Goal: Task Accomplishment & Management: Use online tool/utility

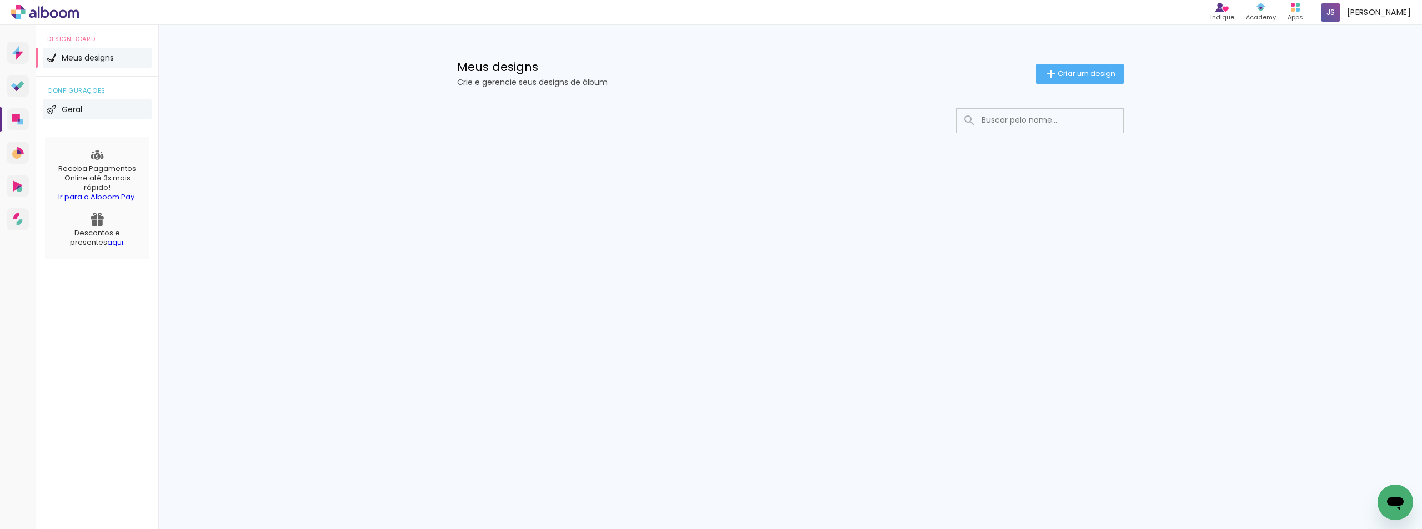
click at [73, 115] on li "Geral" at bounding box center [97, 109] width 109 height 20
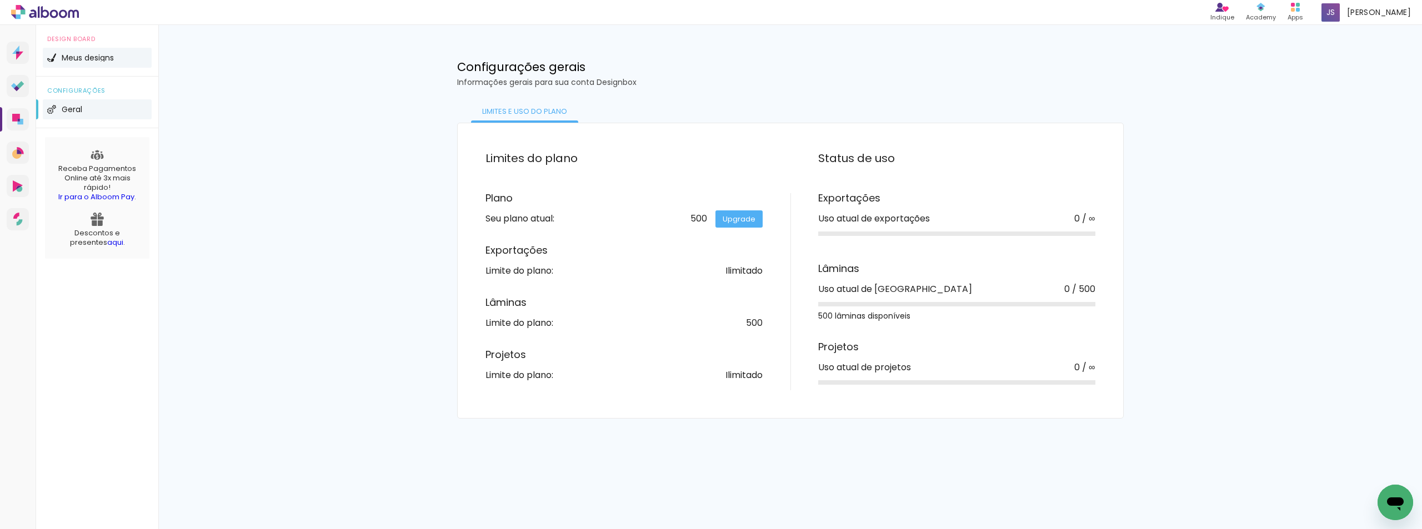
click at [93, 57] on span "Meus designs" at bounding box center [88, 58] width 52 height 8
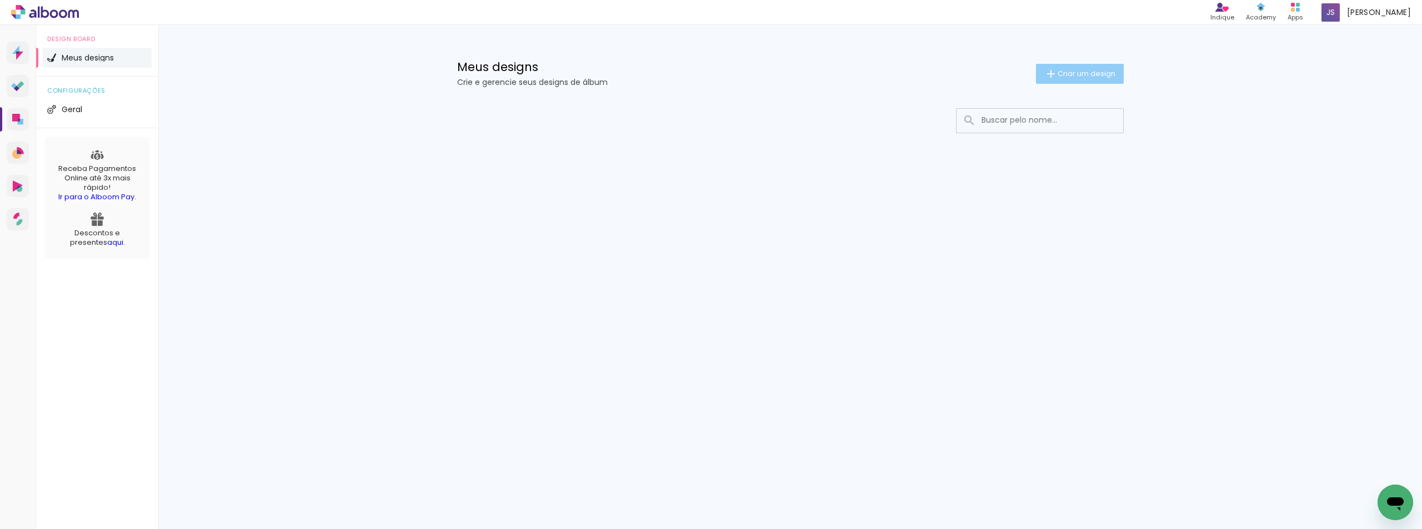
click at [1082, 79] on paper-button "Criar um design" at bounding box center [1080, 74] width 88 height 20
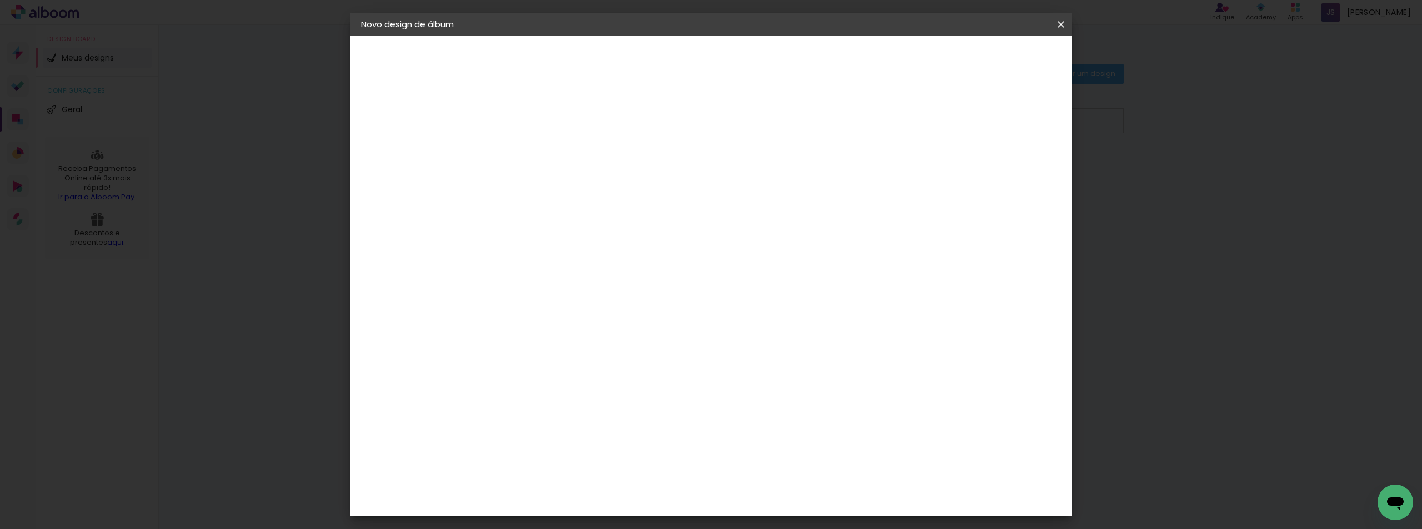
click at [543, 149] on input at bounding box center [543, 149] width 0 height 17
type input "N"
click at [543, 151] on input "Acompanhamwnto [PERSON_NAME] [PERSON_NAME]" at bounding box center [543, 149] width 0 height 17
type input "Acompanhamento [PERSON_NAME] [PERSON_NAME]"
type paper-input "Acompanhamento [PERSON_NAME] [PERSON_NAME]"
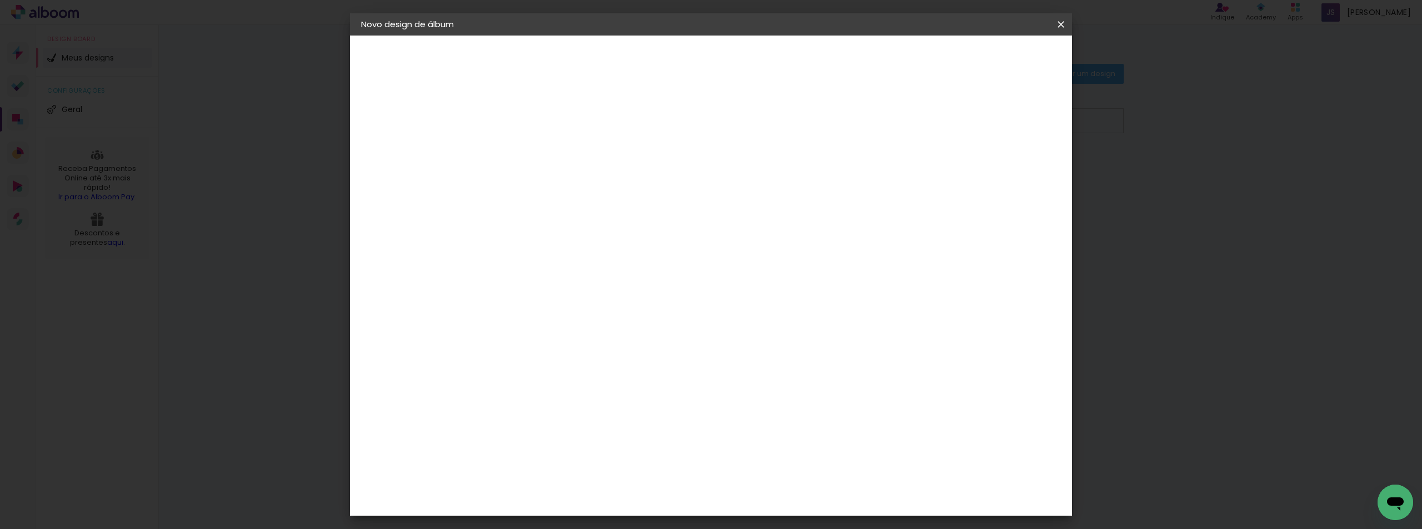
click at [0, 0] on slot "Avançar" at bounding box center [0, 0] width 0 height 0
click at [615, 212] on input at bounding box center [571, 211] width 112 height 14
click at [0, 0] on slot "Avançar" at bounding box center [0, 0] width 0 height 0
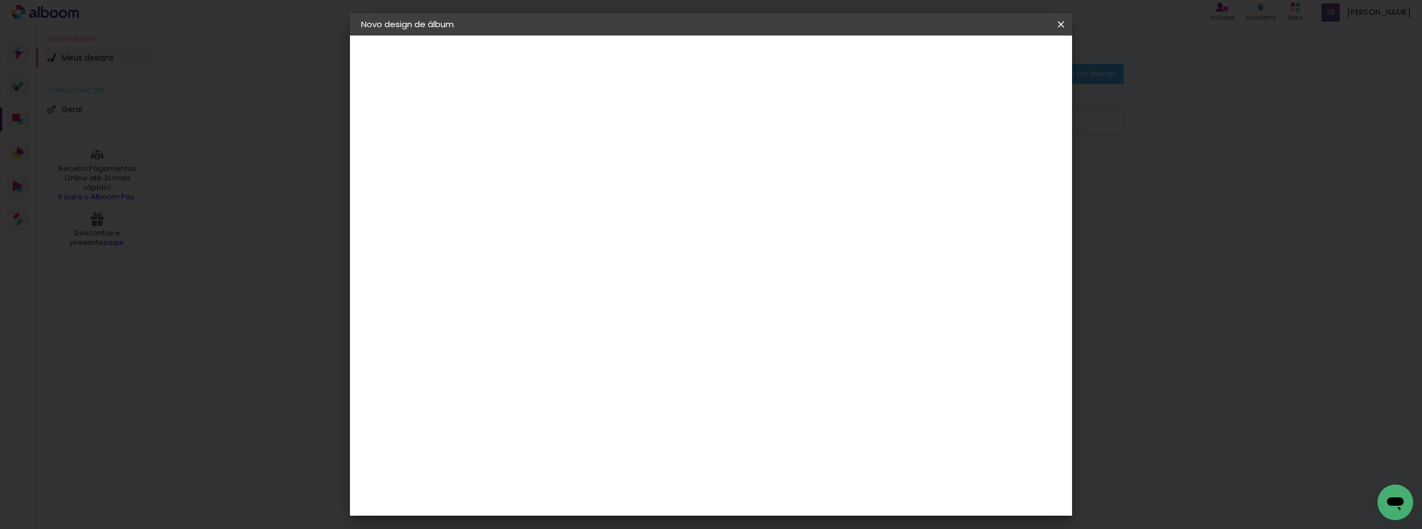
click at [599, 202] on div at bounding box center [571, 202] width 57 height 1
click at [794, 208] on paper-item "Fotolivro Super" at bounding box center [783, 207] width 222 height 22
type input "Fotolivro Super"
click at [618, 374] on span "30 × 30" at bounding box center [592, 388] width 52 height 29
click at [0, 0] on slot "Avançar" at bounding box center [0, 0] width 0 height 0
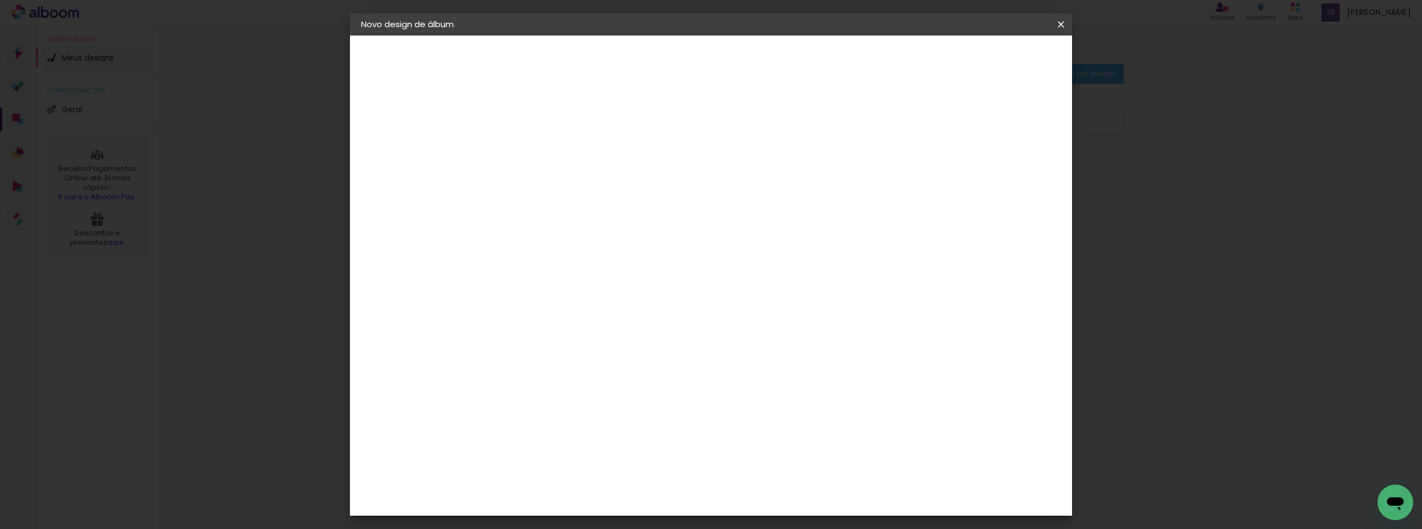
click at [0, 0] on slot "Mostrar sangria" at bounding box center [0, 0] width 0 height 0
type paper-checkbox "on"
click at [0, 0] on slot "Mostrar sangria" at bounding box center [0, 0] width 0 height 0
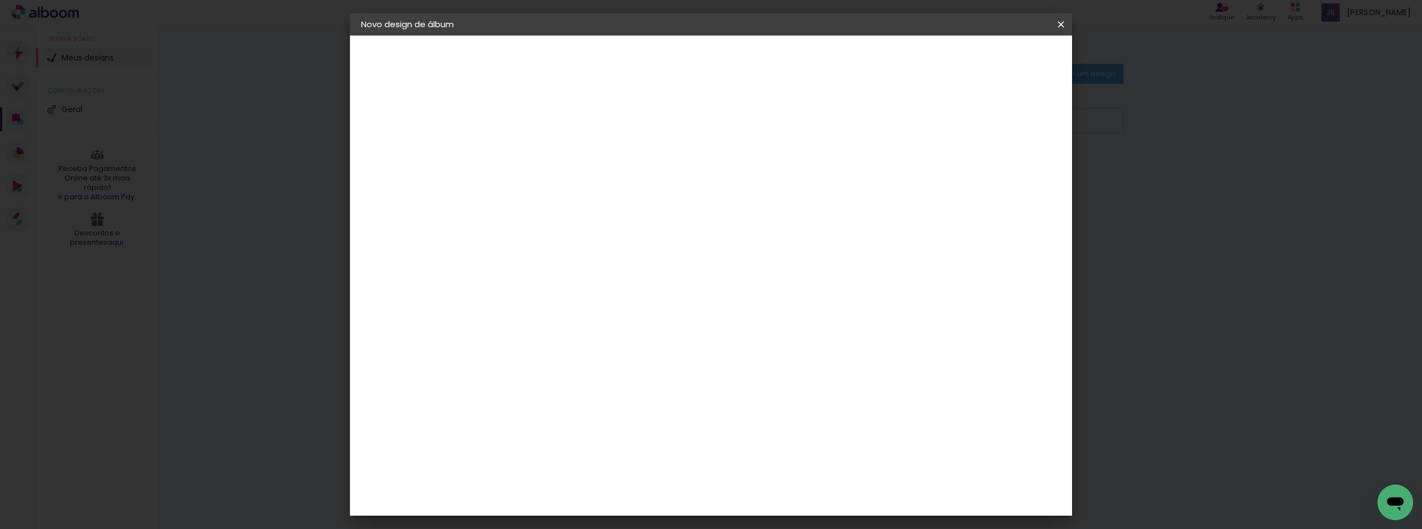
click at [0, 0] on slot "Mostrar sangria" at bounding box center [0, 0] width 0 height 0
click at [991, 57] on span "Iniciar design" at bounding box center [966, 59] width 51 height 8
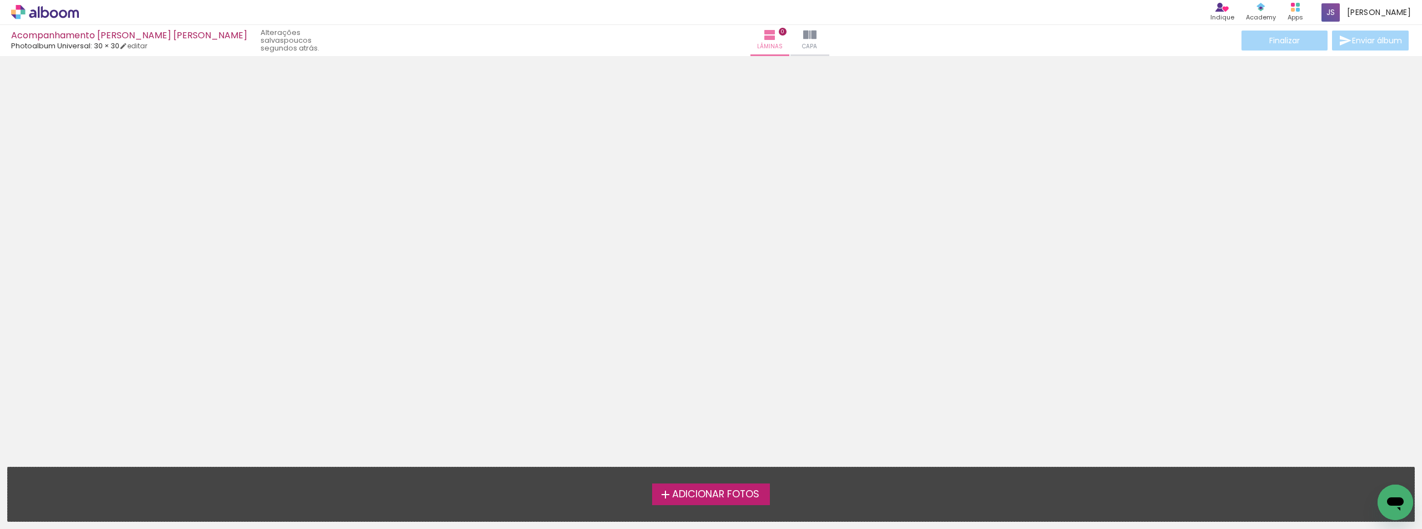
click at [704, 499] on span "Adicionar Fotos" at bounding box center [715, 495] width 87 height 10
click at [0, 0] on input "file" at bounding box center [0, 0] width 0 height 0
click at [690, 493] on span "Adicionar Fotos" at bounding box center [715, 495] width 87 height 10
click at [0, 0] on input "file" at bounding box center [0, 0] width 0 height 0
click at [718, 495] on span "Adicionar Fotos" at bounding box center [715, 495] width 87 height 10
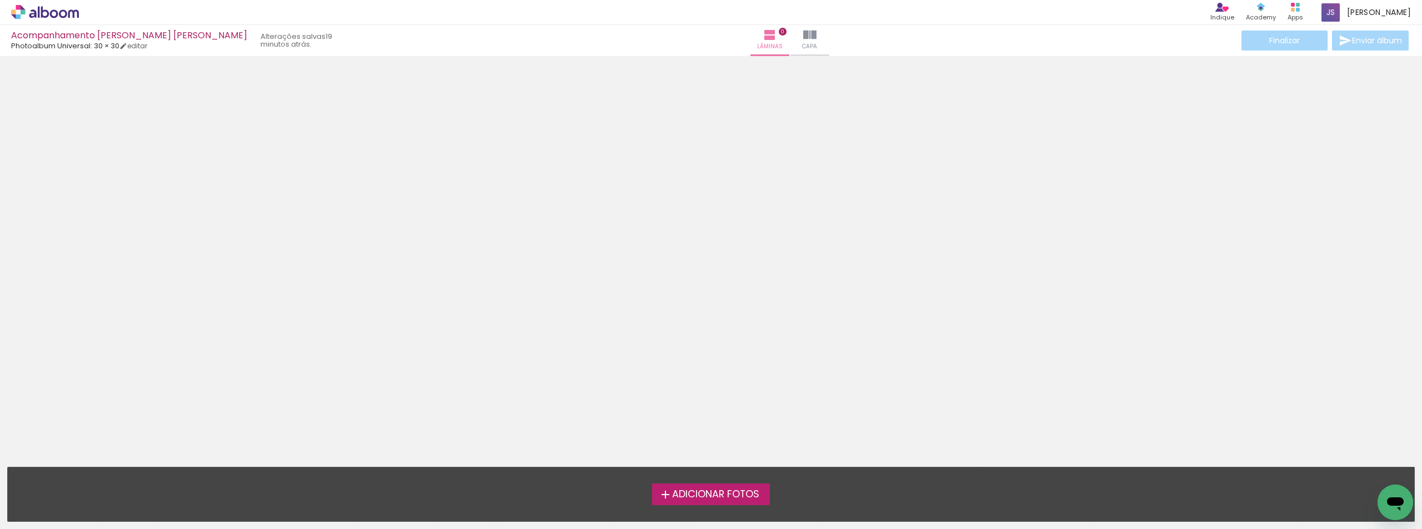
click at [0, 0] on input "file" at bounding box center [0, 0] width 0 height 0
click at [730, 490] on span "Adicionar Fotos" at bounding box center [715, 495] width 87 height 10
click at [0, 0] on input "file" at bounding box center [0, 0] width 0 height 0
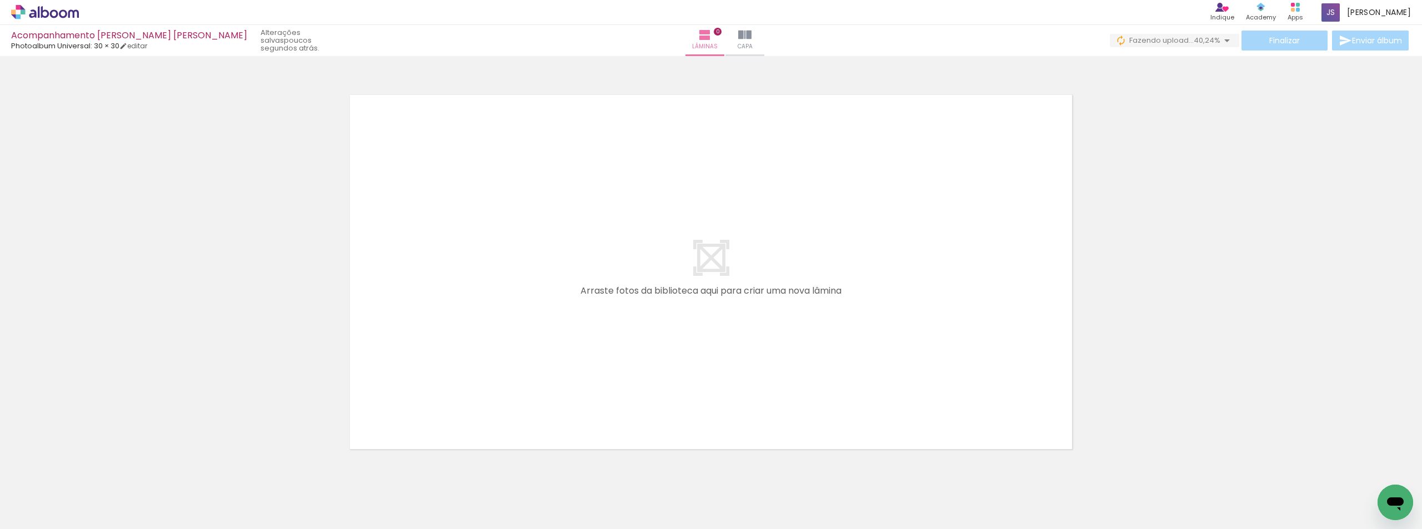
click at [679, 183] on quentale-layouter at bounding box center [710, 272] width 735 height 368
click at [709, 281] on quentale-layouter at bounding box center [710, 272] width 735 height 368
click at [713, 290] on quentale-layouter at bounding box center [710, 272] width 735 height 368
click at [1224, 41] on iron-icon at bounding box center [1226, 40] width 13 height 13
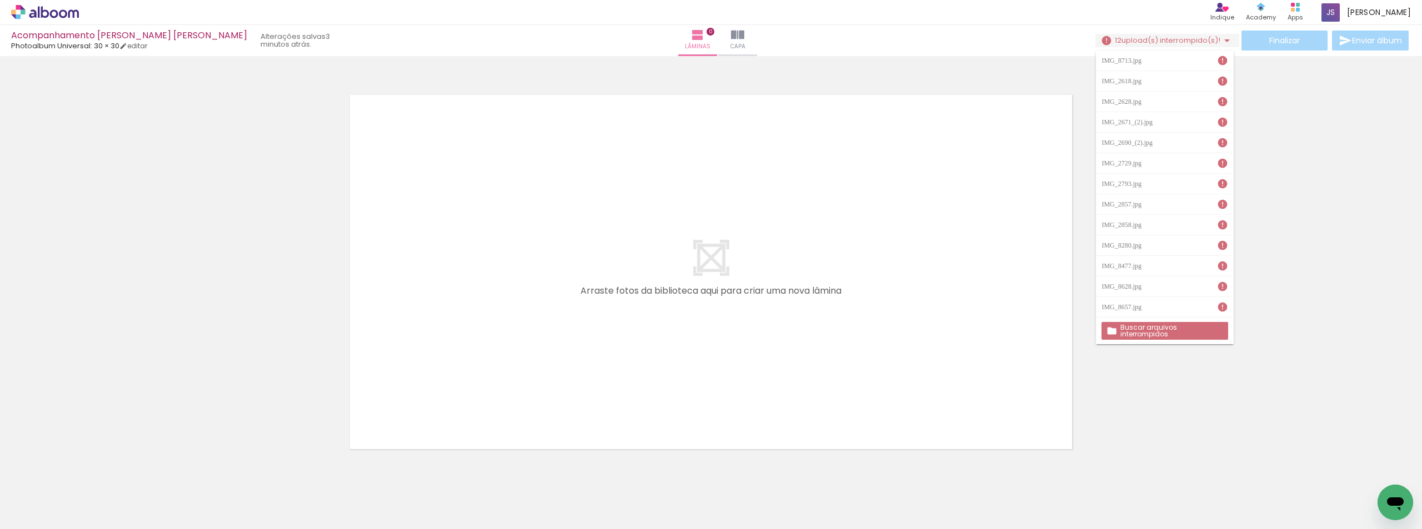
click at [0, 0] on slot "Buscar arquivos interrompidos" at bounding box center [0, 0] width 0 height 0
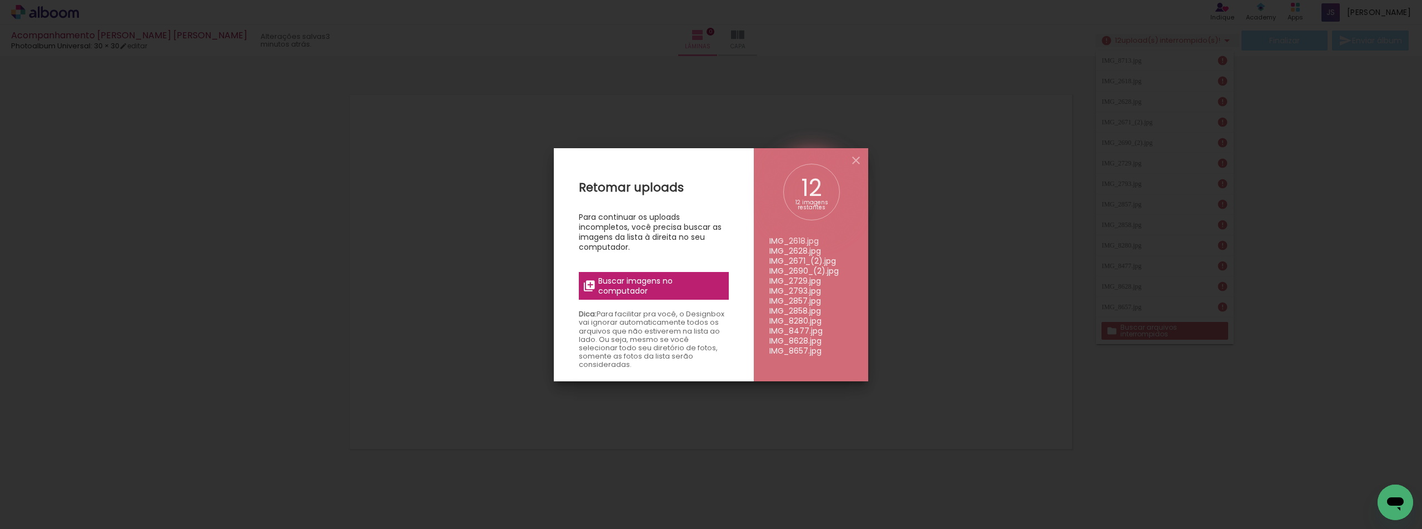
click at [684, 285] on span "Buscar imagens no computador" at bounding box center [660, 286] width 124 height 20
click at [0, 0] on input "file" at bounding box center [0, 0] width 0 height 0
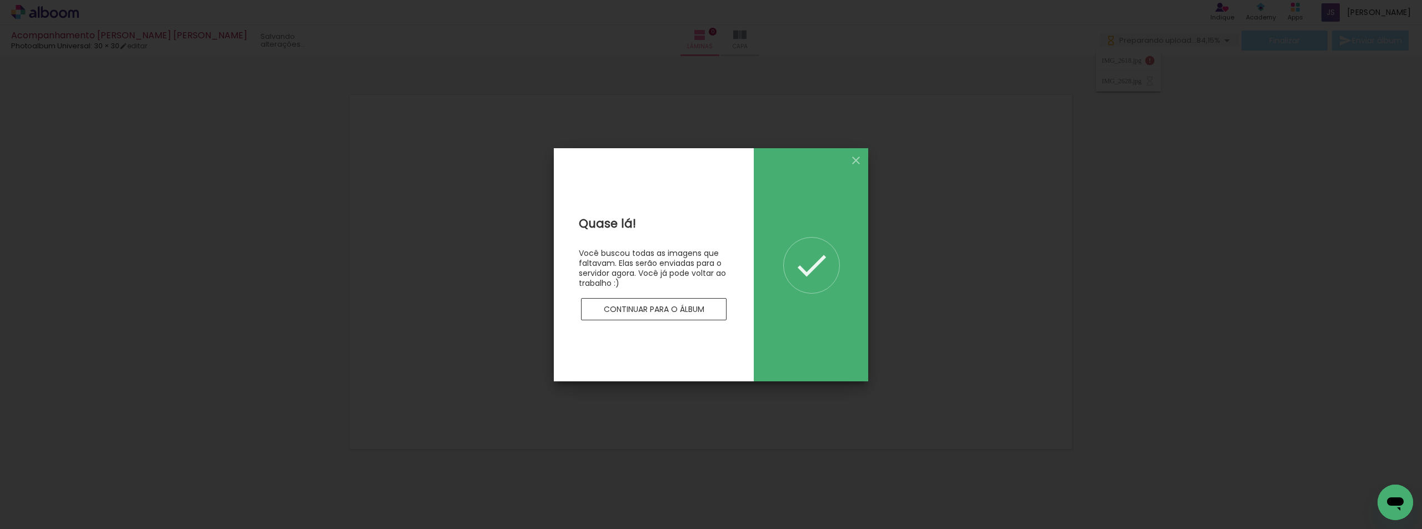
click at [0, 0] on slot "Continuar para o álbum" at bounding box center [0, 0] width 0 height 0
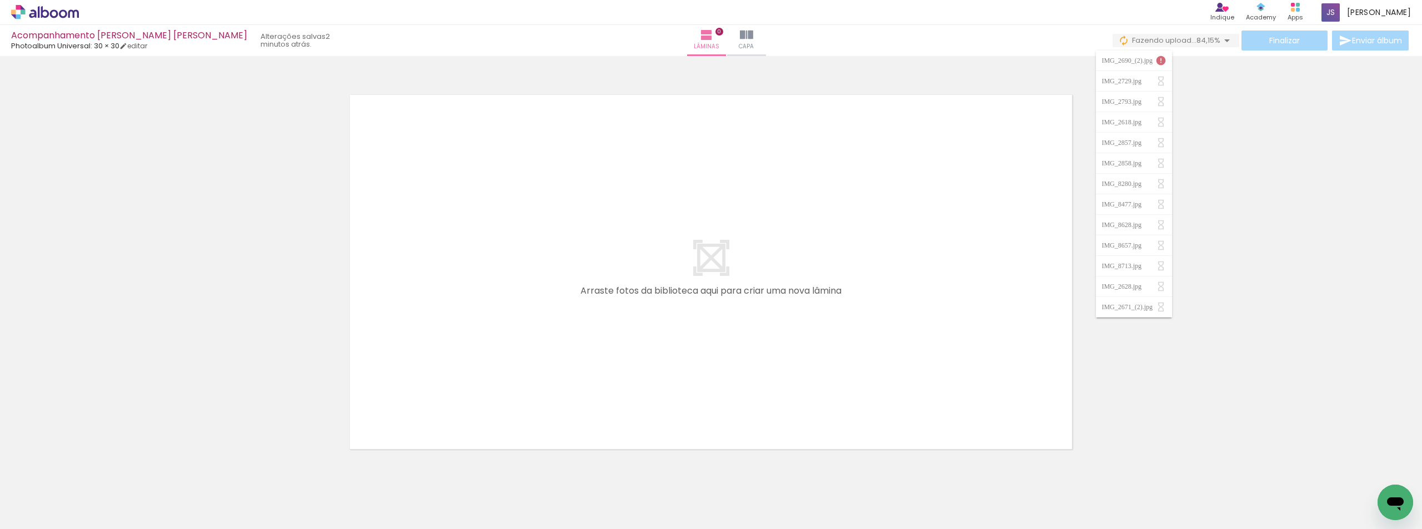
scroll to position [0, 2455]
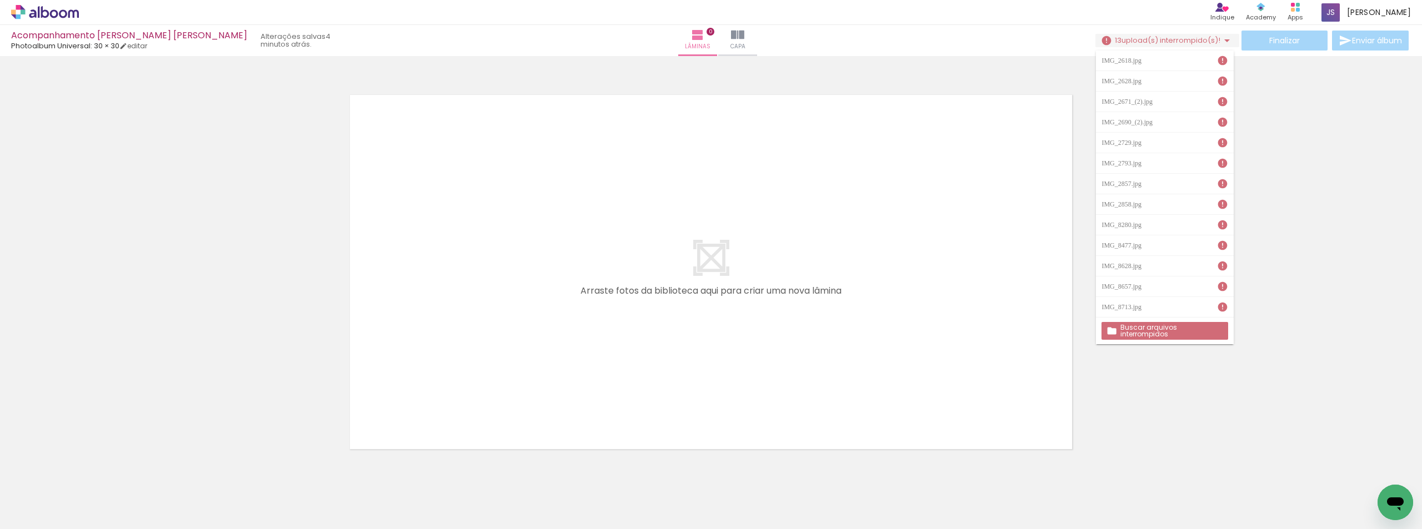
click at [1189, 324] on paper-button "Buscar arquivos interrompidos" at bounding box center [1164, 331] width 126 height 18
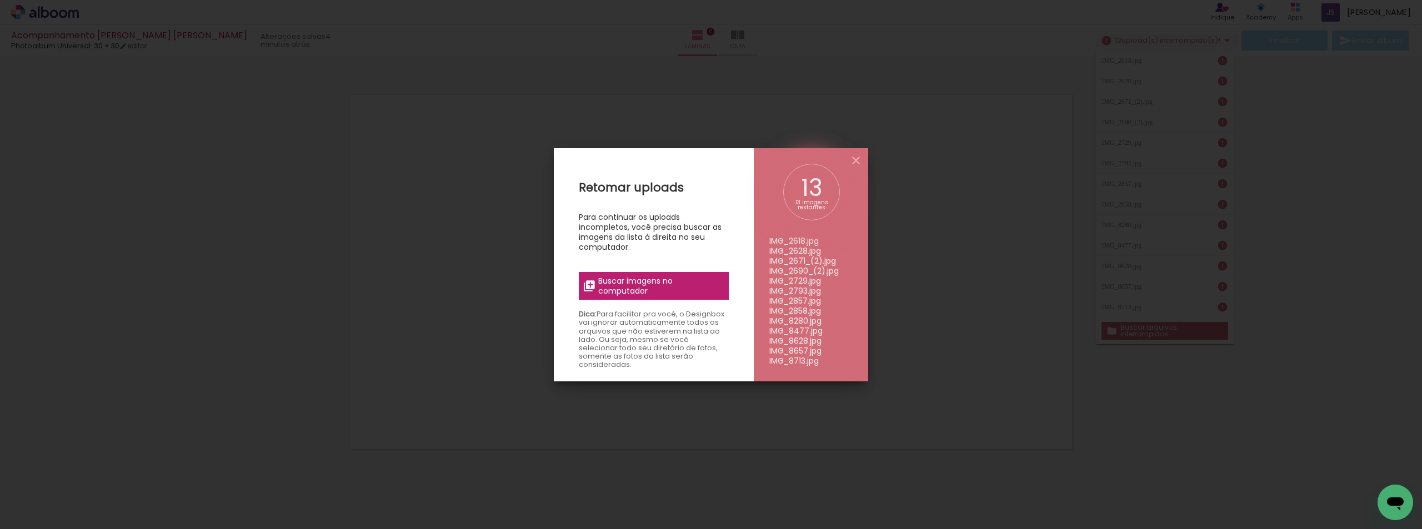
click at [606, 285] on span "Buscar imagens no computador" at bounding box center [660, 286] width 124 height 20
click at [0, 0] on input "file" at bounding box center [0, 0] width 0 height 0
click at [851, 161] on iron-icon at bounding box center [855, 160] width 13 height 13
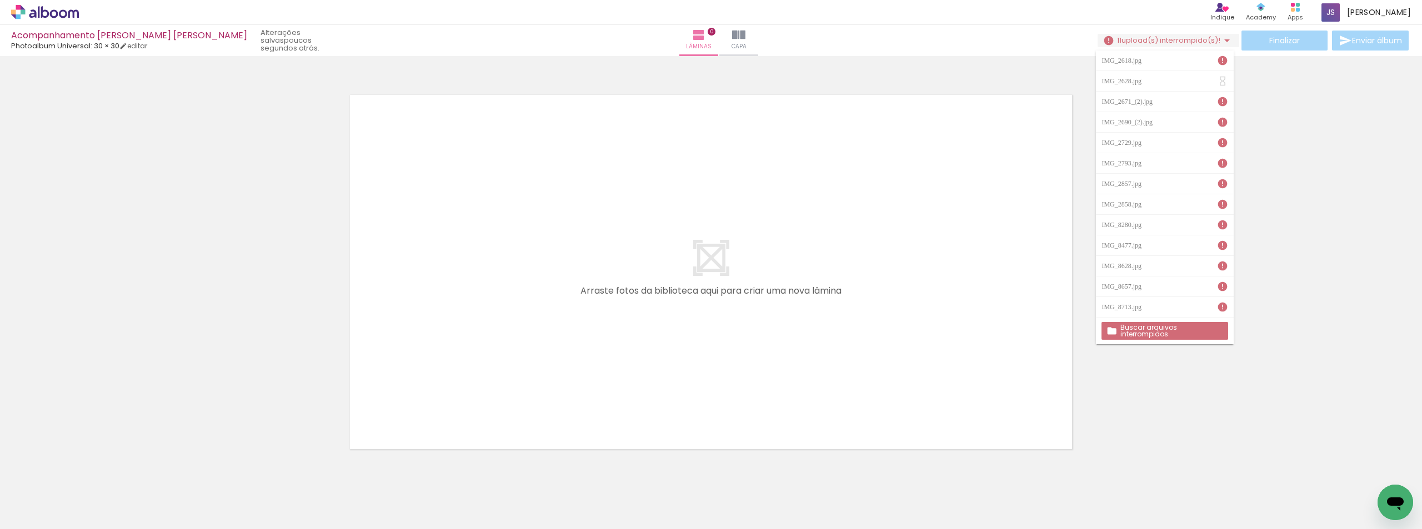
click at [0, 0] on slot "Buscar arquivos interrompidos" at bounding box center [0, 0] width 0 height 0
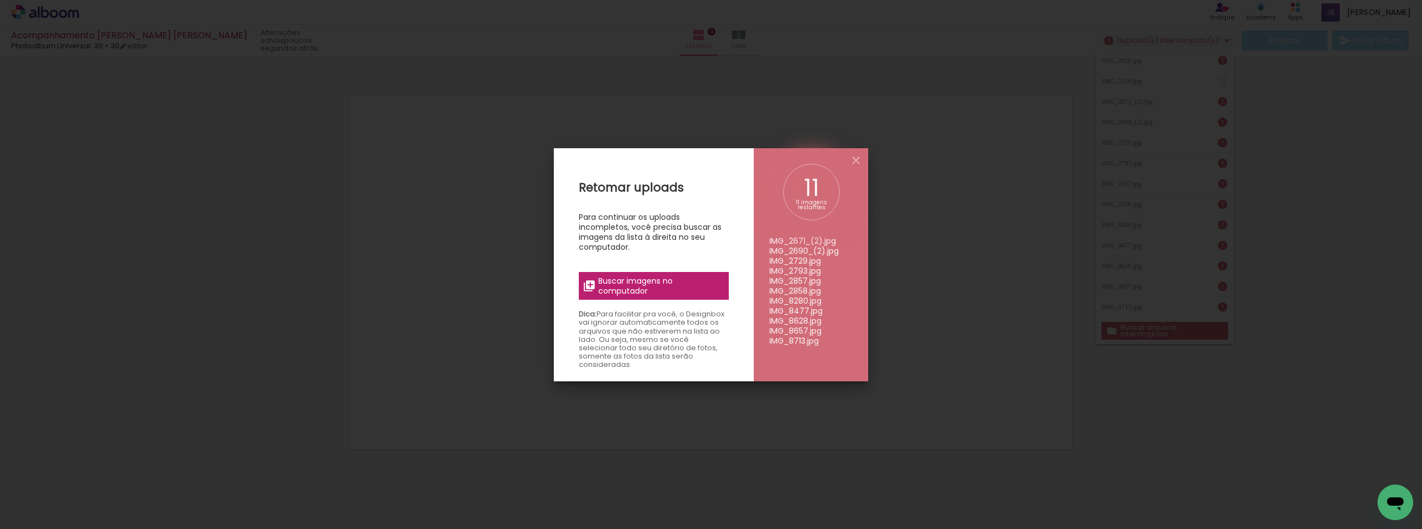
click at [609, 283] on span "Buscar imagens no computador" at bounding box center [660, 286] width 124 height 20
click at [0, 0] on input "file" at bounding box center [0, 0] width 0 height 0
click at [859, 163] on iron-icon at bounding box center [855, 160] width 13 height 13
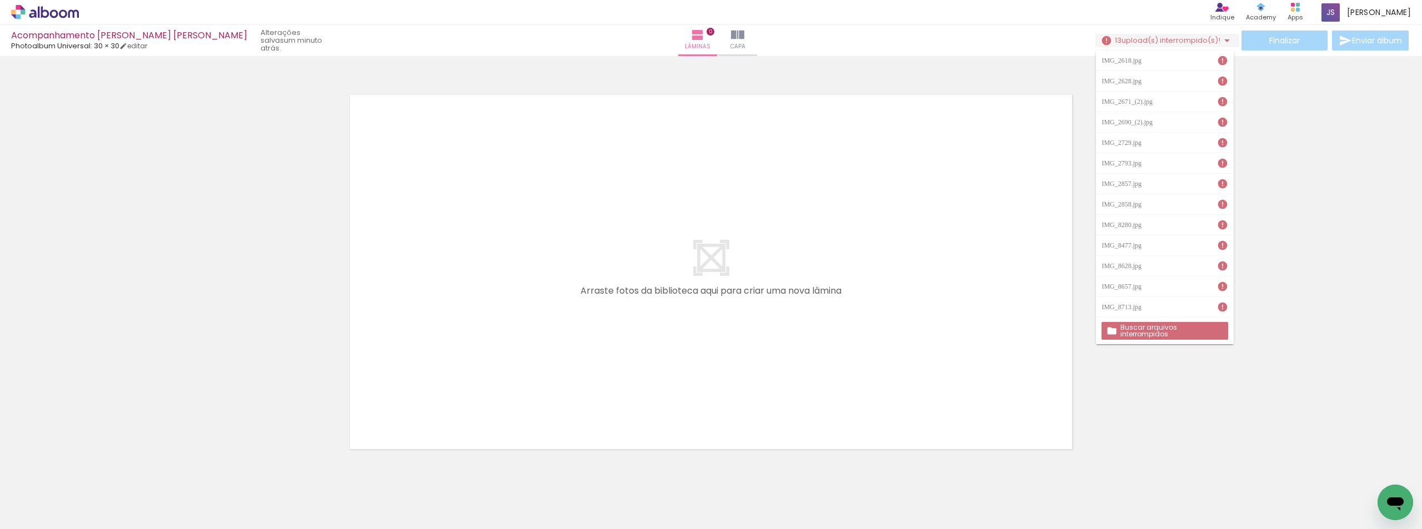
click at [0, 0] on slot "Buscar arquivos interrompidos" at bounding box center [0, 0] width 0 height 0
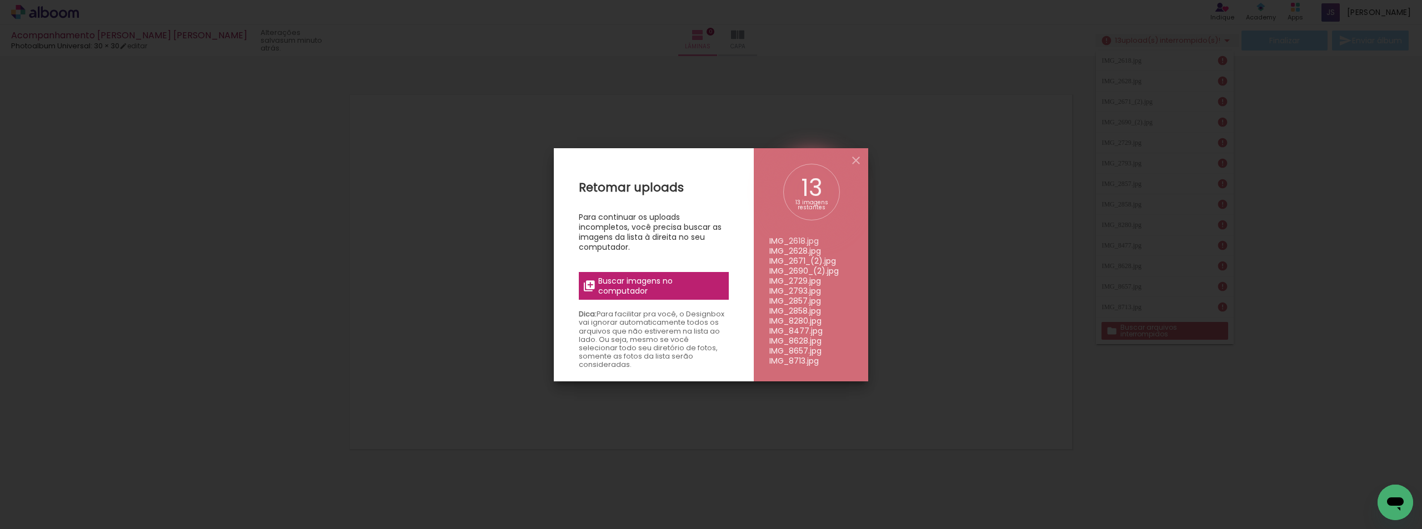
click at [664, 281] on span "Buscar imagens no computador" at bounding box center [660, 286] width 124 height 20
click at [0, 0] on input "file" at bounding box center [0, 0] width 0 height 0
click at [857, 161] on iron-icon at bounding box center [855, 160] width 13 height 13
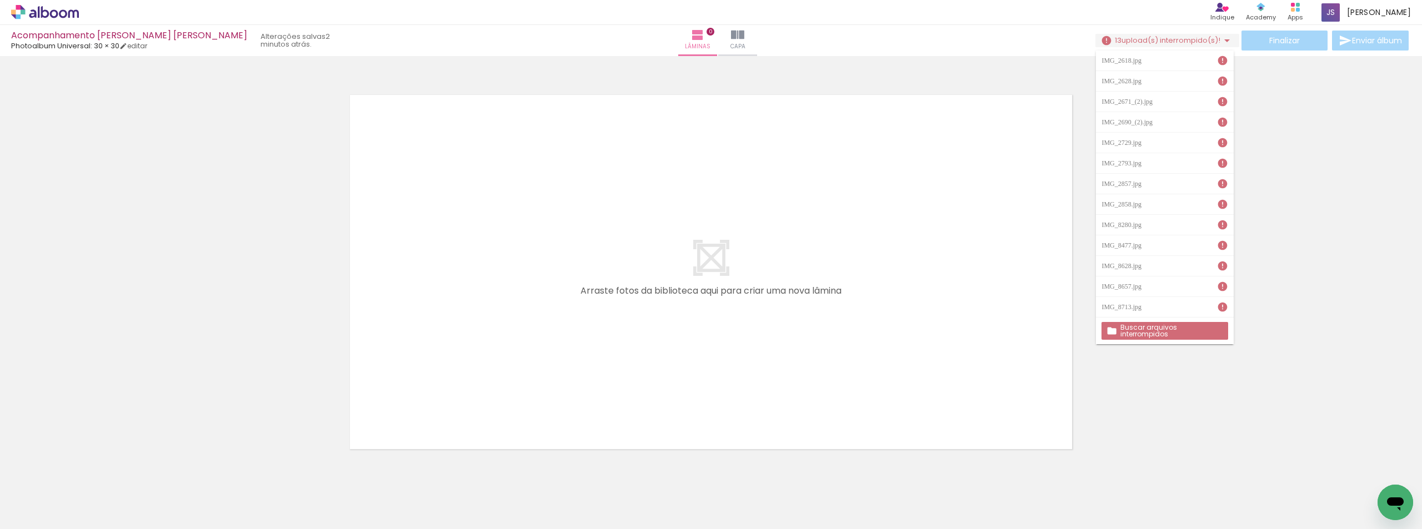
click at [0, 0] on slot "Buscar arquivos interrompidos" at bounding box center [0, 0] width 0 height 0
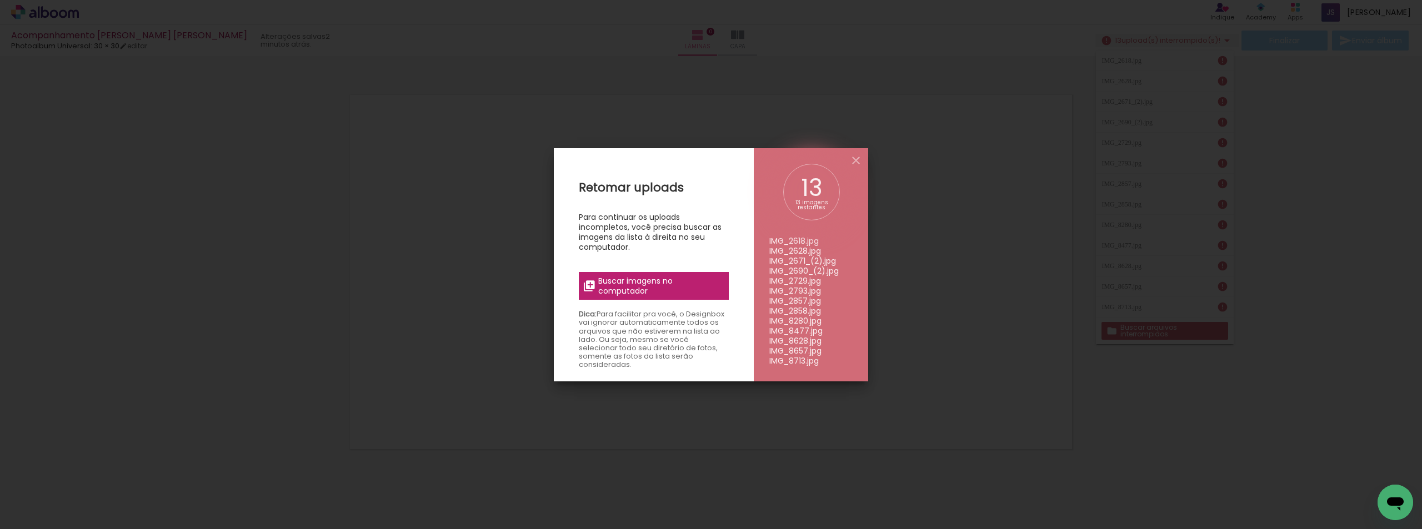
click at [668, 283] on span "Buscar imagens no computador" at bounding box center [660, 286] width 124 height 20
click at [0, 0] on input "file" at bounding box center [0, 0] width 0 height 0
click at [673, 283] on span "Buscar imagens no computador" at bounding box center [660, 286] width 124 height 20
click at [0, 0] on input "file" at bounding box center [0, 0] width 0 height 0
click at [649, 285] on span "Buscar imagens no computador" at bounding box center [660, 286] width 124 height 20
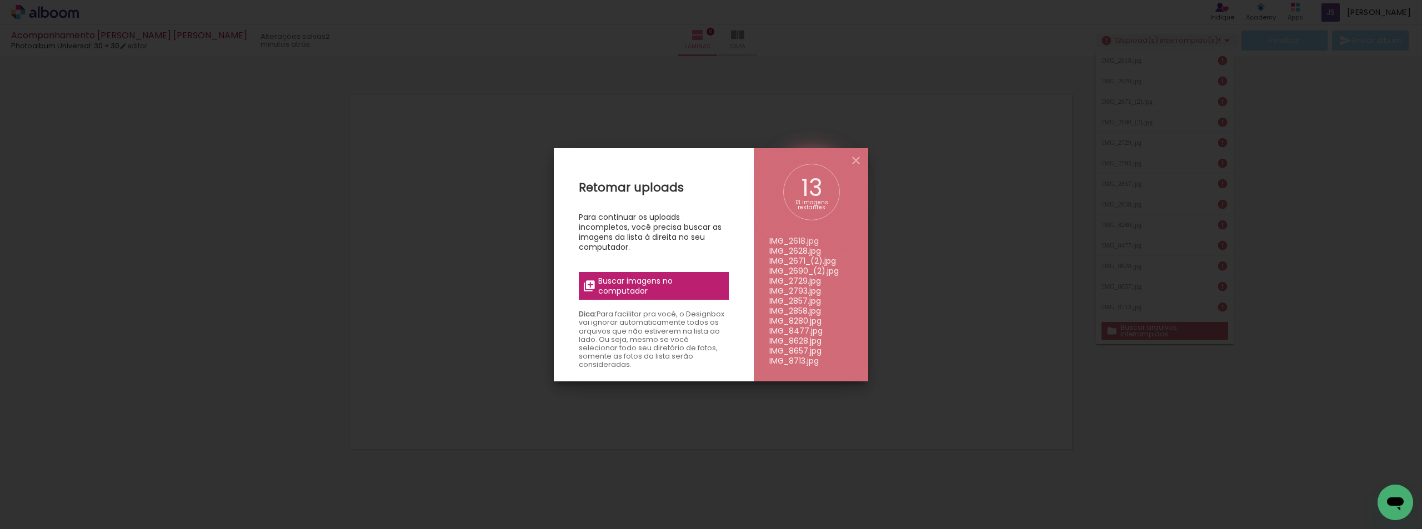
click at [0, 0] on input "file" at bounding box center [0, 0] width 0 height 0
click at [657, 278] on span "Buscar imagens no computador" at bounding box center [660, 286] width 124 height 20
click at [0, 0] on input "file" at bounding box center [0, 0] width 0 height 0
click at [652, 281] on span "Buscar imagens no computador" at bounding box center [660, 286] width 124 height 20
click at [0, 0] on input "file" at bounding box center [0, 0] width 0 height 0
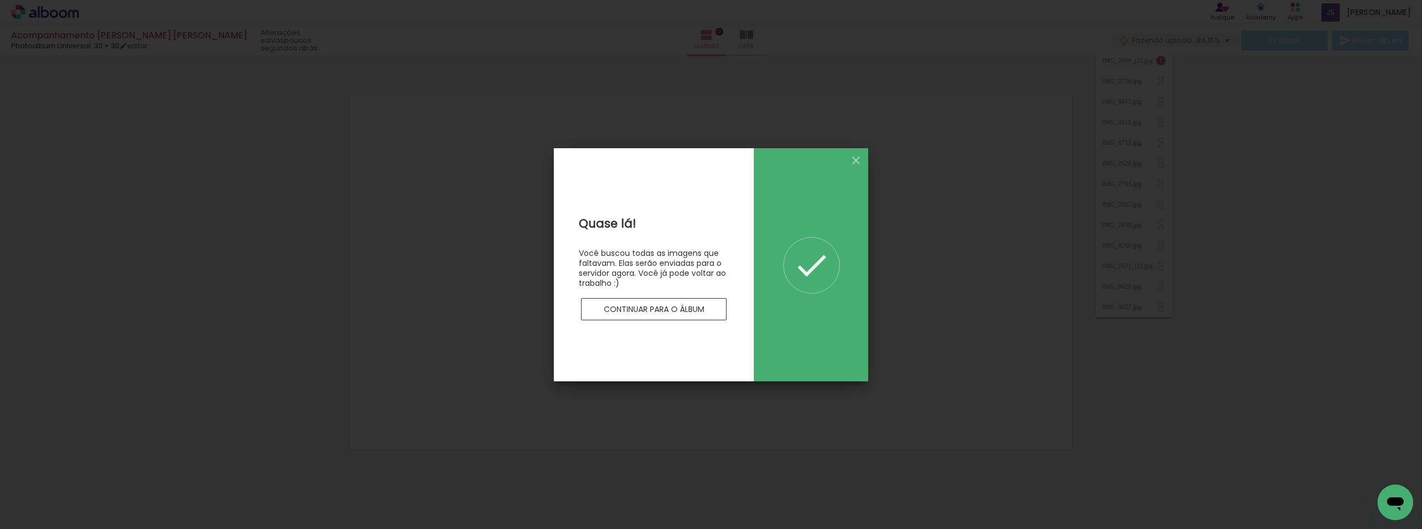
click at [707, 300] on paper-button "Continuar para o álbum" at bounding box center [654, 309] width 146 height 22
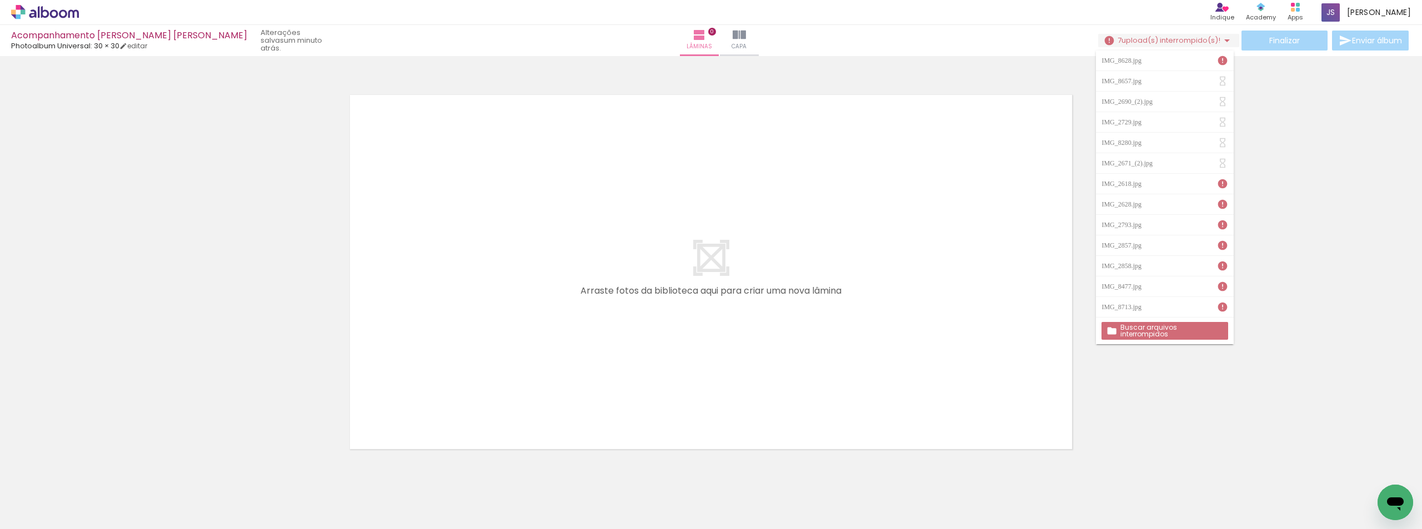
click at [1149, 322] on paper-button "Buscar arquivos interrompidos" at bounding box center [1164, 331] width 126 height 18
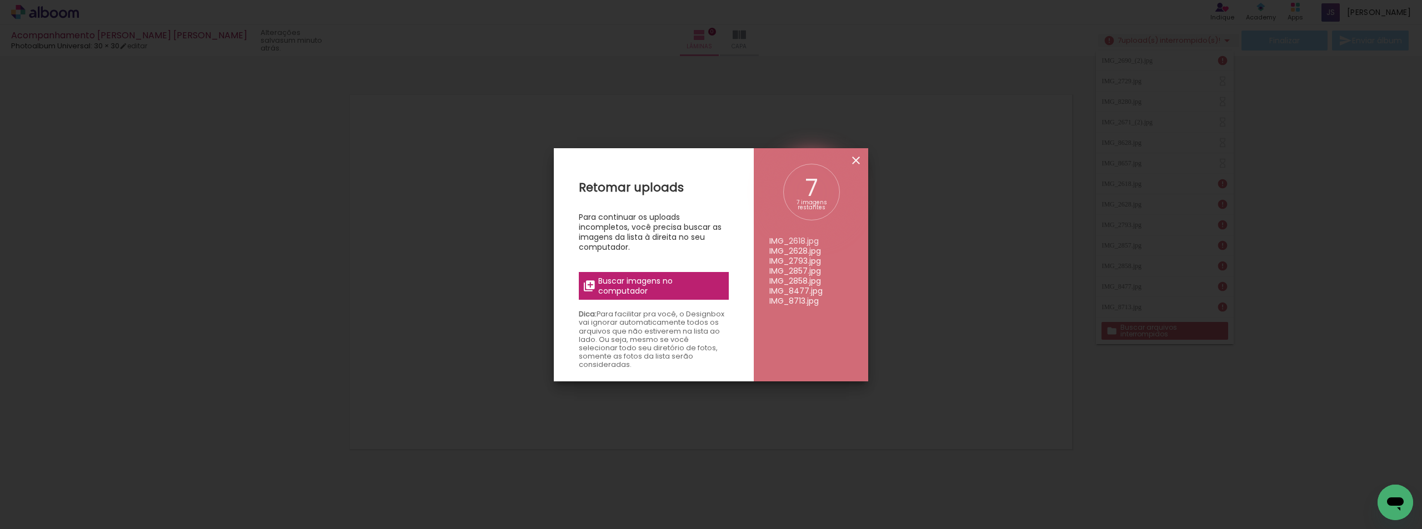
click at [854, 162] on iron-icon at bounding box center [855, 160] width 13 height 13
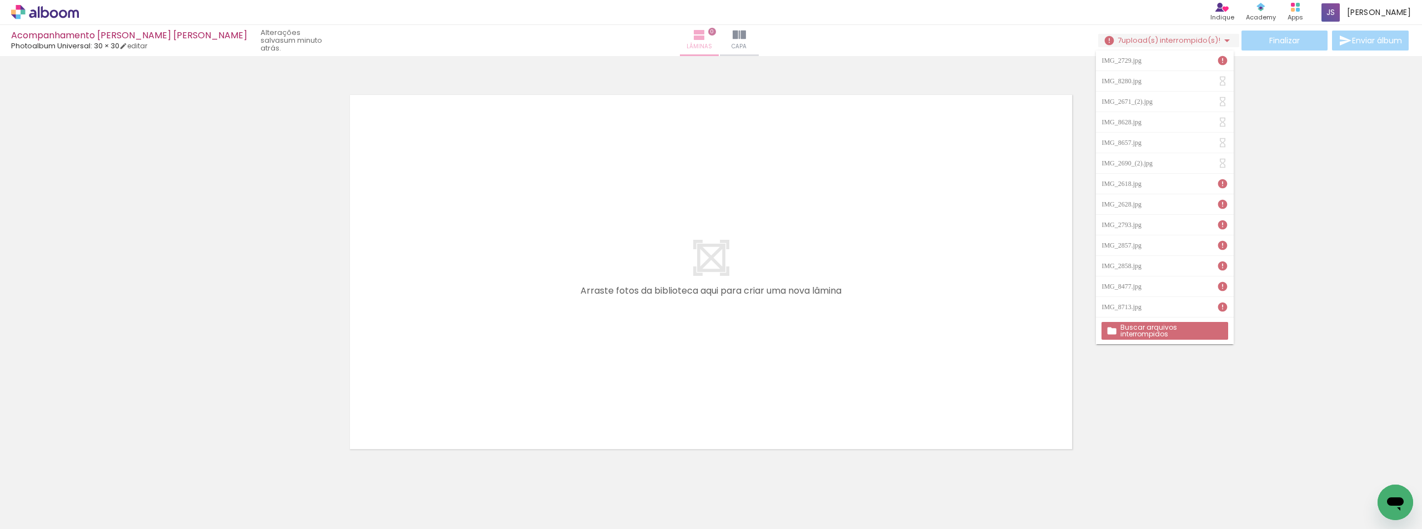
click at [693, 38] on iron-icon at bounding box center [699, 34] width 13 height 13
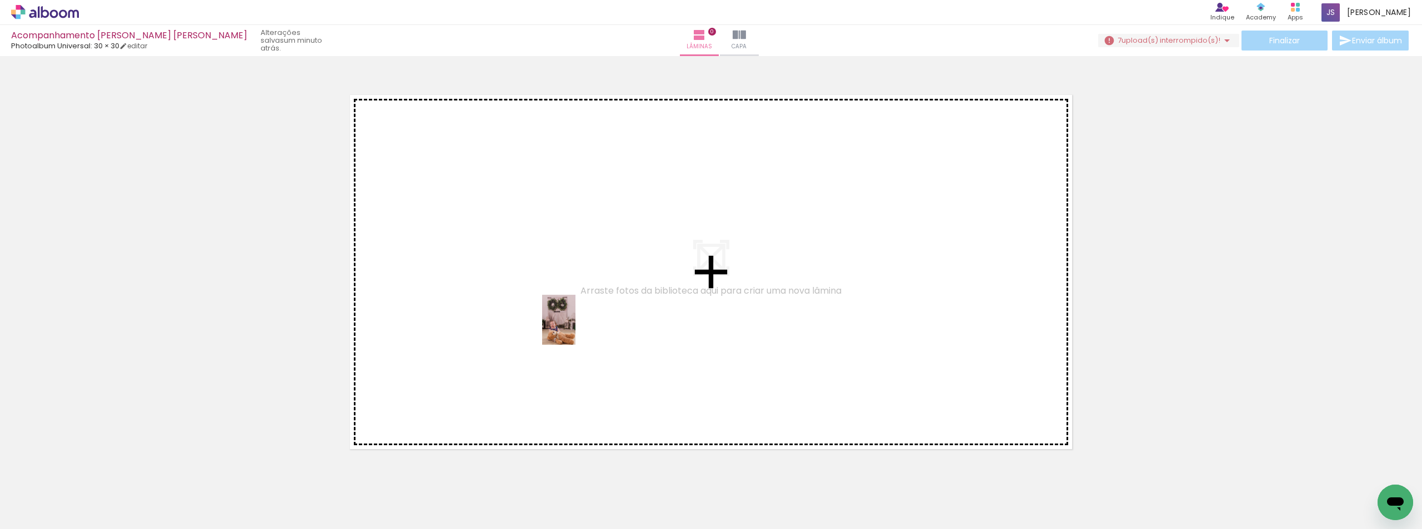
drag, startPoint x: 657, startPoint y: 490, endPoint x: 575, endPoint y: 328, distance: 181.1
click at [575, 328] on quentale-workspace at bounding box center [711, 264] width 1422 height 529
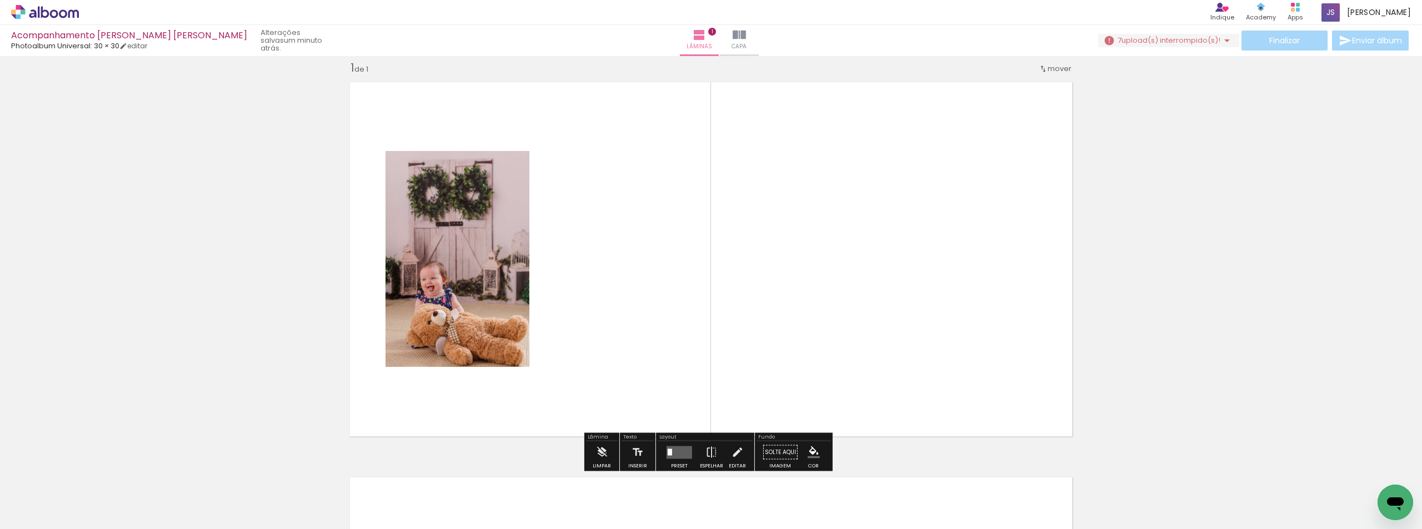
scroll to position [14, 0]
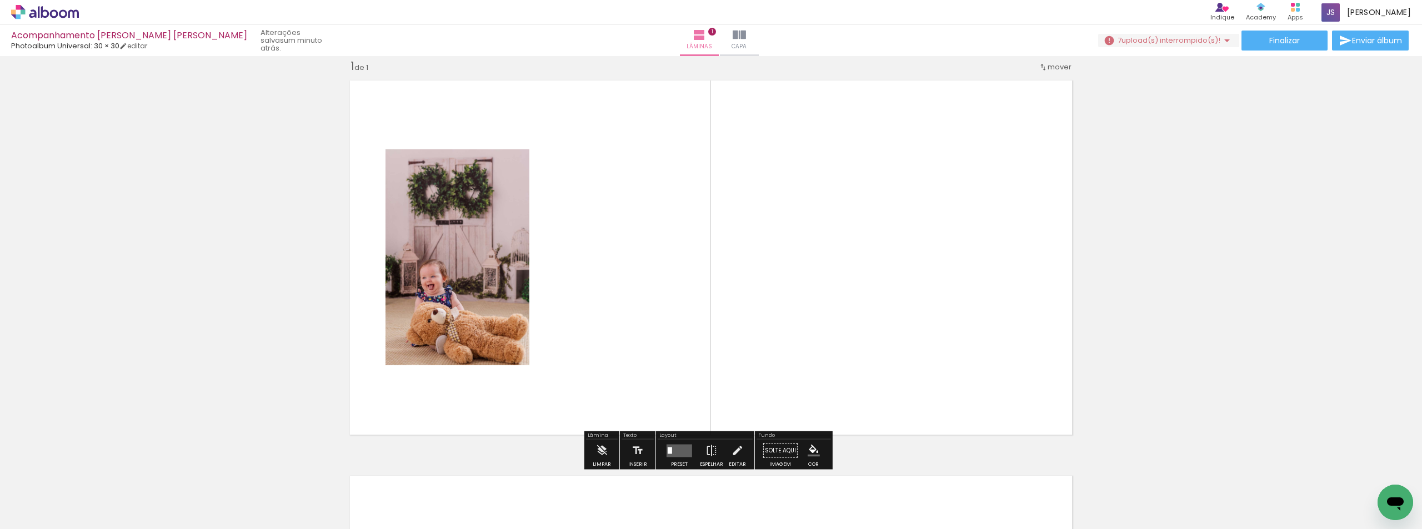
click at [678, 449] on quentale-layouter at bounding box center [680, 450] width 26 height 13
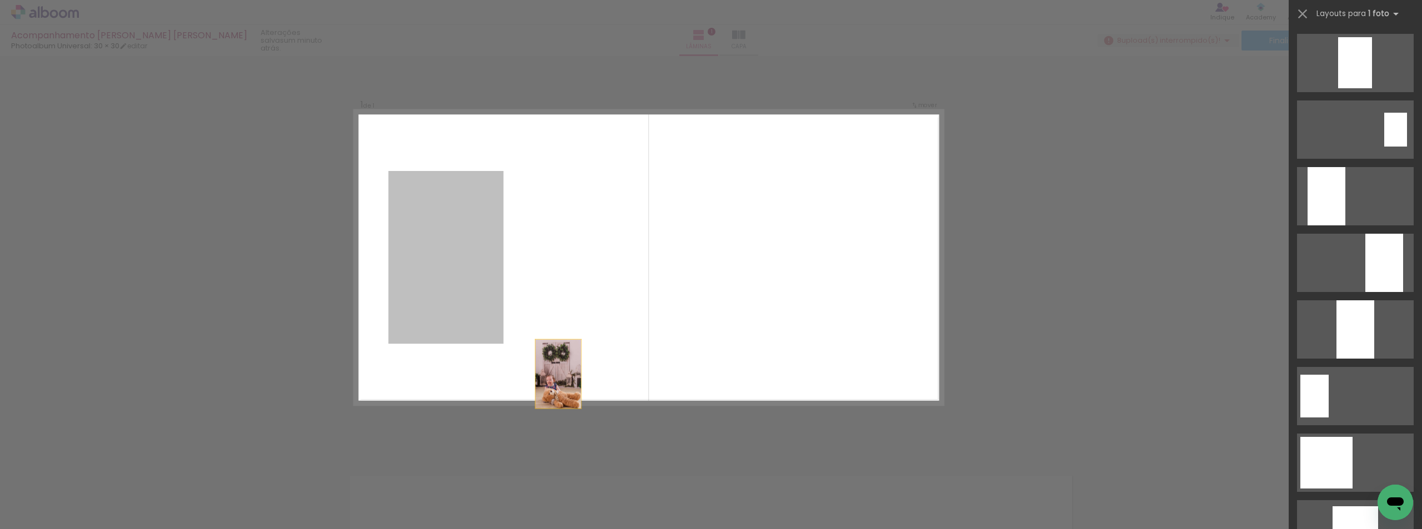
scroll to position [0, 0]
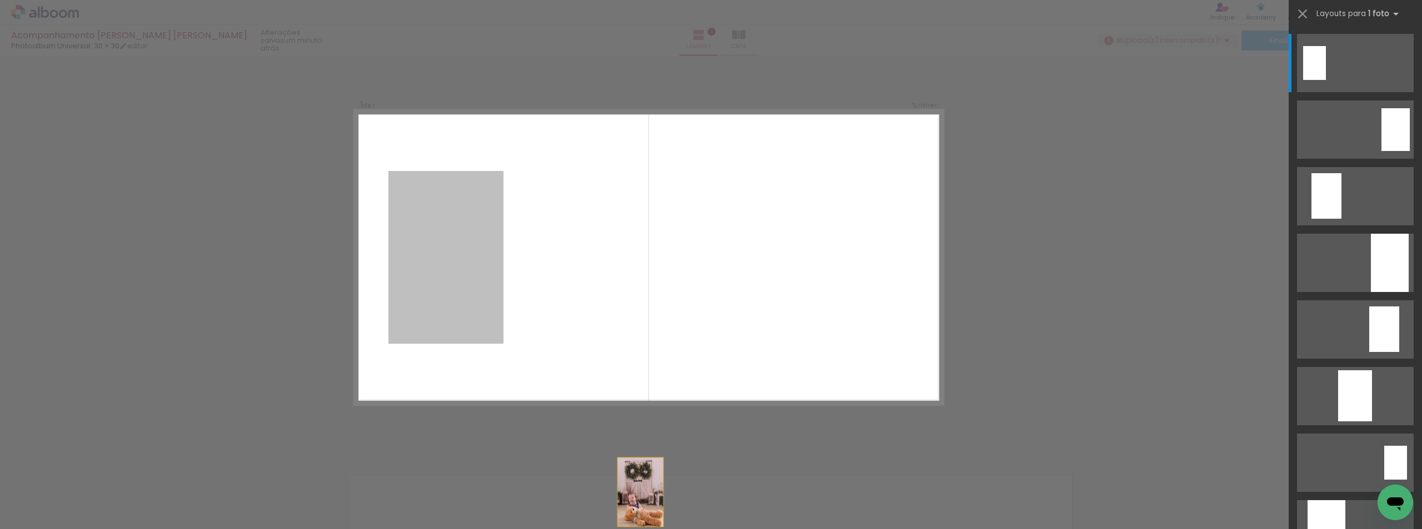
drag, startPoint x: 466, startPoint y: 296, endPoint x: 685, endPoint y: 551, distance: 336.0
click at [685, 529] on html "link( href="../../bower_components/polymer/polymer.html" rel="import" ) picture…" at bounding box center [711, 264] width 1422 height 529
drag, startPoint x: 453, startPoint y: 249, endPoint x: 684, endPoint y: 551, distance: 380.0
click at [684, 529] on html "link( href="../../bower_components/polymer/polymer.html" rel="import" ) picture…" at bounding box center [711, 264] width 1422 height 529
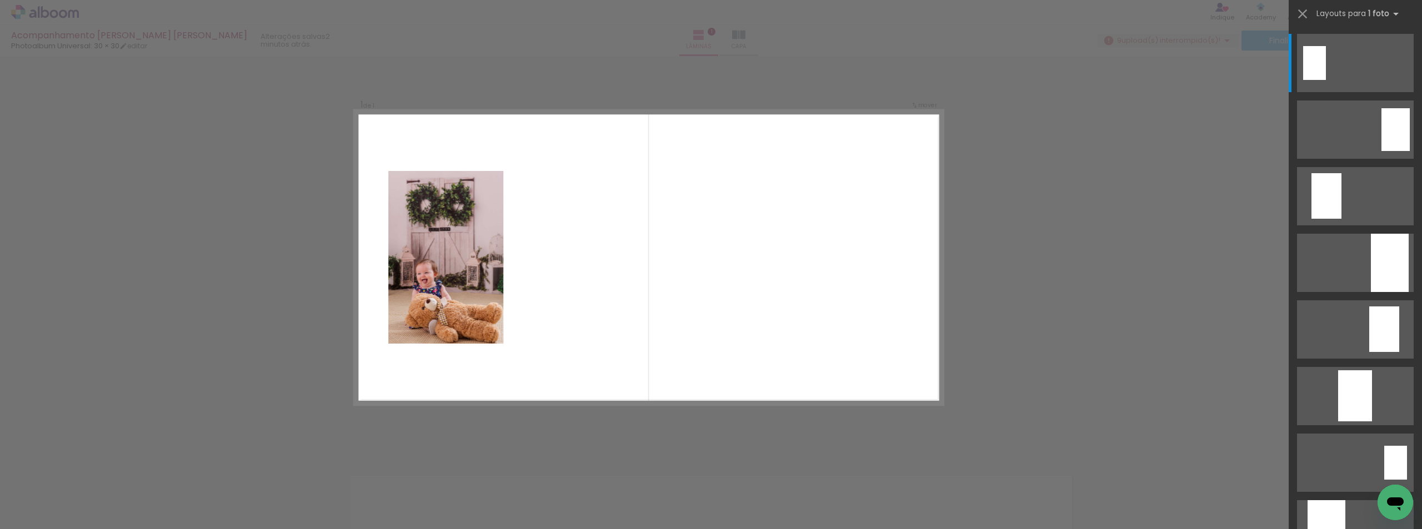
scroll to position [0, 1055]
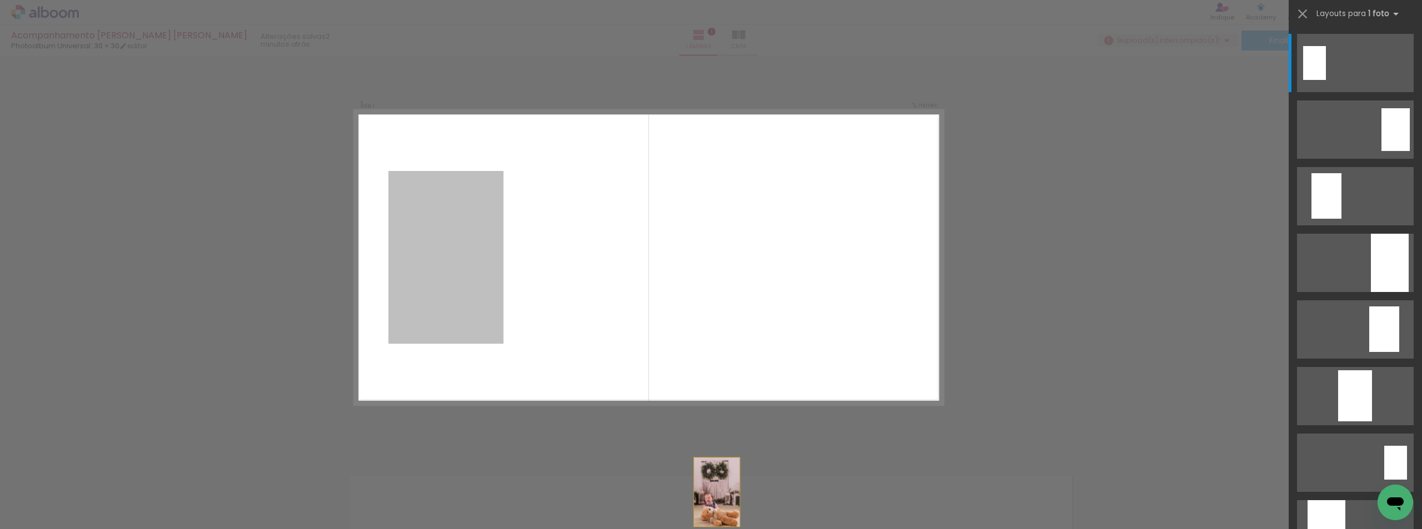
drag, startPoint x: 433, startPoint y: 247, endPoint x: 780, endPoint y: 551, distance: 462.1
click at [780, 529] on html "link( href="../../bower_components/polymer/polymer.html" rel="import" ) picture…" at bounding box center [711, 264] width 1422 height 529
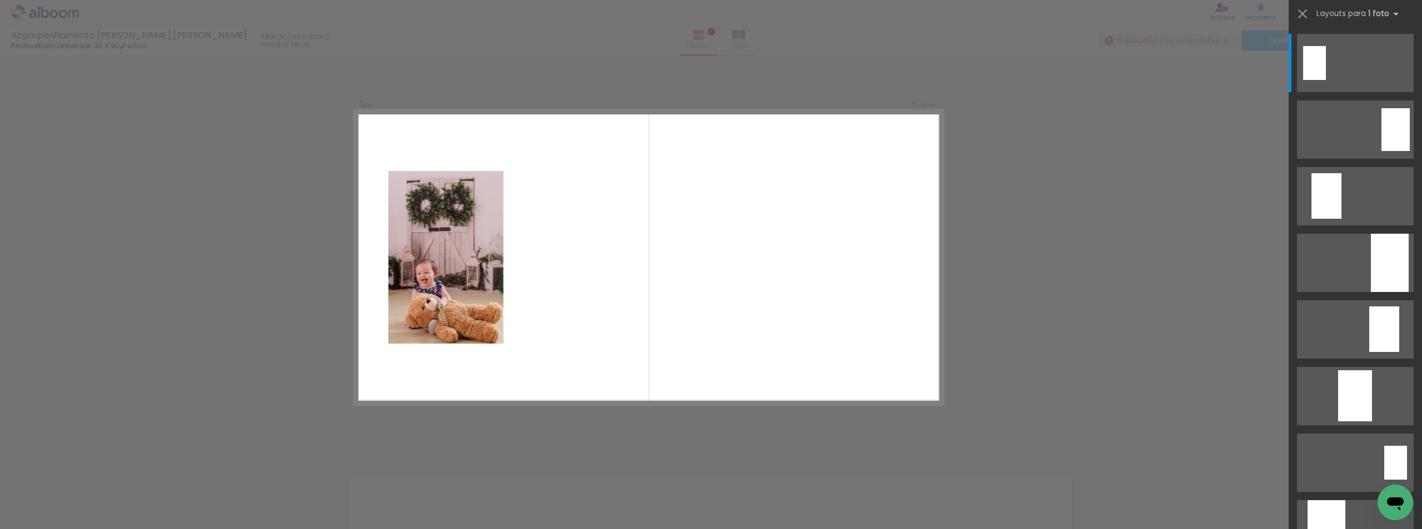
click at [415, 223] on quentale-photo at bounding box center [445, 257] width 115 height 173
drag, startPoint x: 415, startPoint y: 223, endPoint x: 413, endPoint y: 199, distance: 24.0
click at [413, 199] on quentale-photo at bounding box center [445, 257] width 115 height 173
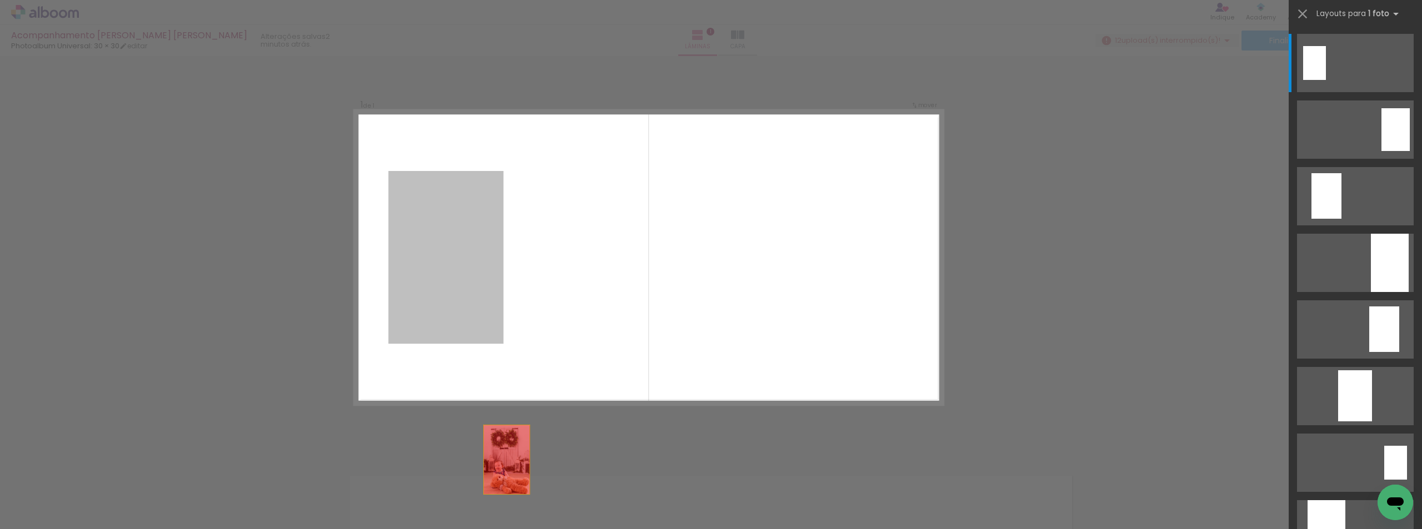
drag, startPoint x: 413, startPoint y: 199, endPoint x: 518, endPoint y: 510, distance: 328.3
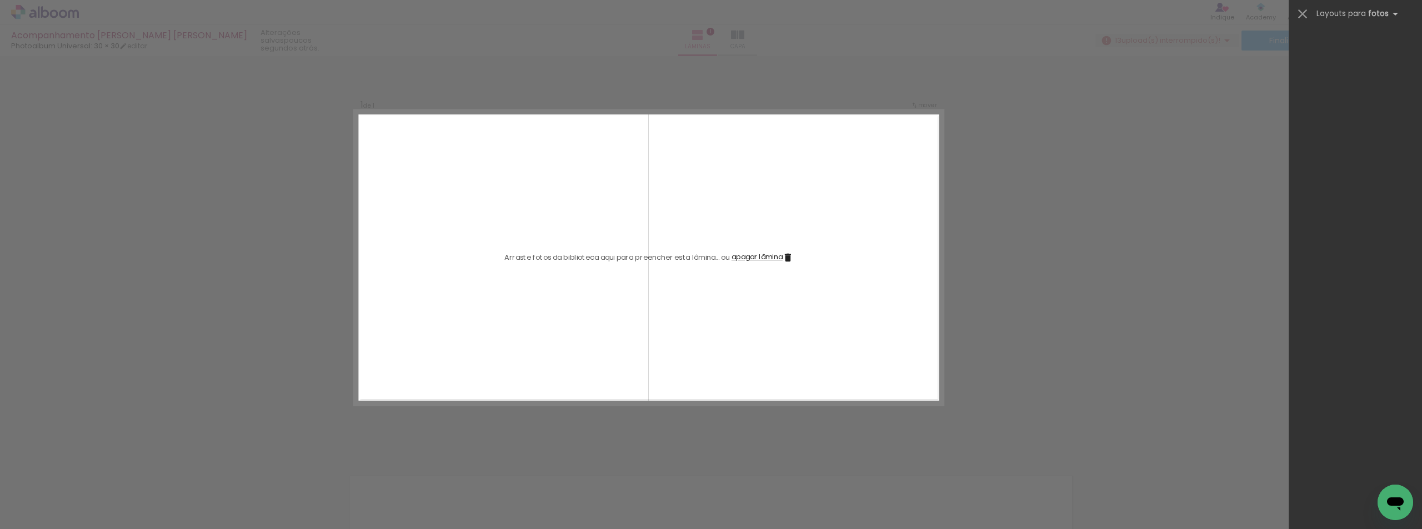
scroll to position [0, 3774]
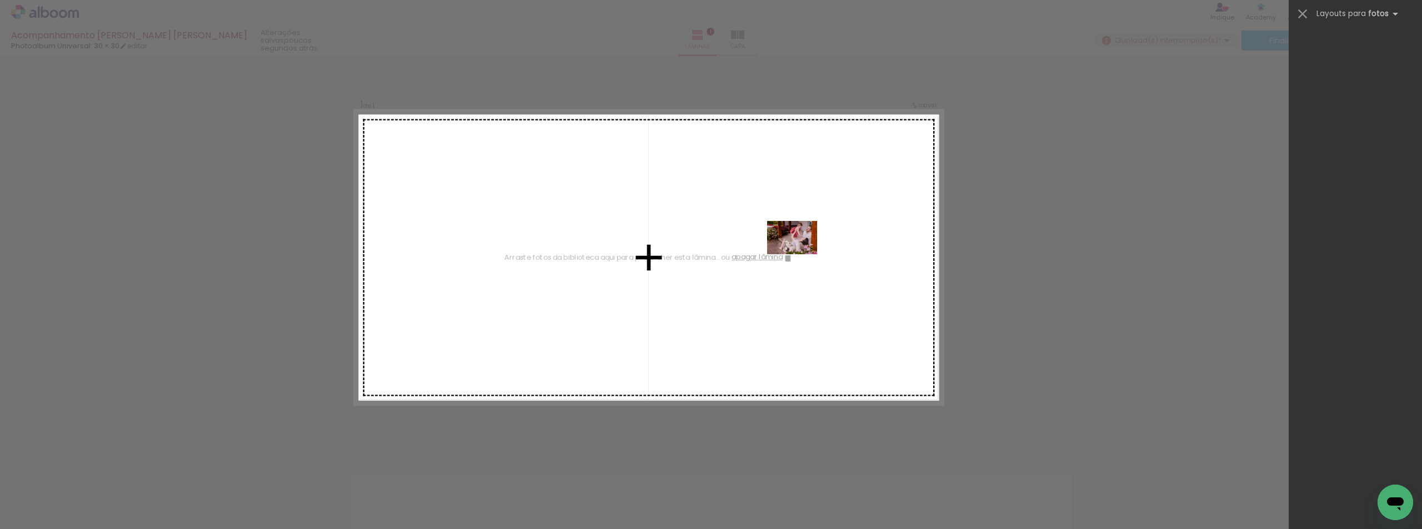
drag, startPoint x: 960, startPoint y: 492, endPoint x: 800, endPoint y: 254, distance: 286.2
click at [800, 254] on quentale-workspace at bounding box center [711, 264] width 1422 height 529
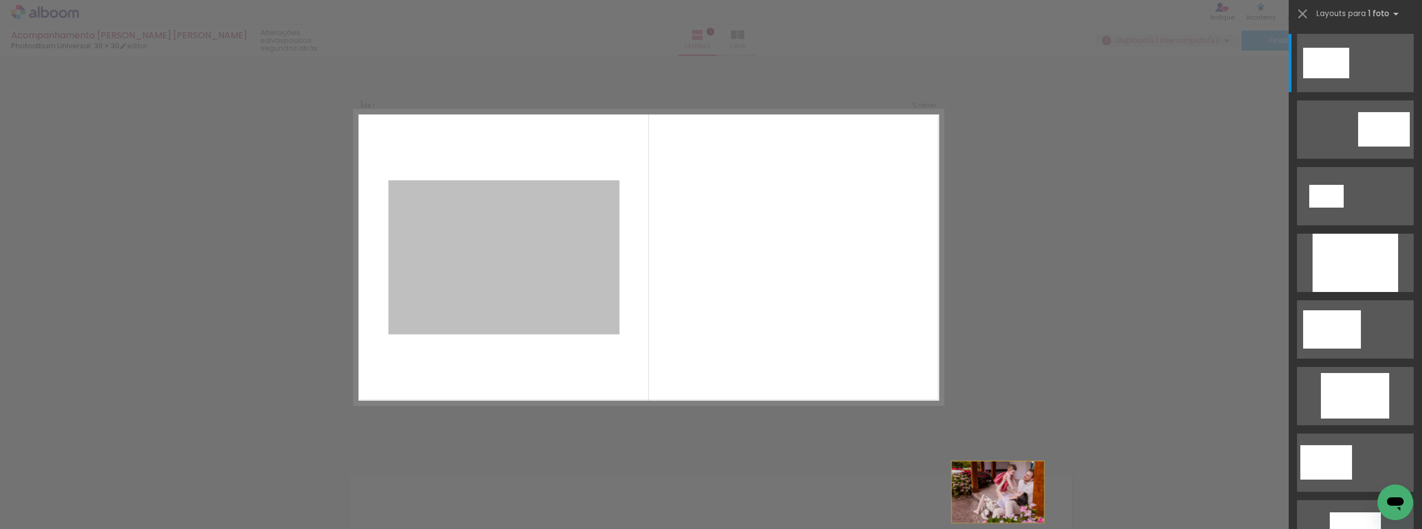
drag, startPoint x: 525, startPoint y: 249, endPoint x: 1117, endPoint y: 551, distance: 664.5
click at [1117, 529] on html "link( href="../../bower_components/polymer/polymer.html" rel="import" ) picture…" at bounding box center [711, 264] width 1422 height 529
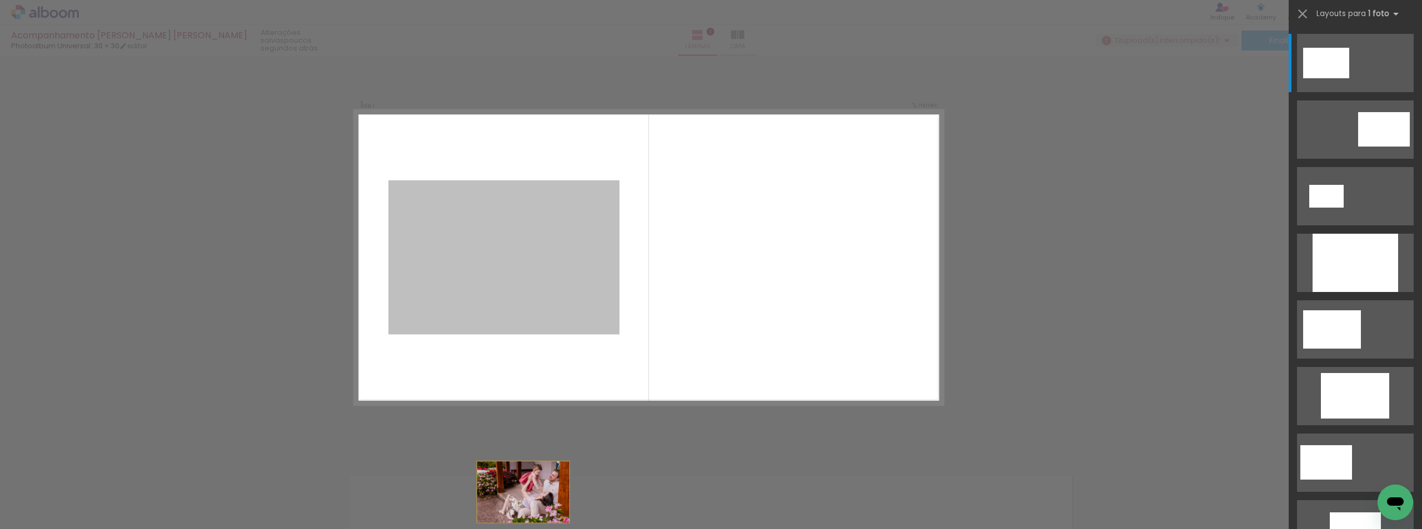
drag, startPoint x: 579, startPoint y: 208, endPoint x: 525, endPoint y: 506, distance: 302.5
click at [523, 529] on html "link( href="../../bower_components/polymer/polymer.html" rel="import" ) picture…" at bounding box center [711, 264] width 1422 height 529
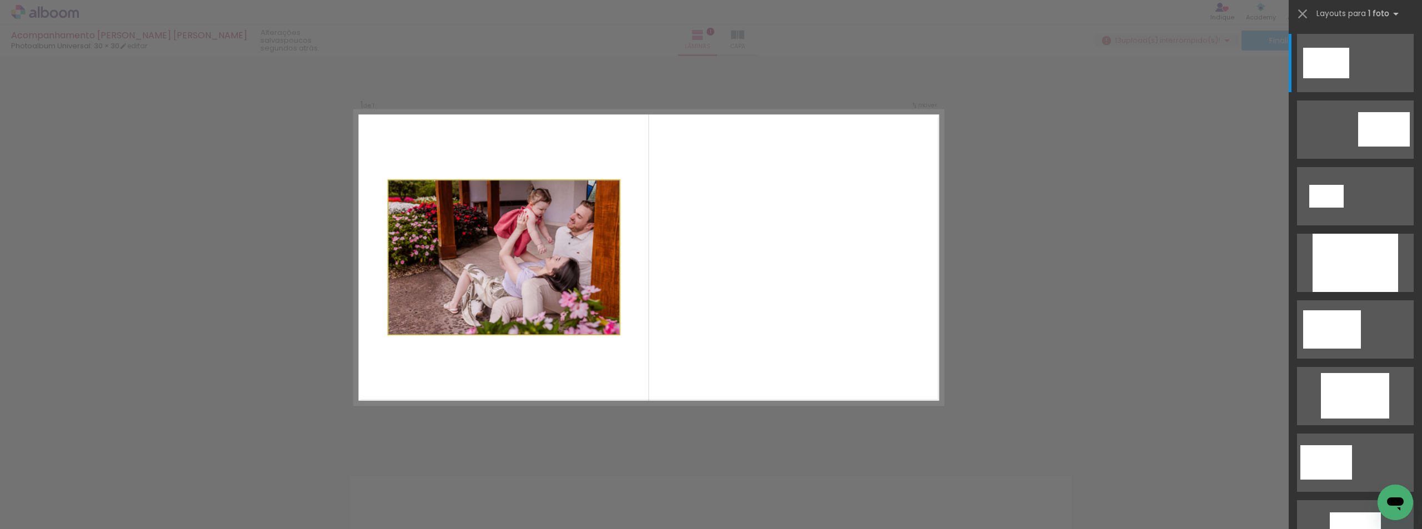
click at [556, 267] on quentale-photo at bounding box center [503, 258] width 231 height 154
click at [528, 220] on quentale-photo at bounding box center [503, 258] width 231 height 154
drag, startPoint x: 528, startPoint y: 220, endPoint x: 498, endPoint y: 228, distance: 31.0
click at [498, 228] on quentale-photo at bounding box center [503, 258] width 231 height 154
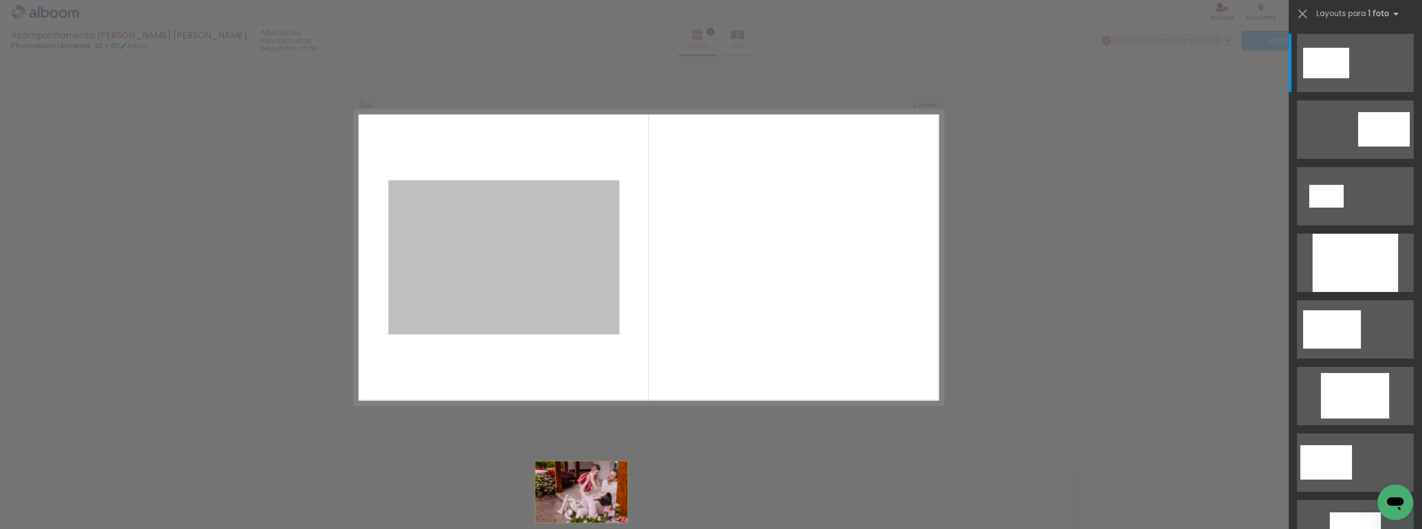
drag, startPoint x: 498, startPoint y: 228, endPoint x: 600, endPoint y: 545, distance: 333.2
click at [600, 529] on html "link( href="../../bower_components/polymer/polymer.html" rel="import" ) picture…" at bounding box center [711, 264] width 1422 height 529
drag, startPoint x: 510, startPoint y: 244, endPoint x: 1421, endPoint y: 503, distance: 947.0
click at [1421, 503] on quentale-workspace at bounding box center [711, 264] width 1422 height 529
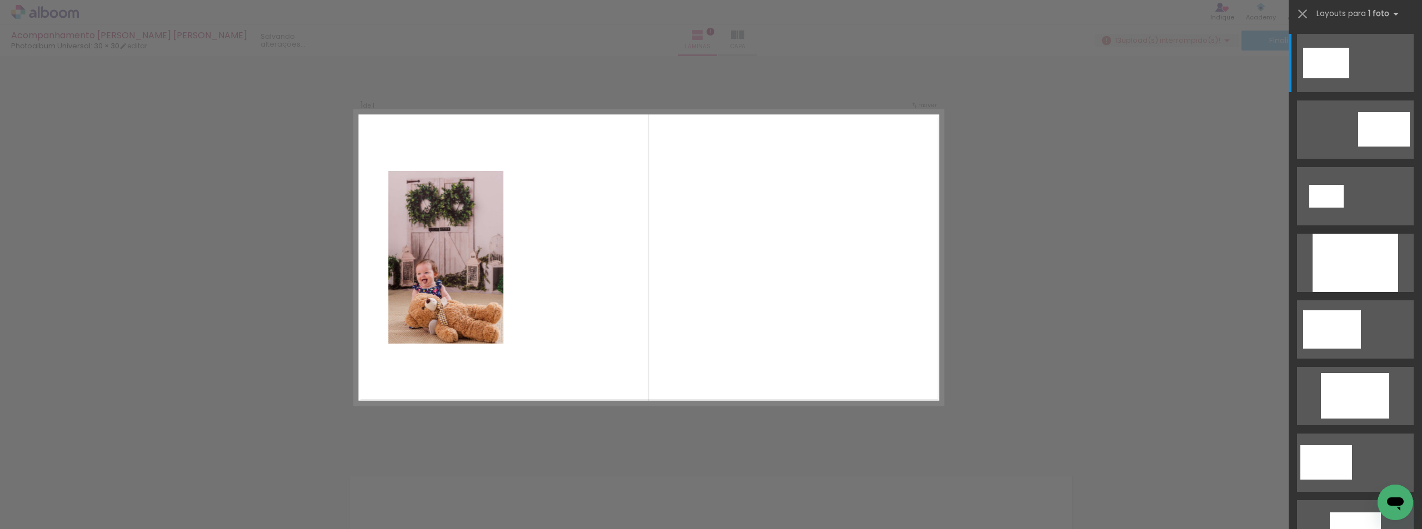
scroll to position [2066, 0]
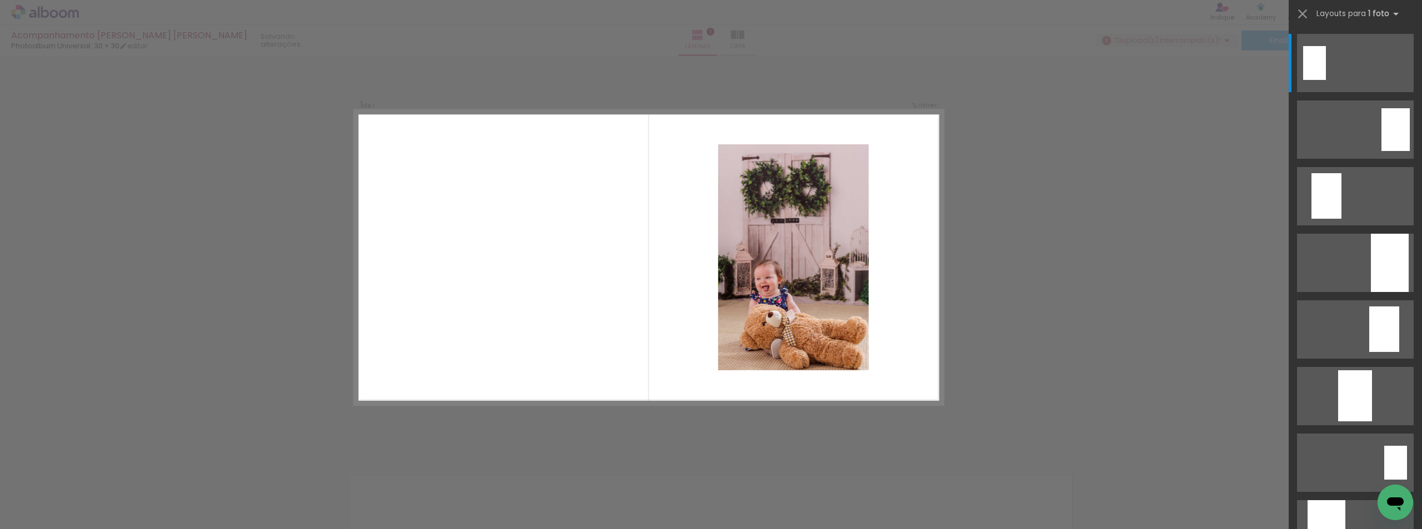
drag, startPoint x: 592, startPoint y: 283, endPoint x: 1421, endPoint y: 314, distance: 829.9
click at [1421, 314] on quentale-workspace at bounding box center [711, 264] width 1422 height 529
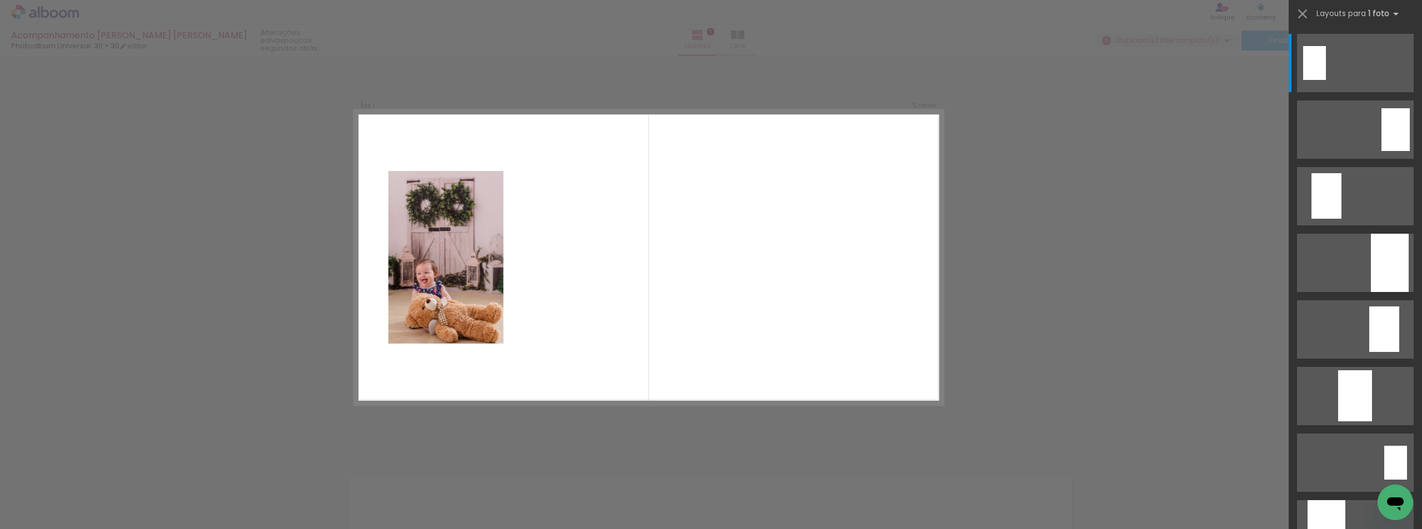
click at [794, 270] on quentale-layouter at bounding box center [648, 258] width 588 height 294
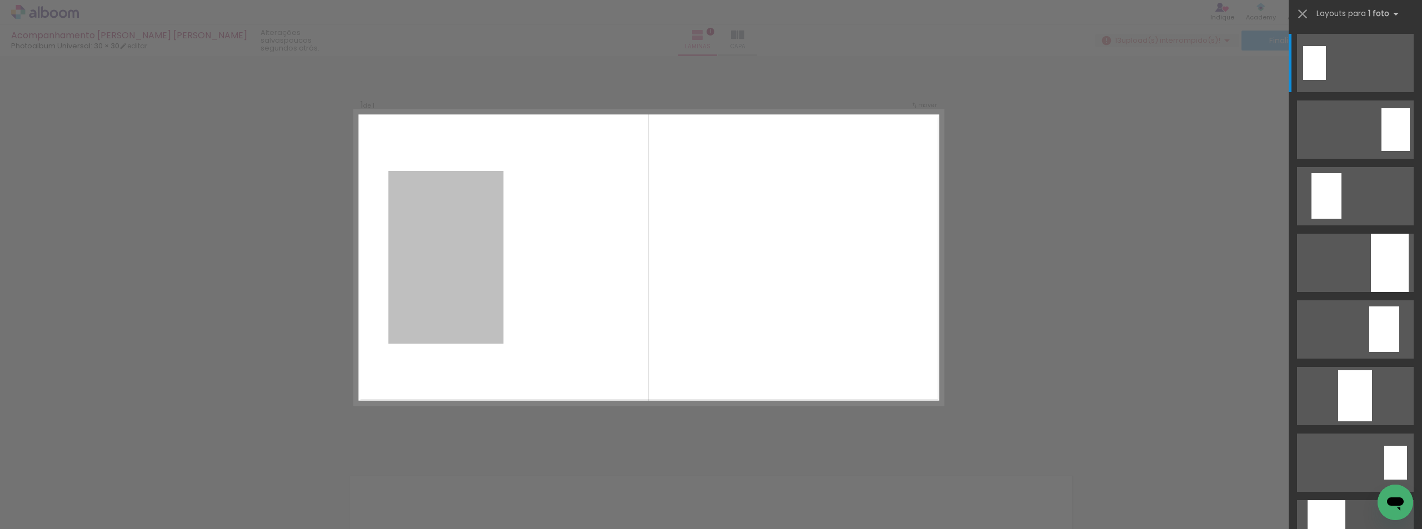
drag, startPoint x: 423, startPoint y: 261, endPoint x: 1421, endPoint y: 261, distance: 998.1
click at [1421, 261] on quentale-workspace at bounding box center [711, 264] width 1422 height 529
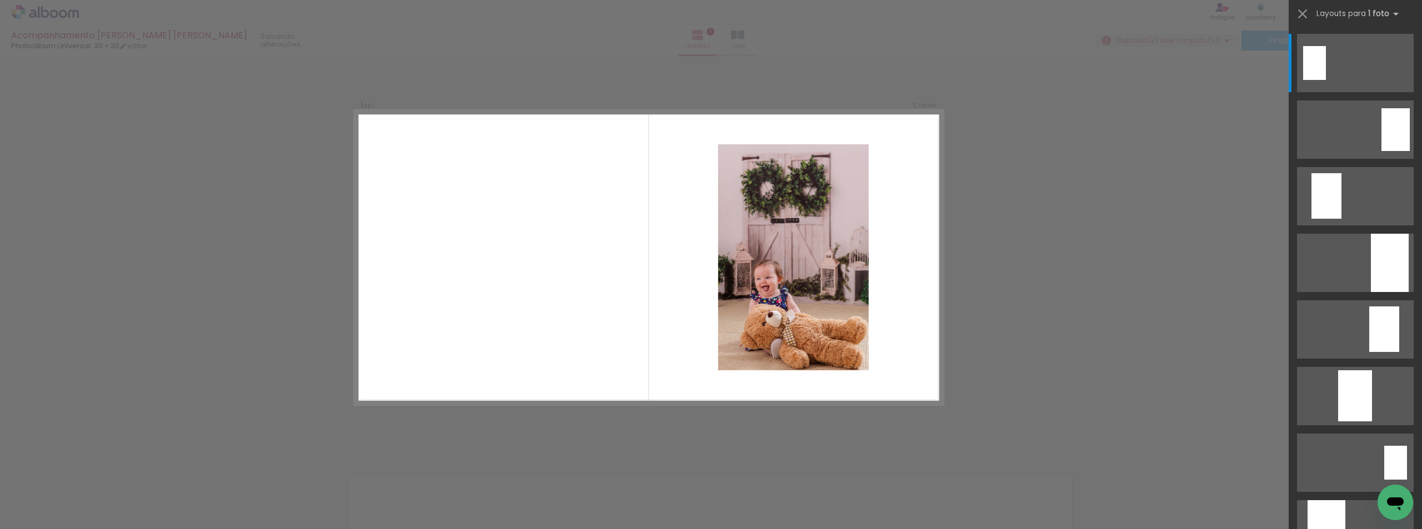
drag, startPoint x: 865, startPoint y: 315, endPoint x: 1421, endPoint y: 323, distance: 556.6
click at [1421, 323] on quentale-workspace at bounding box center [711, 264] width 1422 height 529
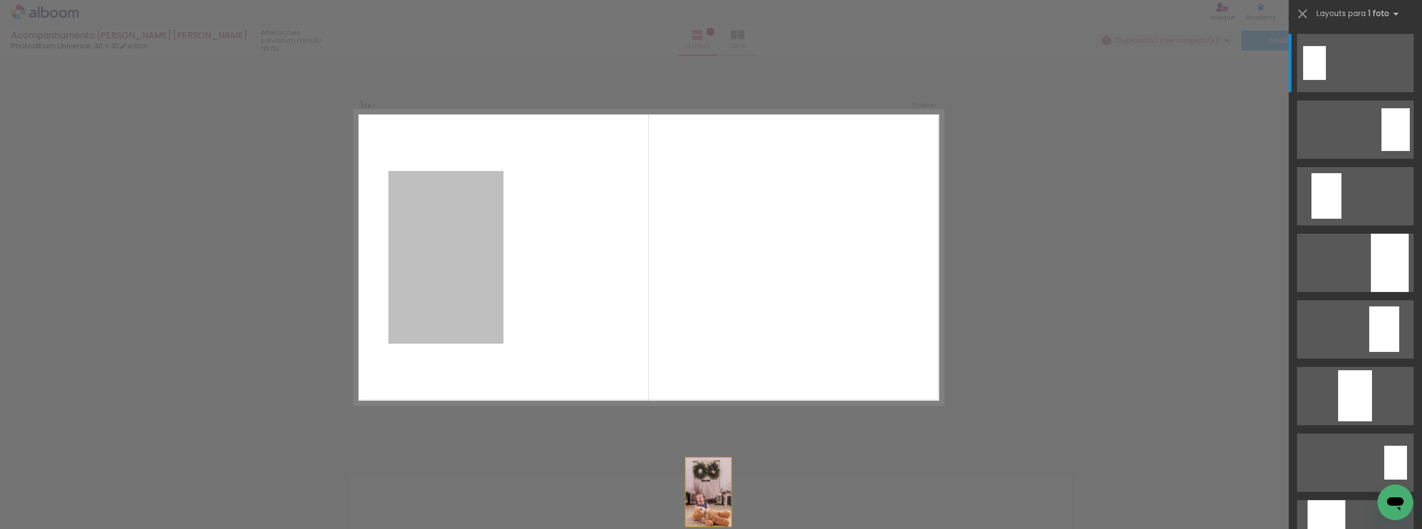
drag, startPoint x: 457, startPoint y: 235, endPoint x: 770, endPoint y: 551, distance: 445.0
click at [770, 529] on html "link( href="../../bower_components/polymer/polymer.html" rel="import" ) picture…" at bounding box center [711, 264] width 1422 height 529
drag, startPoint x: 437, startPoint y: 236, endPoint x: 536, endPoint y: -48, distance: 300.6
click at [536, 0] on html "link( href="../../bower_components/polymer/polymer.html" rel="import" ) picture…" at bounding box center [711, 264] width 1422 height 529
drag, startPoint x: 419, startPoint y: 244, endPoint x: 1421, endPoint y: 310, distance: 1004.2
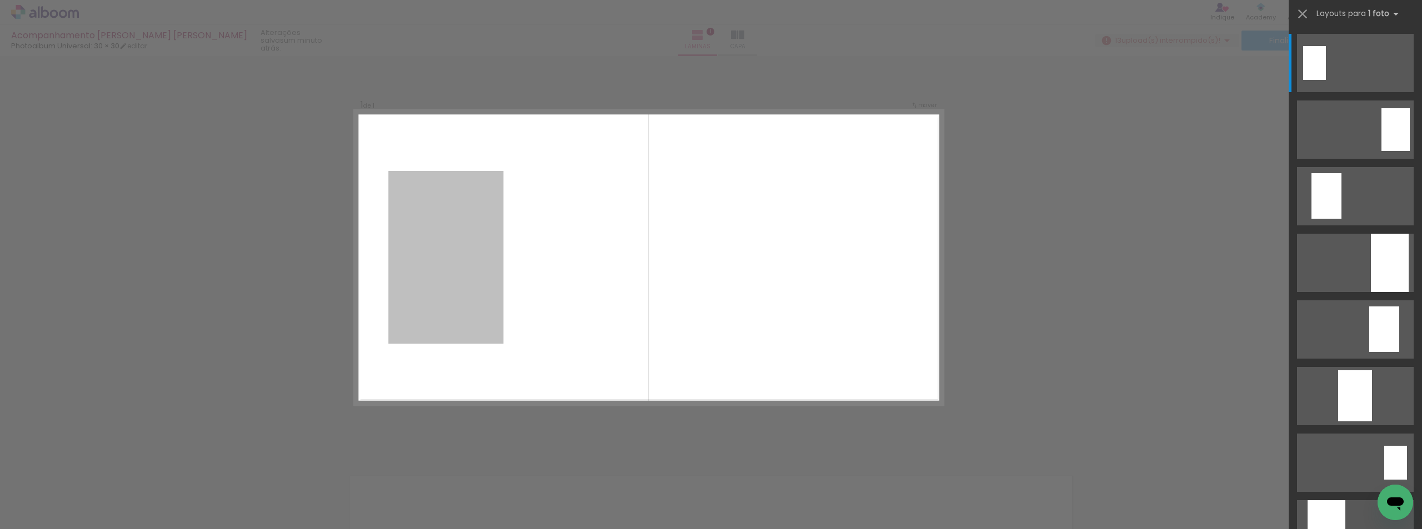
click at [1421, 310] on quentale-workspace at bounding box center [711, 264] width 1422 height 529
drag, startPoint x: 464, startPoint y: 288, endPoint x: 853, endPoint y: 436, distance: 416.1
click at [853, 436] on div "Inserir lâmina 1 de 1 Confirmar Cancelar" at bounding box center [711, 451] width 1422 height 818
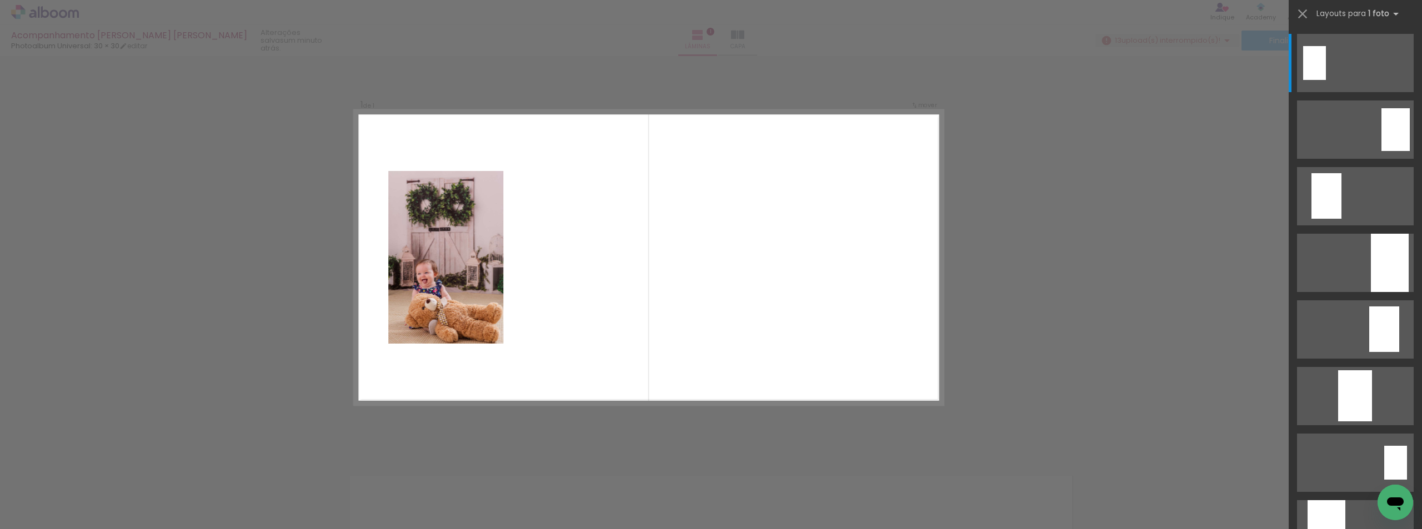
drag, startPoint x: 493, startPoint y: 177, endPoint x: 457, endPoint y: 296, distance: 124.1
click at [457, 296] on quentale-photo at bounding box center [445, 257] width 115 height 173
drag, startPoint x: 457, startPoint y: 296, endPoint x: 427, endPoint y: 256, distance: 50.3
click at [427, 256] on quentale-photo at bounding box center [445, 257] width 115 height 173
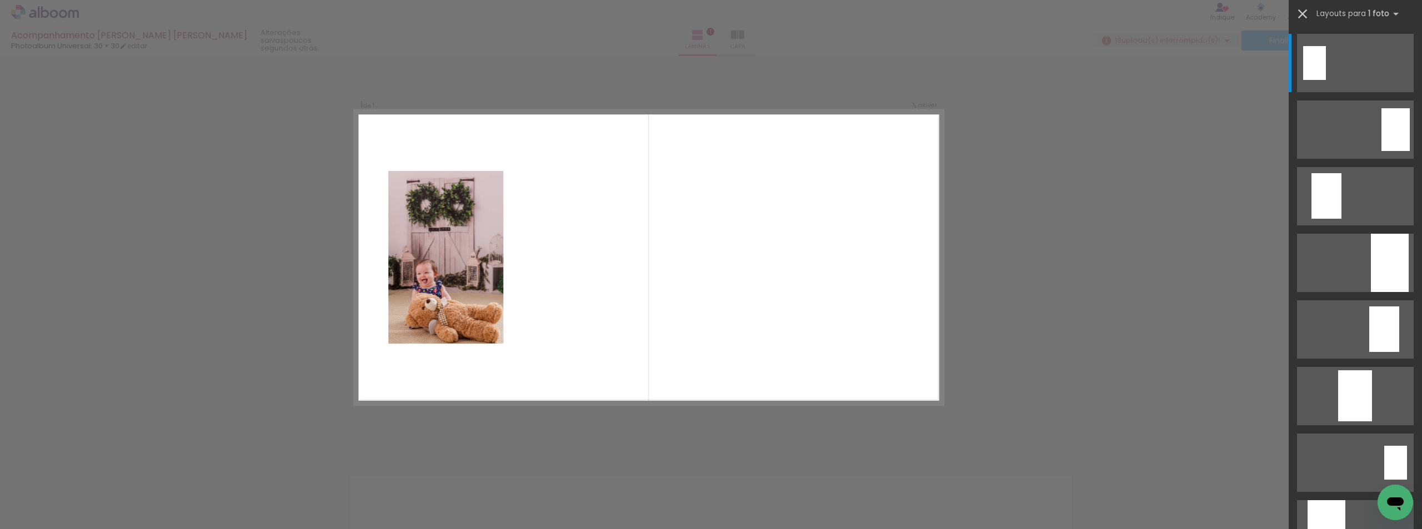
click at [1301, 12] on iron-icon at bounding box center [1303, 14] width 16 height 16
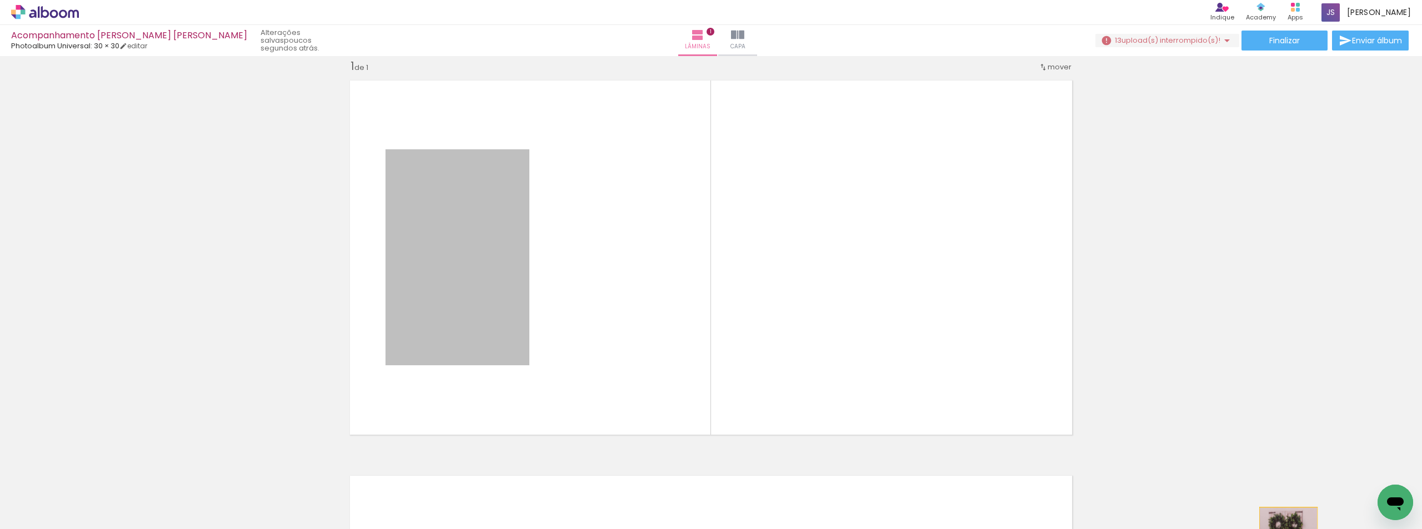
drag, startPoint x: 442, startPoint y: 323, endPoint x: 1284, endPoint y: 551, distance: 872.3
click at [1284, 529] on html "link( href="../../bower_components/polymer/polymer.html" rel="import" ) picture…" at bounding box center [711, 264] width 1422 height 529
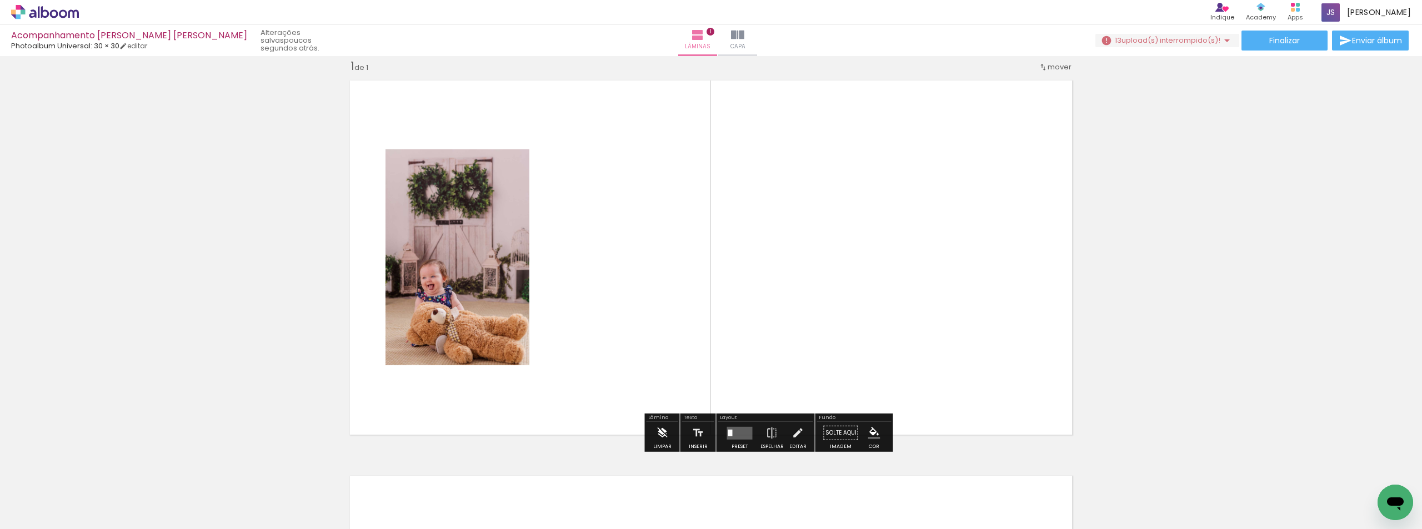
click at [663, 433] on iron-icon at bounding box center [662, 433] width 12 height 22
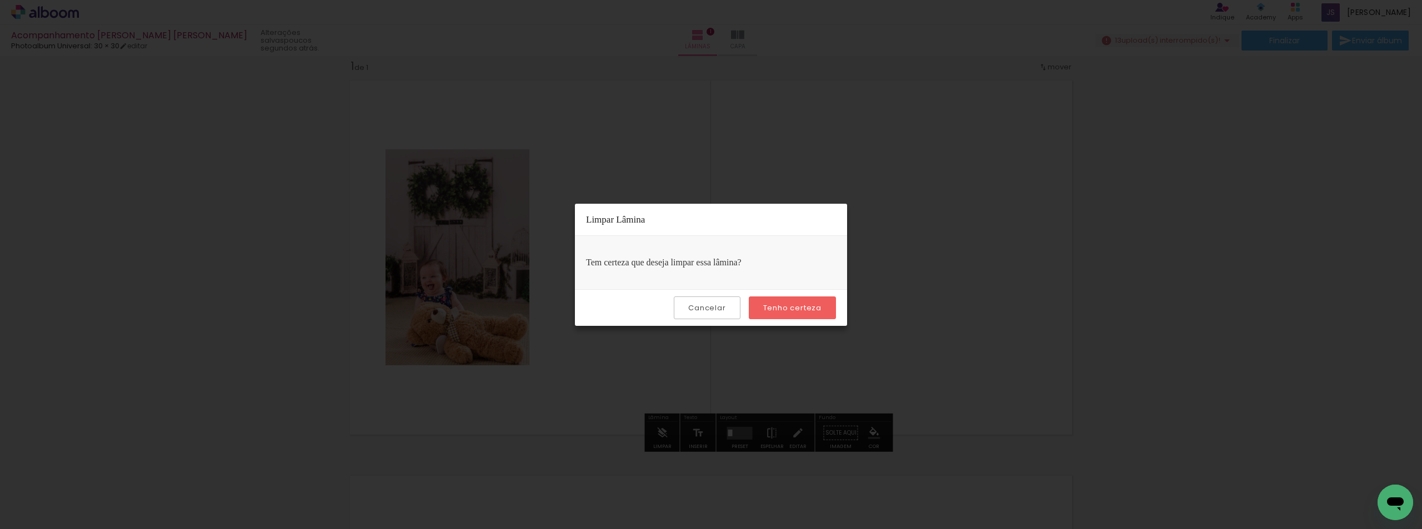
click at [0, 0] on slot "Tenho certeza" at bounding box center [0, 0] width 0 height 0
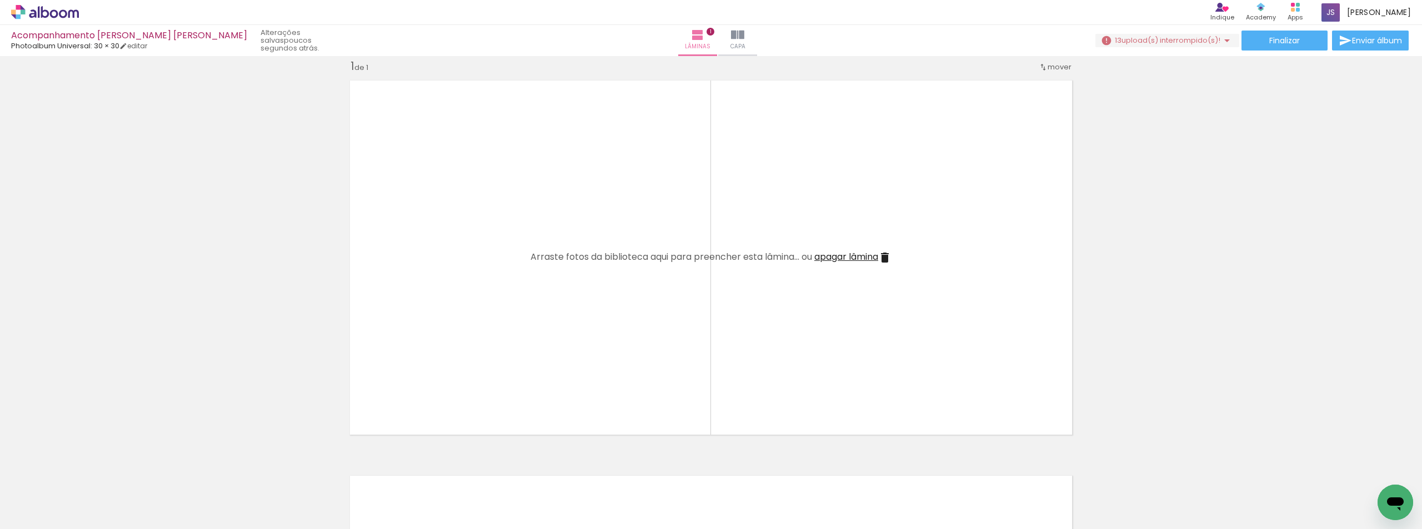
scroll to position [0, 3774]
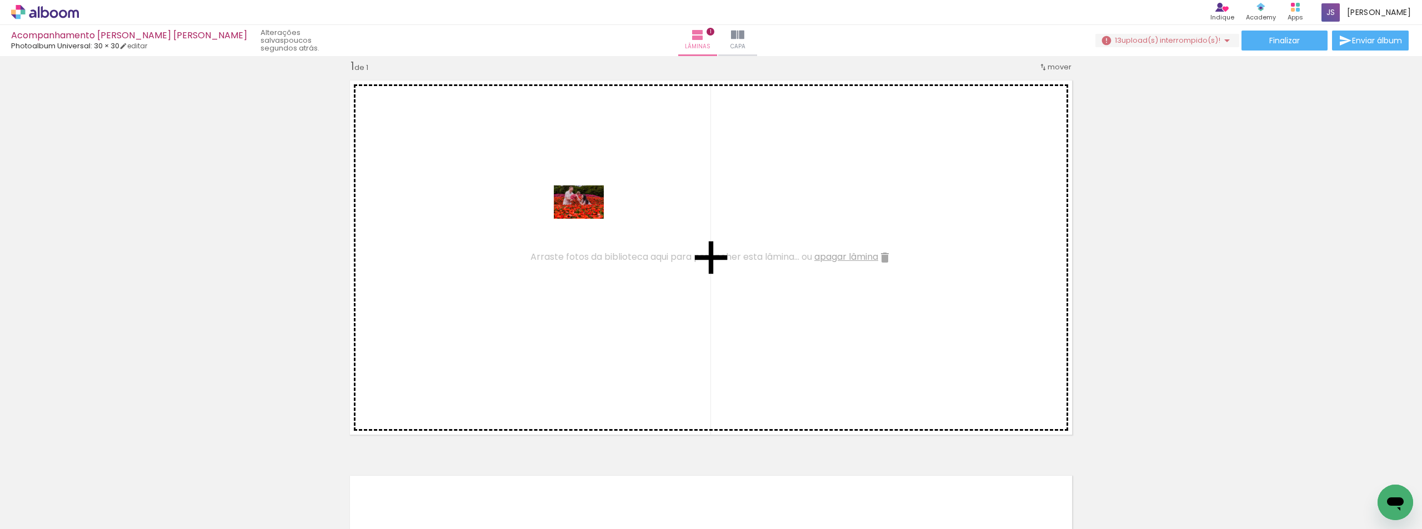
drag, startPoint x: 1331, startPoint y: 488, endPoint x: 587, endPoint y: 219, distance: 790.8
click at [587, 219] on quentale-workspace at bounding box center [711, 264] width 1422 height 529
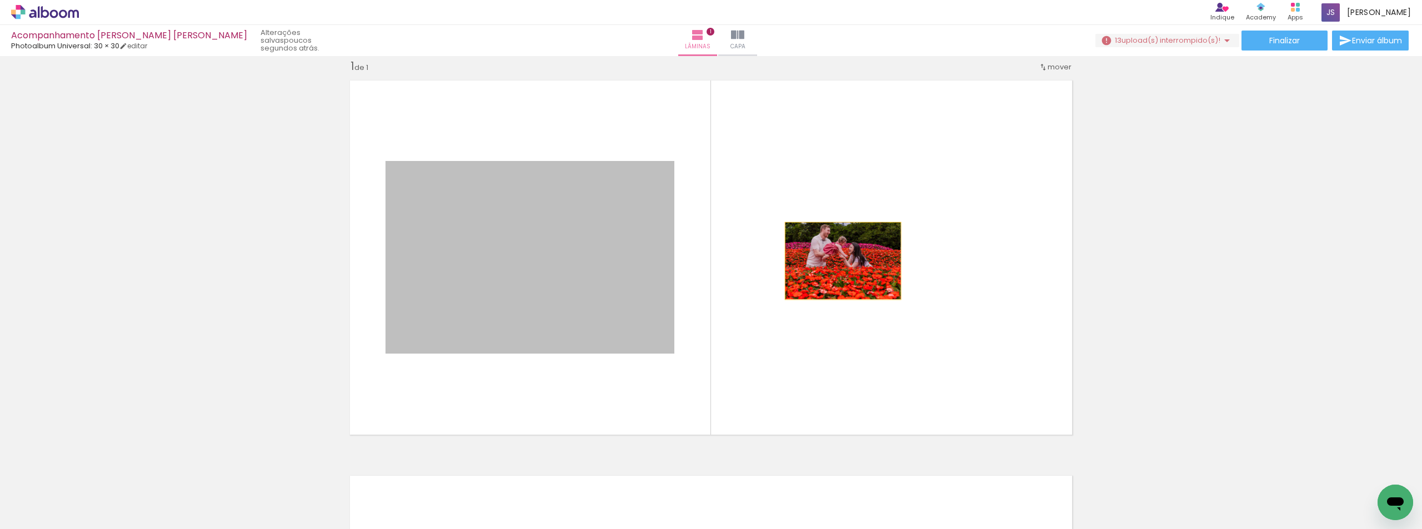
drag, startPoint x: 529, startPoint y: 289, endPoint x: 839, endPoint y: 261, distance: 310.7
click at [839, 261] on quentale-layouter at bounding box center [710, 258] width 735 height 368
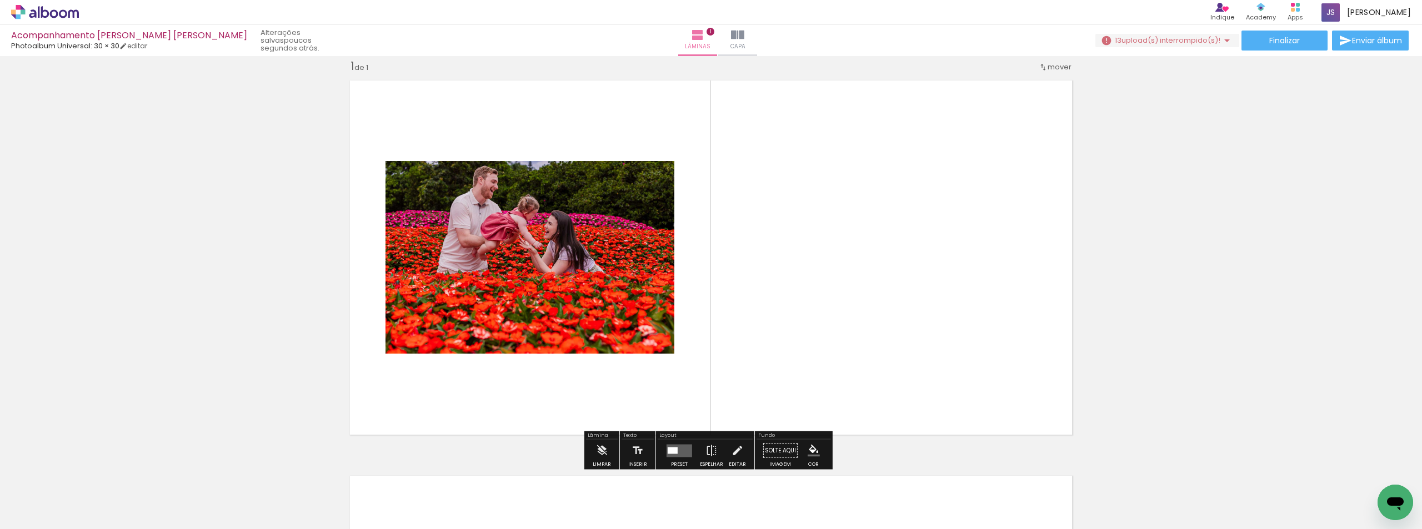
click at [682, 457] on div at bounding box center [679, 451] width 30 height 22
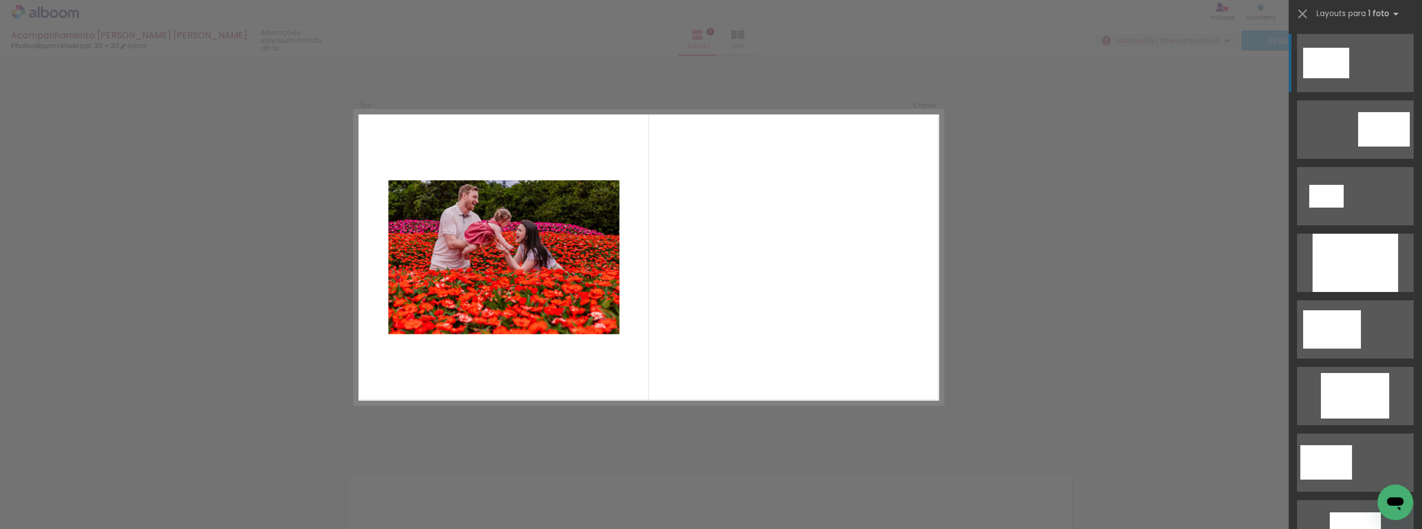
scroll to position [0, 1126]
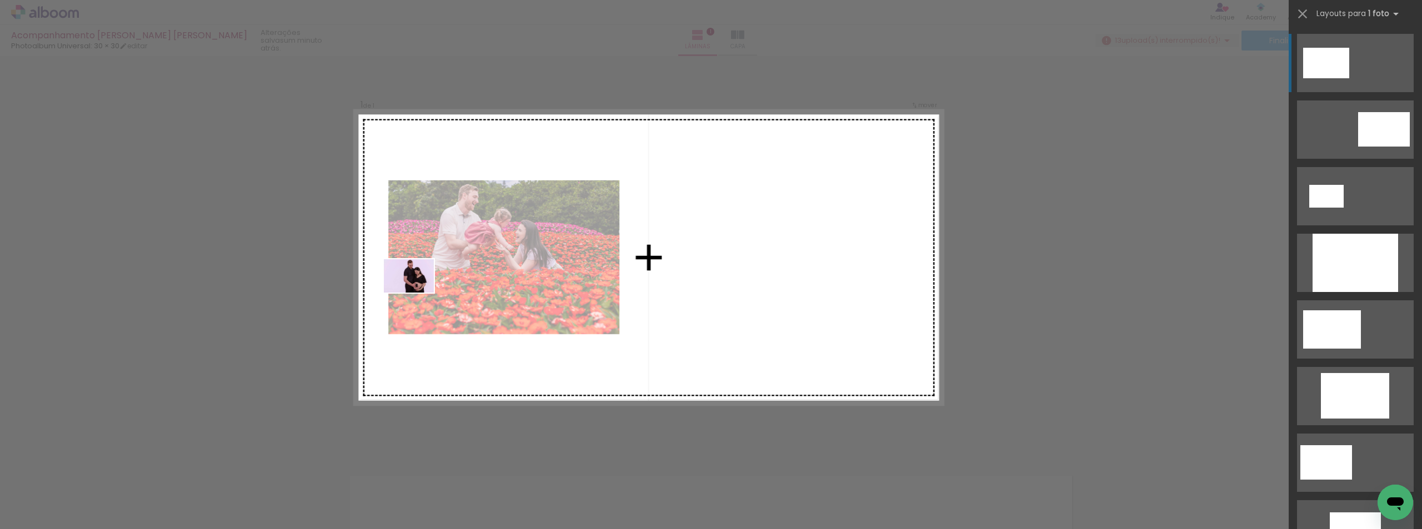
drag, startPoint x: 561, startPoint y: 498, endPoint x: 417, endPoint y: 293, distance: 250.4
click at [417, 293] on quentale-workspace at bounding box center [711, 264] width 1422 height 529
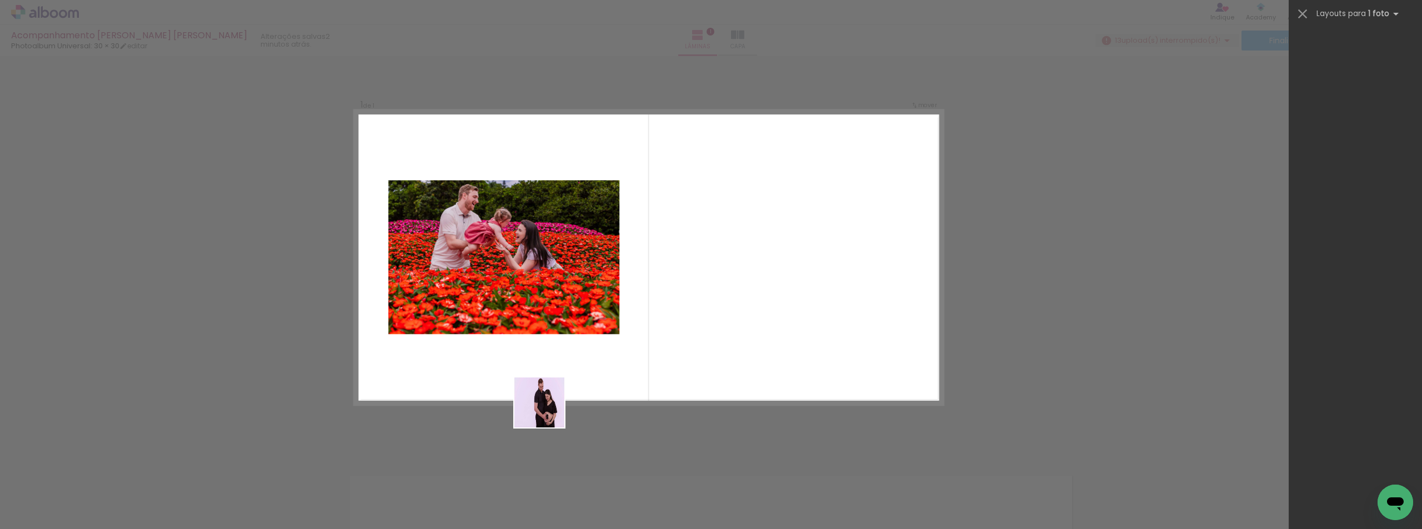
scroll to position [0, 0]
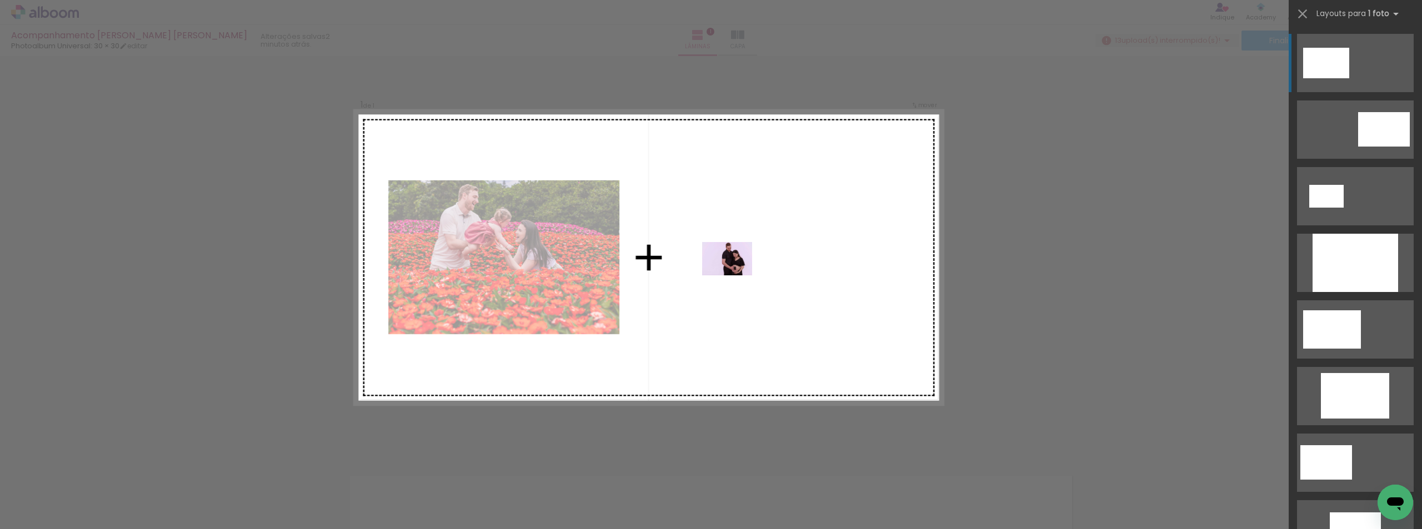
drag, startPoint x: 547, startPoint y: 505, endPoint x: 735, endPoint y: 275, distance: 297.6
click at [735, 275] on quentale-workspace at bounding box center [711, 264] width 1422 height 529
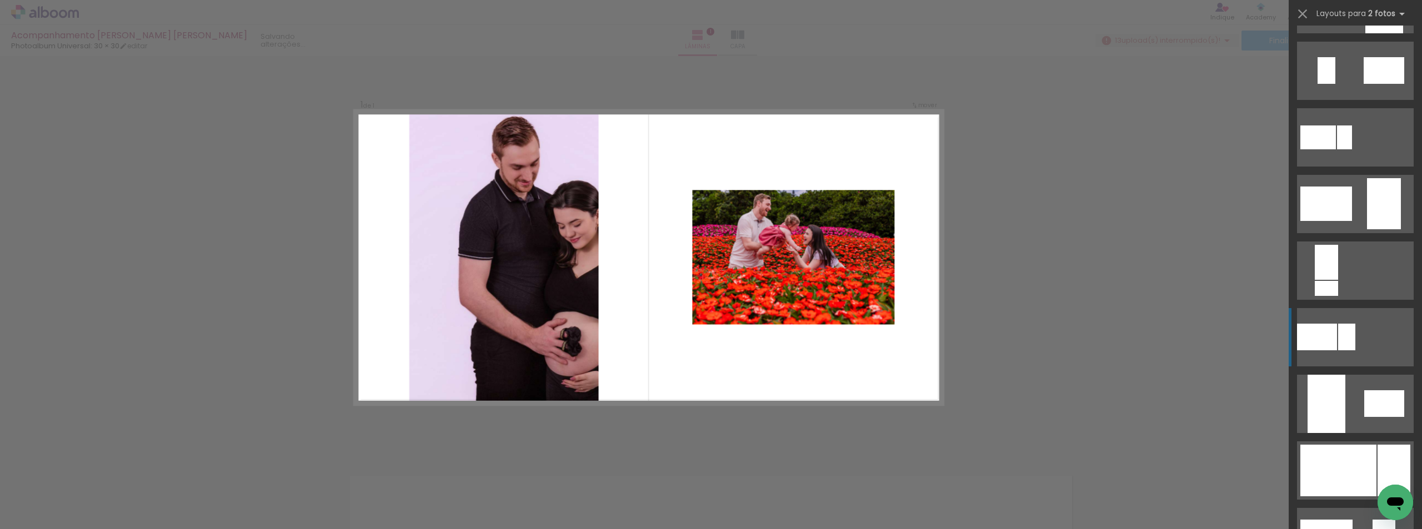
scroll to position [2000, 0]
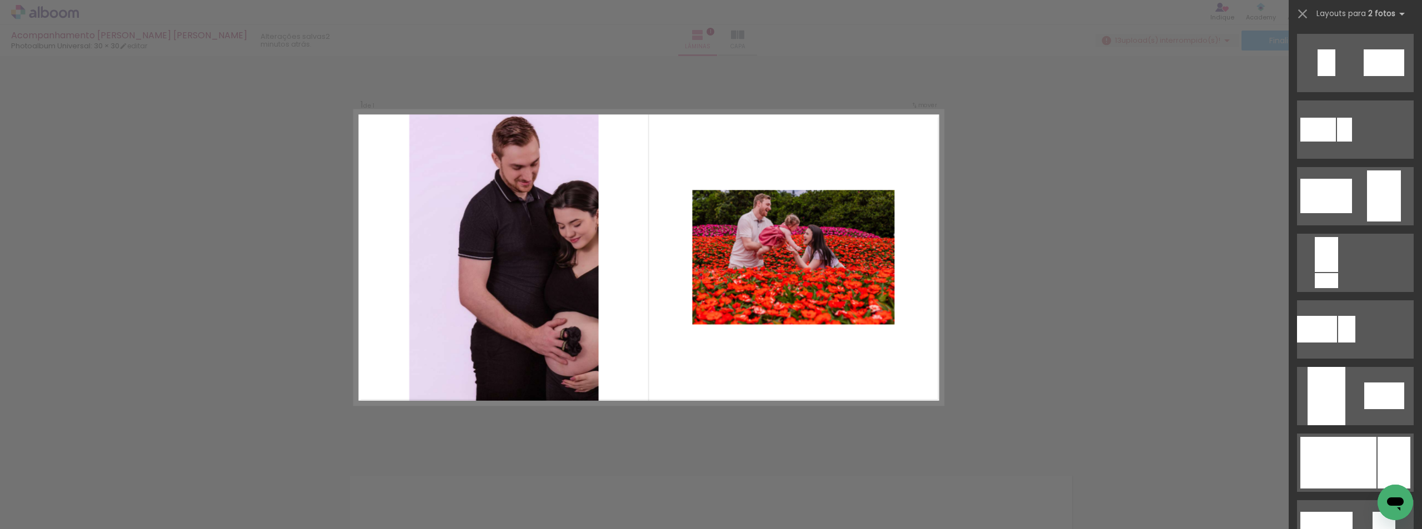
click at [512, 268] on quentale-layouter at bounding box center [648, 258] width 588 height 294
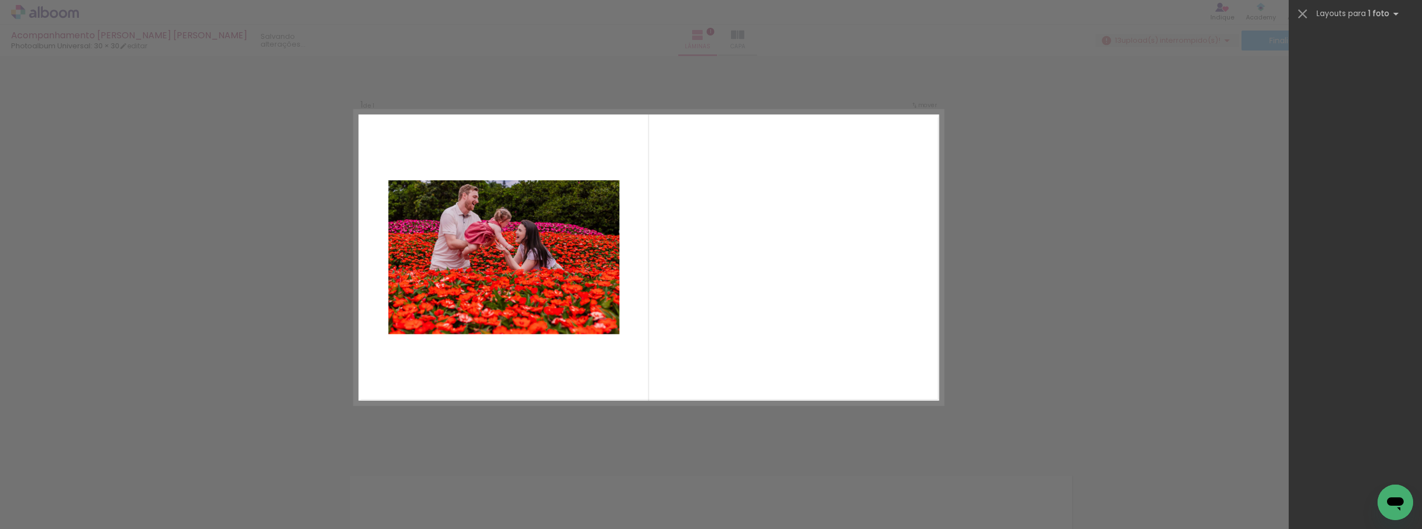
scroll to position [0, 0]
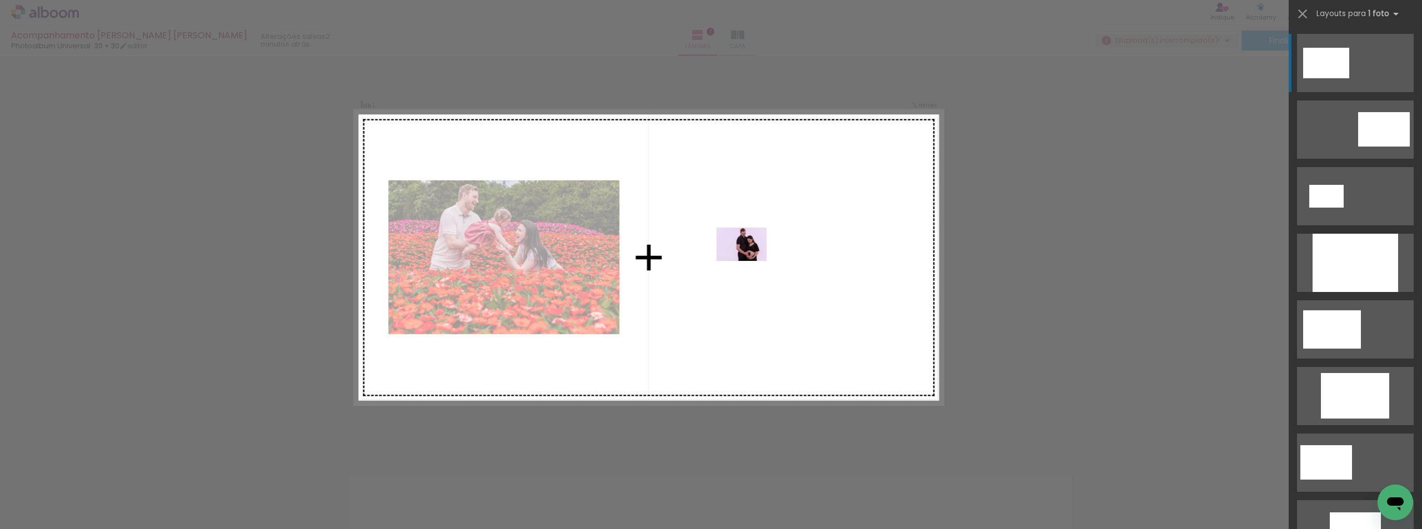
drag, startPoint x: 550, startPoint y: 504, endPoint x: 750, endPoint y: 261, distance: 314.9
click at [750, 261] on quentale-workspace at bounding box center [711, 264] width 1422 height 529
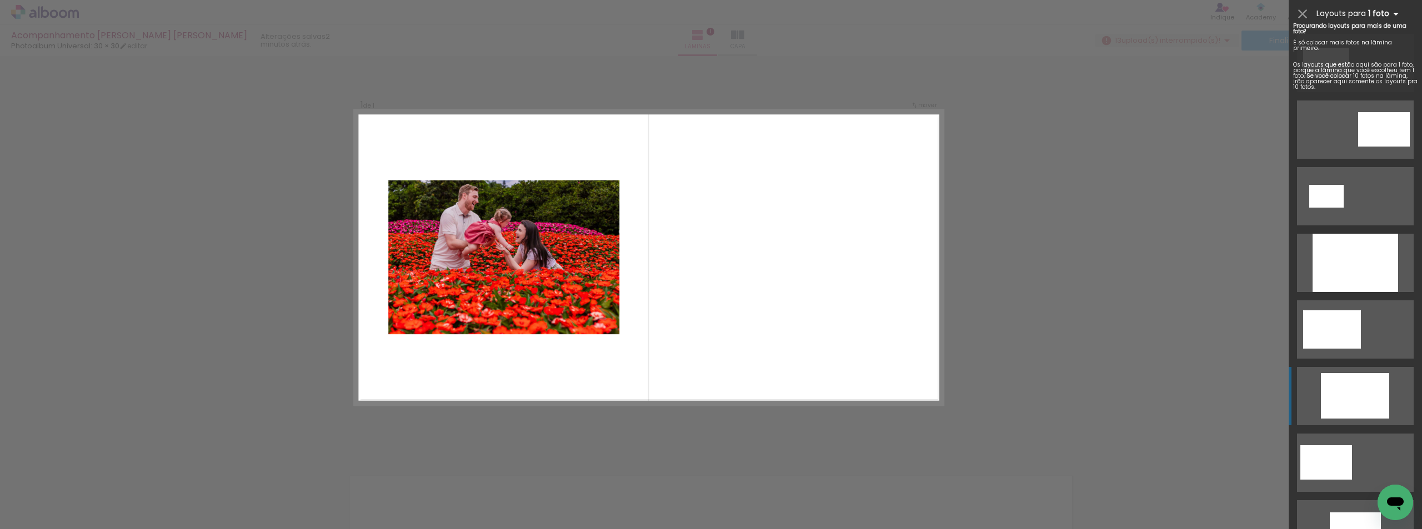
click at [1392, 13] on iron-icon at bounding box center [1395, 13] width 13 height 13
click at [1381, 13] on b "1 foto" at bounding box center [1385, 13] width 34 height 11
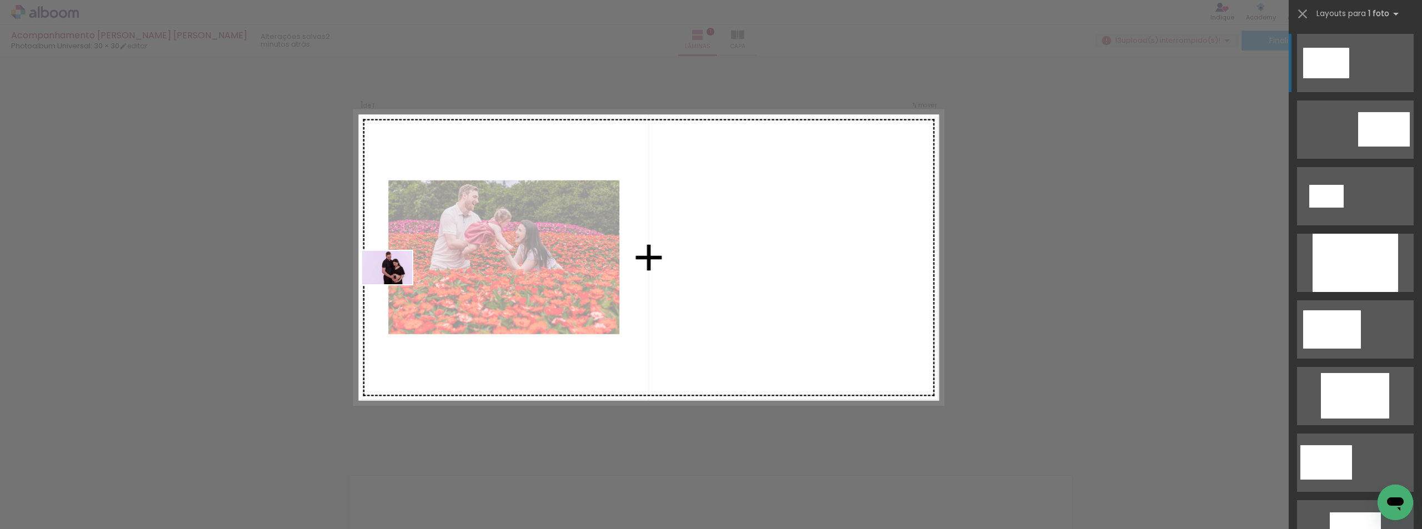
drag, startPoint x: 538, startPoint y: 473, endPoint x: 395, endPoint y: 284, distance: 236.4
click at [395, 284] on quentale-workspace at bounding box center [711, 264] width 1422 height 529
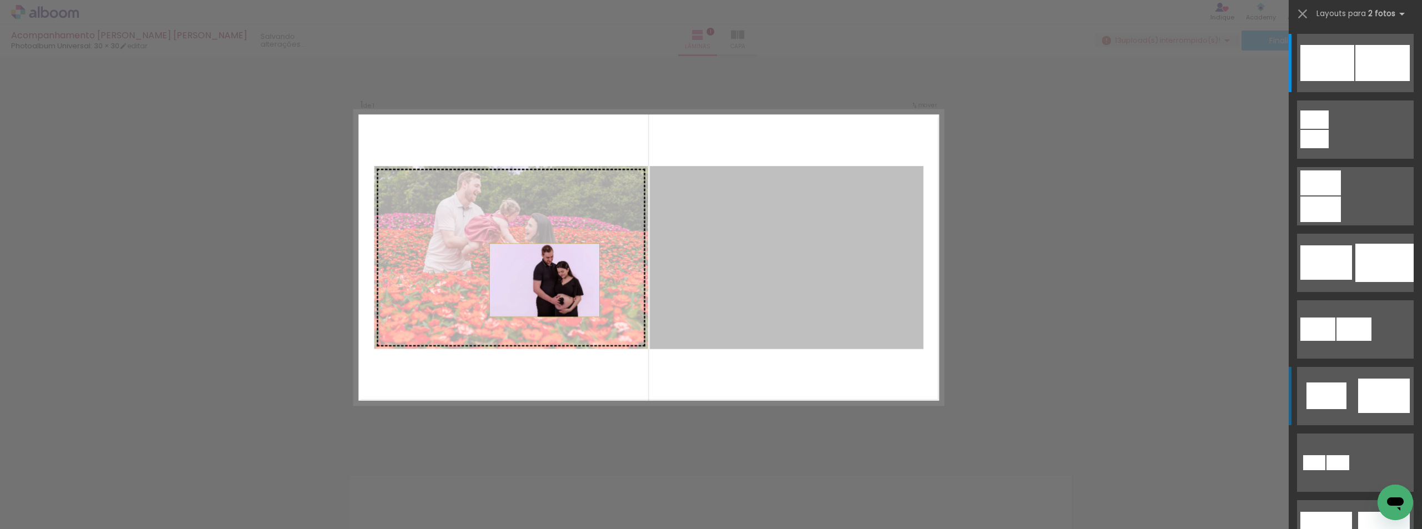
drag, startPoint x: 804, startPoint y: 285, endPoint x: 480, endPoint y: 286, distance: 324.4
click at [0, 0] on slot at bounding box center [0, 0] width 0 height 0
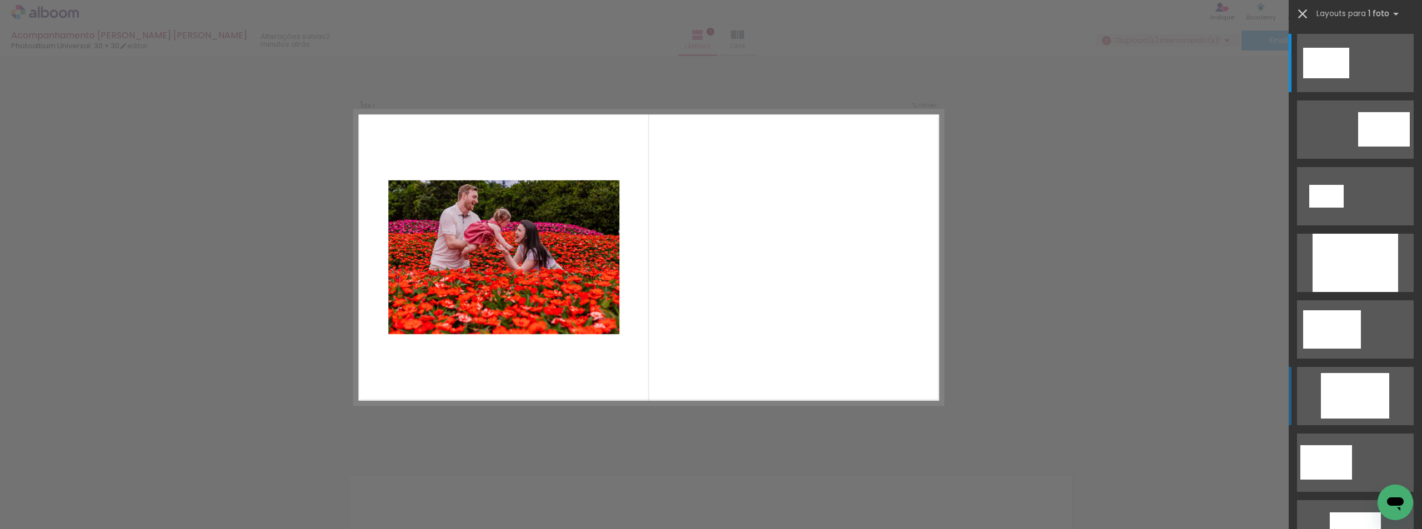
click at [1302, 9] on iron-icon at bounding box center [1303, 14] width 16 height 16
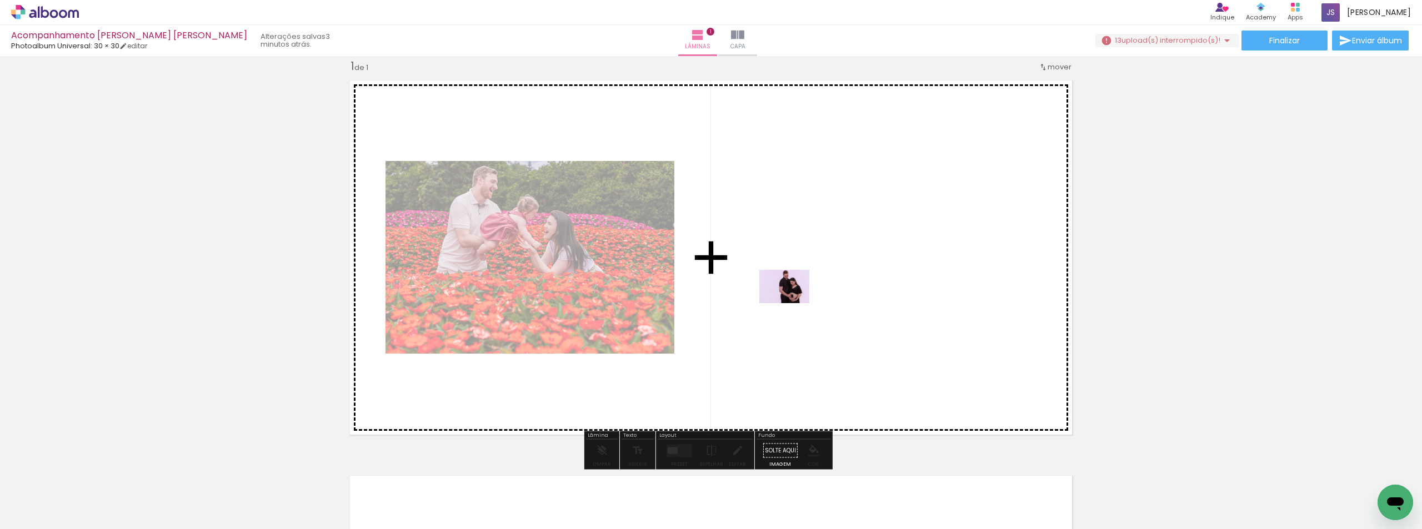
drag, startPoint x: 544, startPoint y: 503, endPoint x: 793, endPoint y: 303, distance: 318.4
click at [793, 303] on quentale-workspace at bounding box center [711, 264] width 1422 height 529
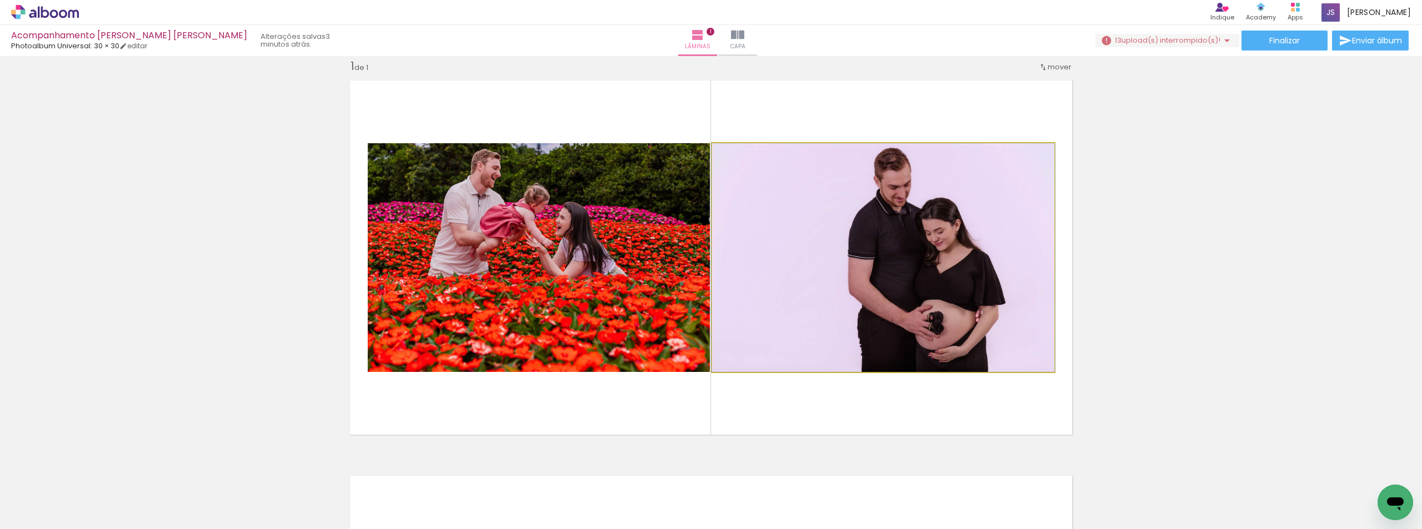
click at [888, 248] on quentale-photo at bounding box center [883, 257] width 342 height 229
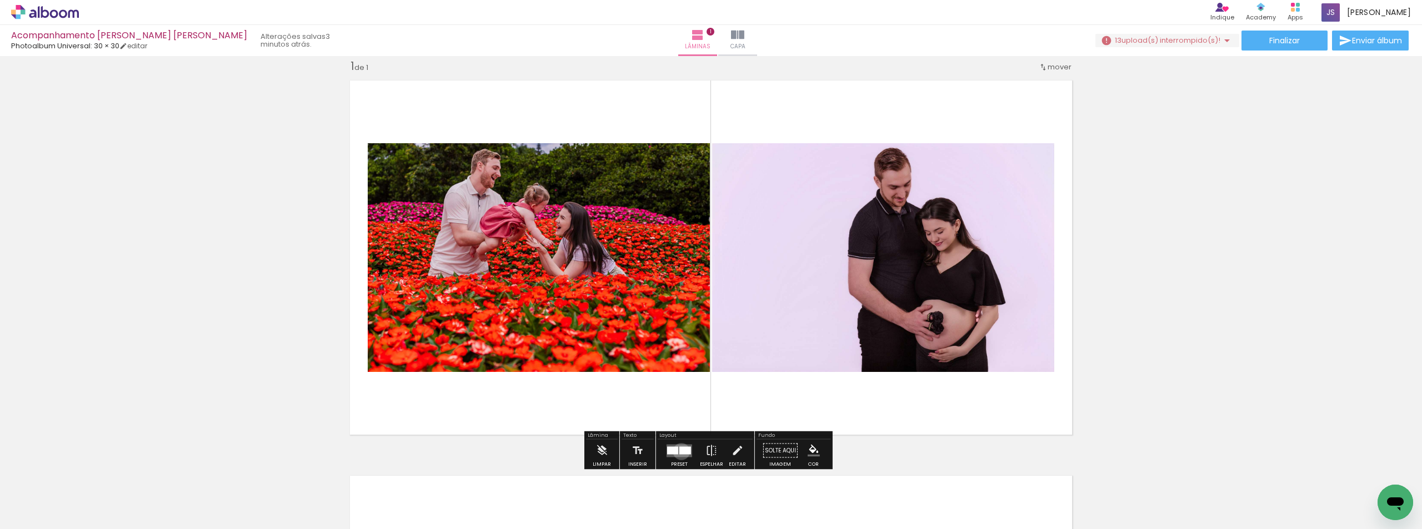
click at [679, 452] on div at bounding box center [685, 451] width 12 height 8
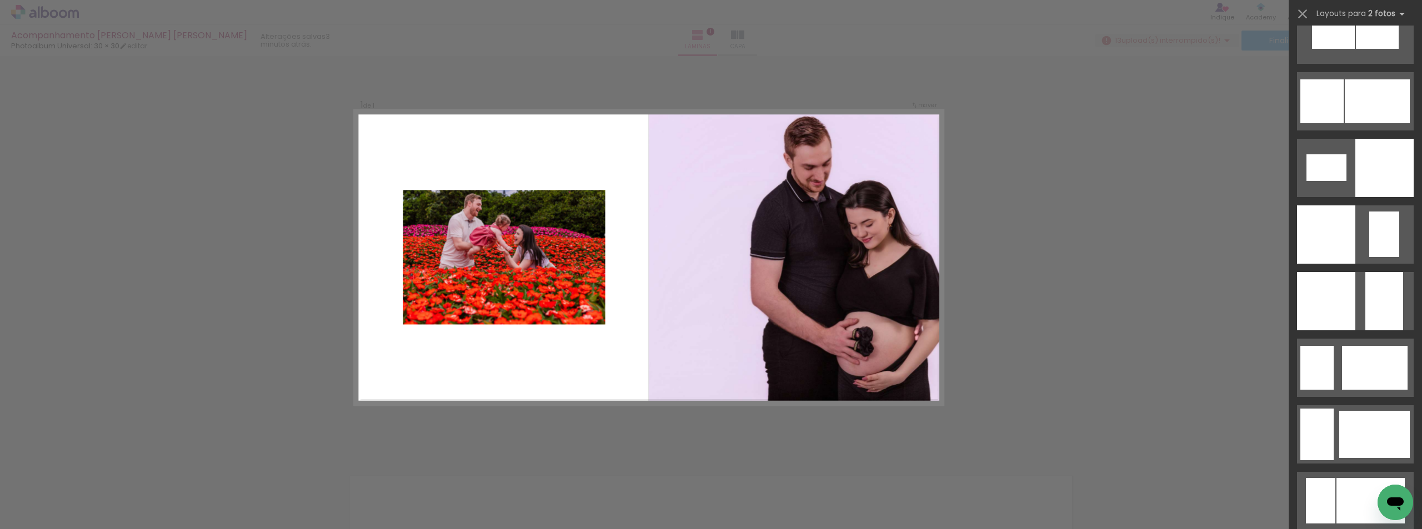
scroll to position [1444, 0]
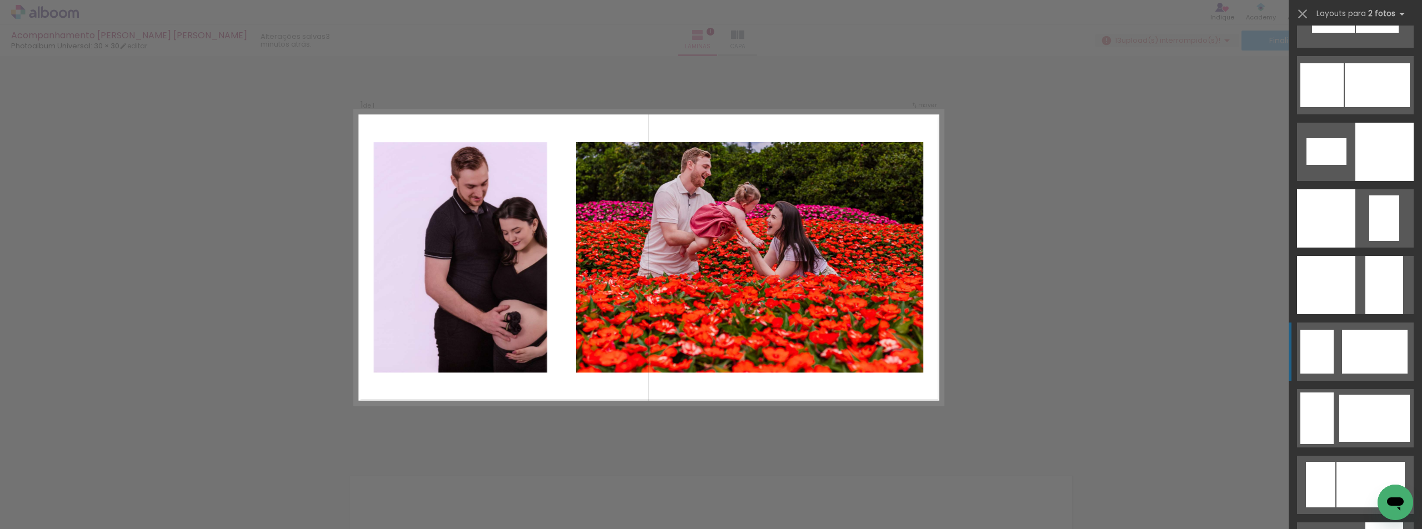
click at [1344, 358] on div at bounding box center [1375, 352] width 66 height 44
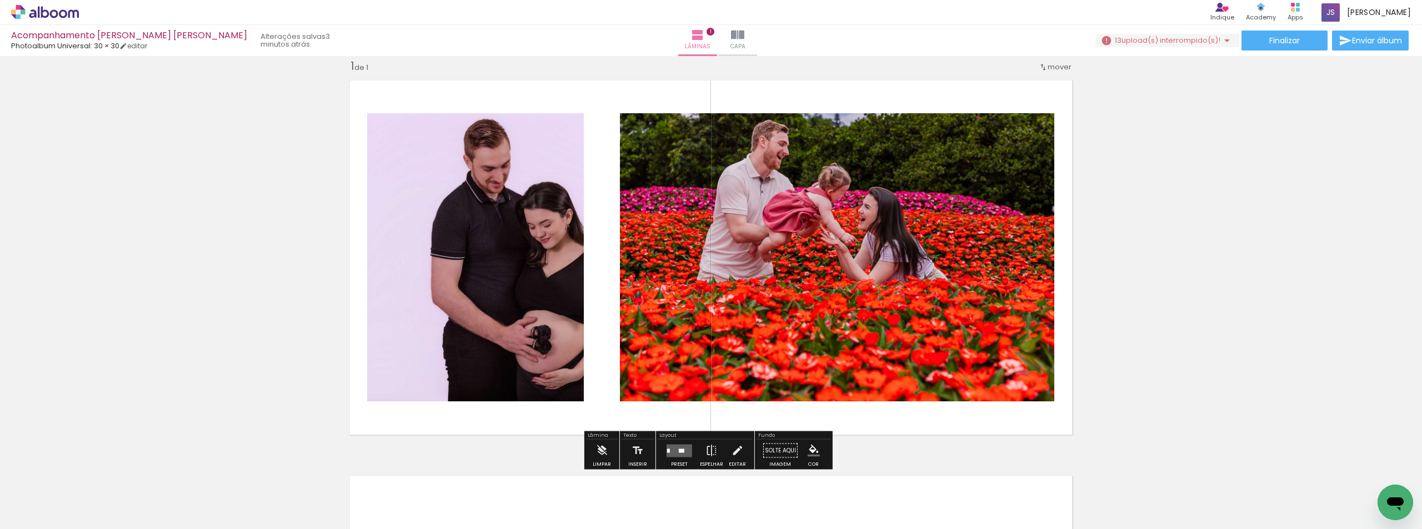
click at [527, 325] on quentale-photo at bounding box center [475, 257] width 217 height 288
click at [711, 449] on iron-icon at bounding box center [711, 451] width 12 height 22
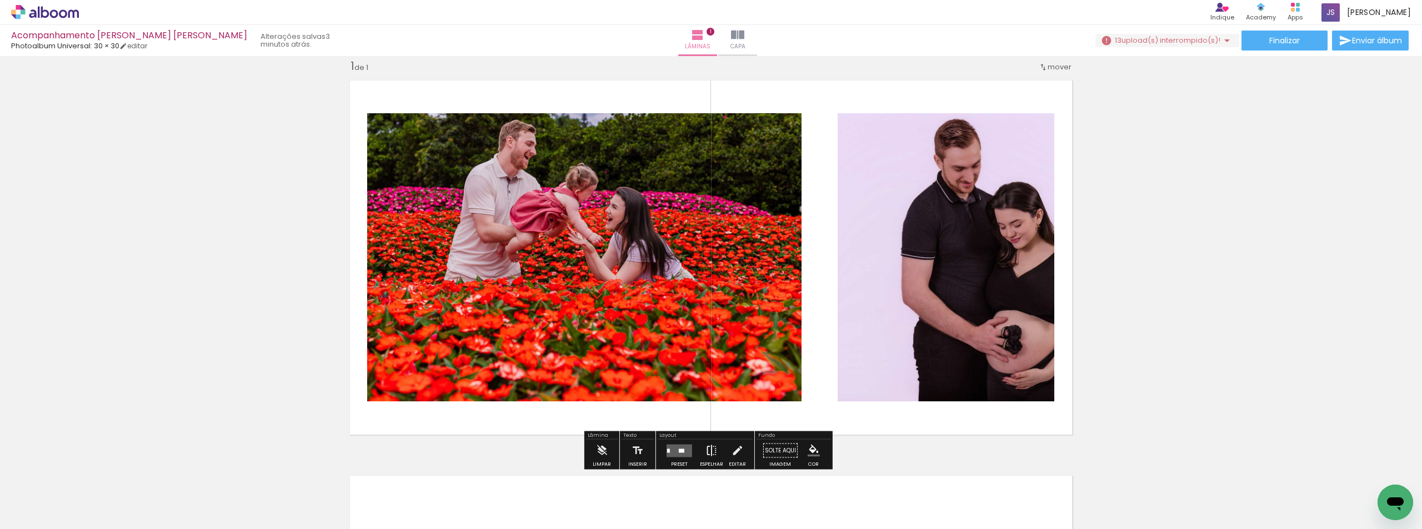
click at [711, 449] on iron-icon at bounding box center [711, 451] width 12 height 22
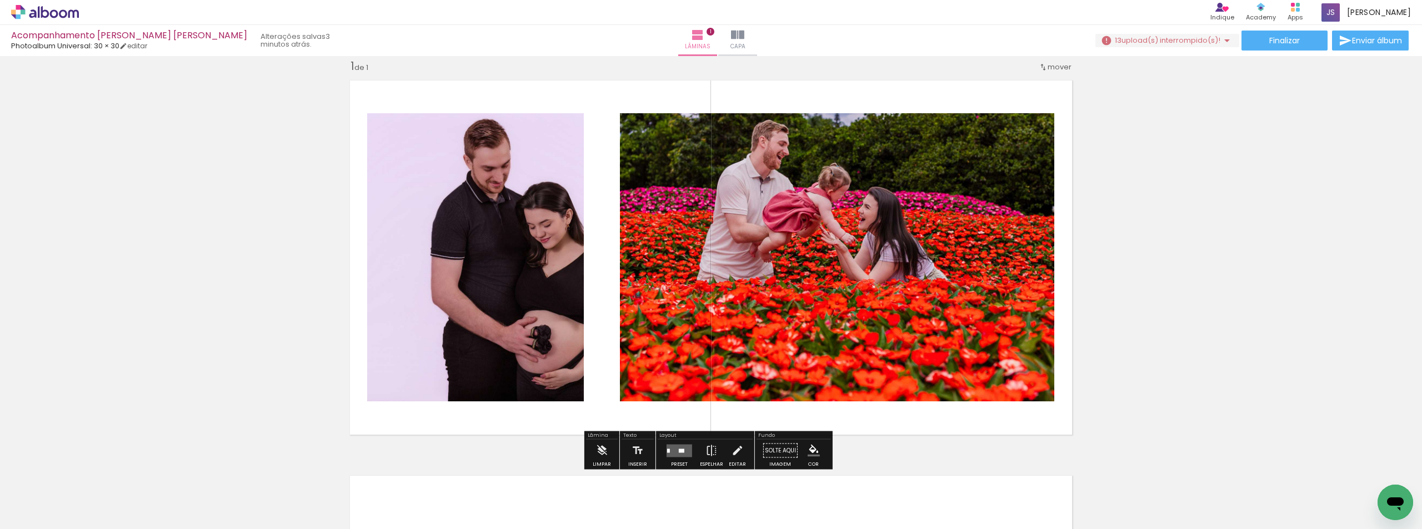
click at [499, 270] on quentale-photo at bounding box center [475, 257] width 217 height 288
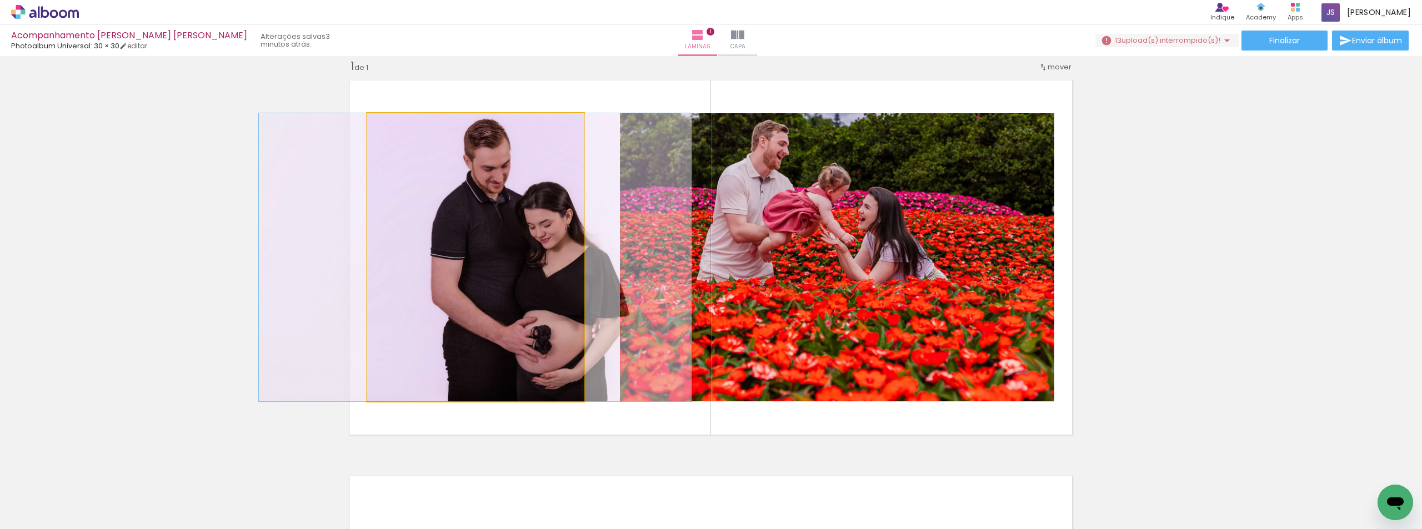
click at [499, 270] on quentale-photo at bounding box center [475, 257] width 217 height 288
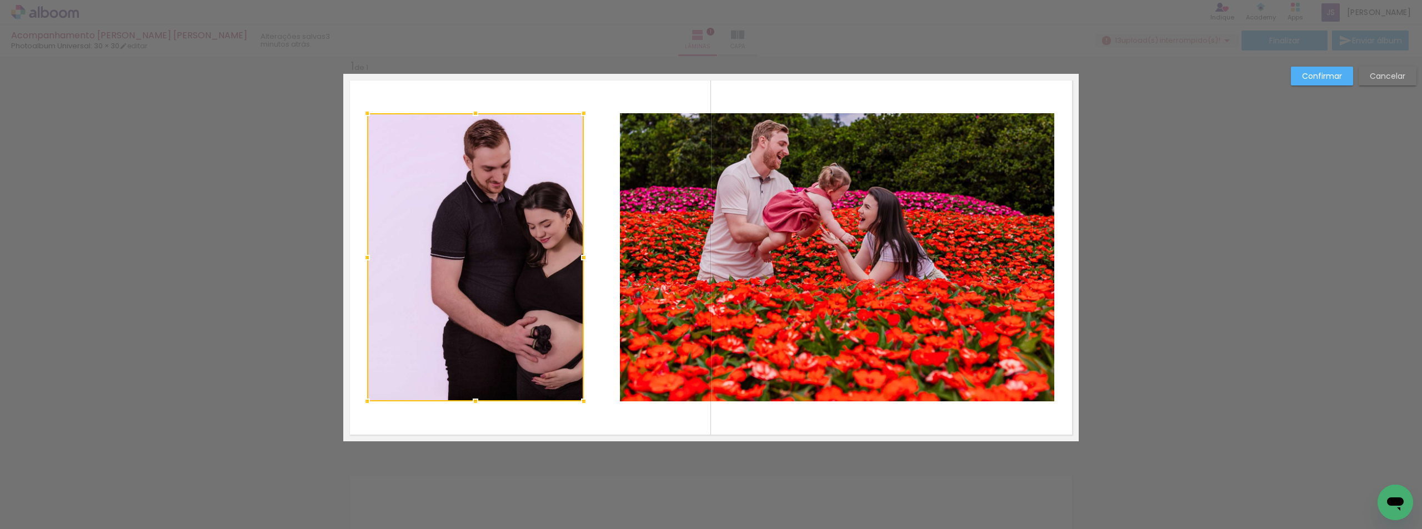
click at [499, 270] on div at bounding box center [475, 257] width 217 height 288
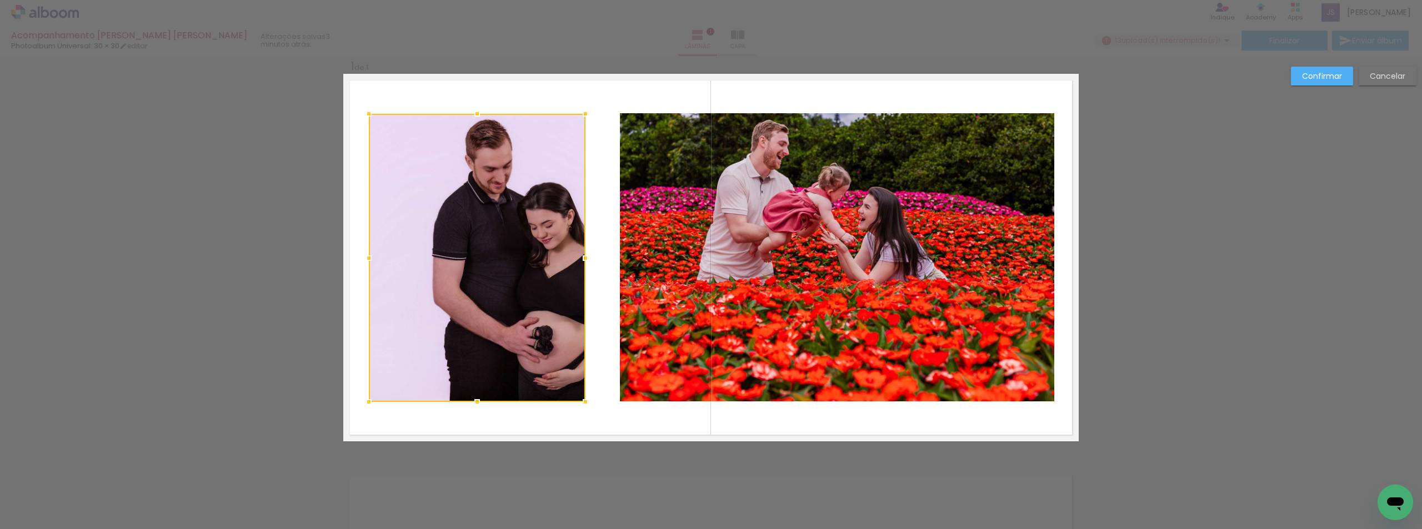
click at [501, 270] on div at bounding box center [477, 258] width 217 height 288
click at [528, 197] on div at bounding box center [477, 258] width 217 height 288
click at [538, 225] on div at bounding box center [477, 258] width 217 height 288
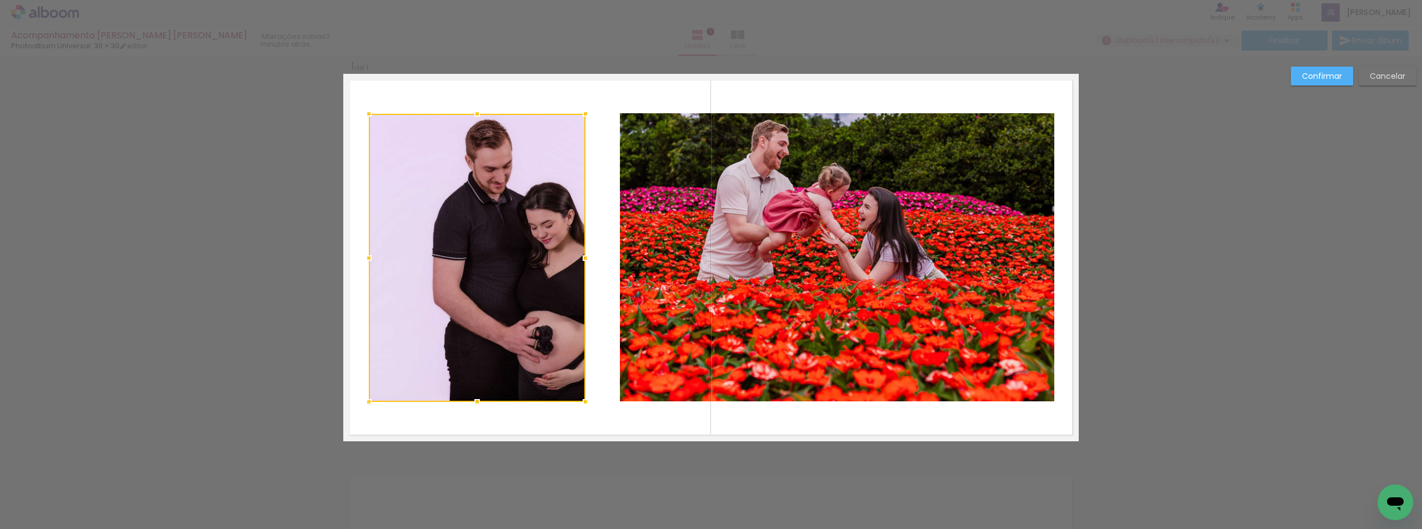
click at [538, 225] on div at bounding box center [477, 258] width 217 height 288
click at [531, 249] on div at bounding box center [477, 258] width 217 height 288
click at [1401, 230] on div "Confirmar Cancelar" at bounding box center [711, 451] width 1422 height 818
click at [1104, 64] on div "Confirmar Cancelar" at bounding box center [711, 451] width 1422 height 818
click at [0, 0] on slot "Cancelar" at bounding box center [0, 0] width 0 height 0
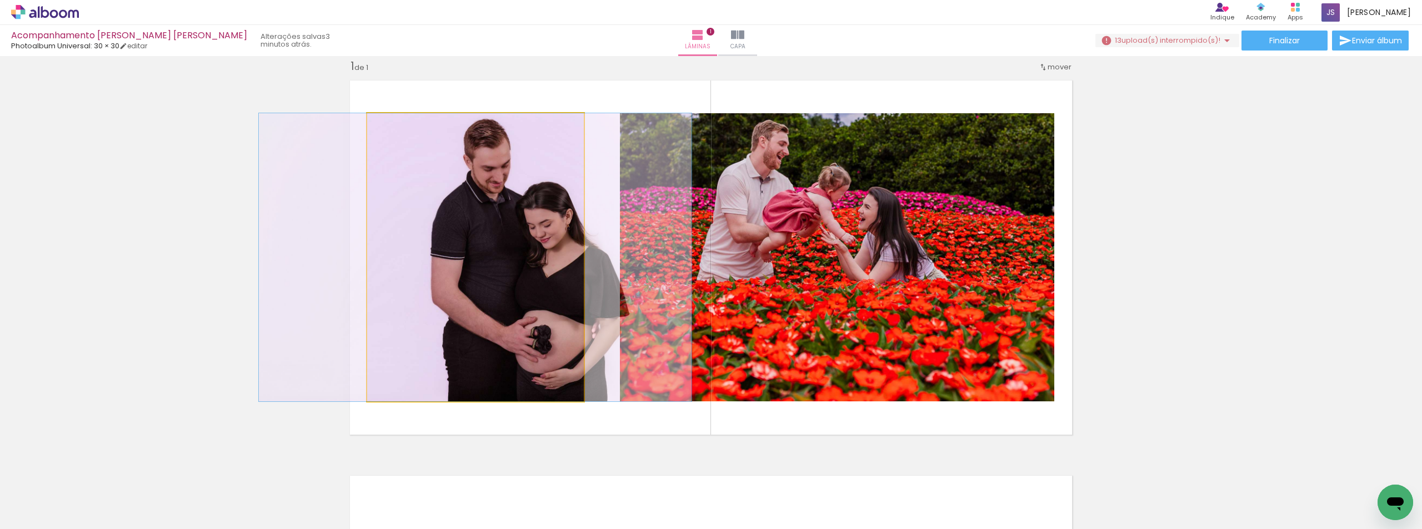
click at [497, 252] on quentale-photo at bounding box center [475, 257] width 217 height 288
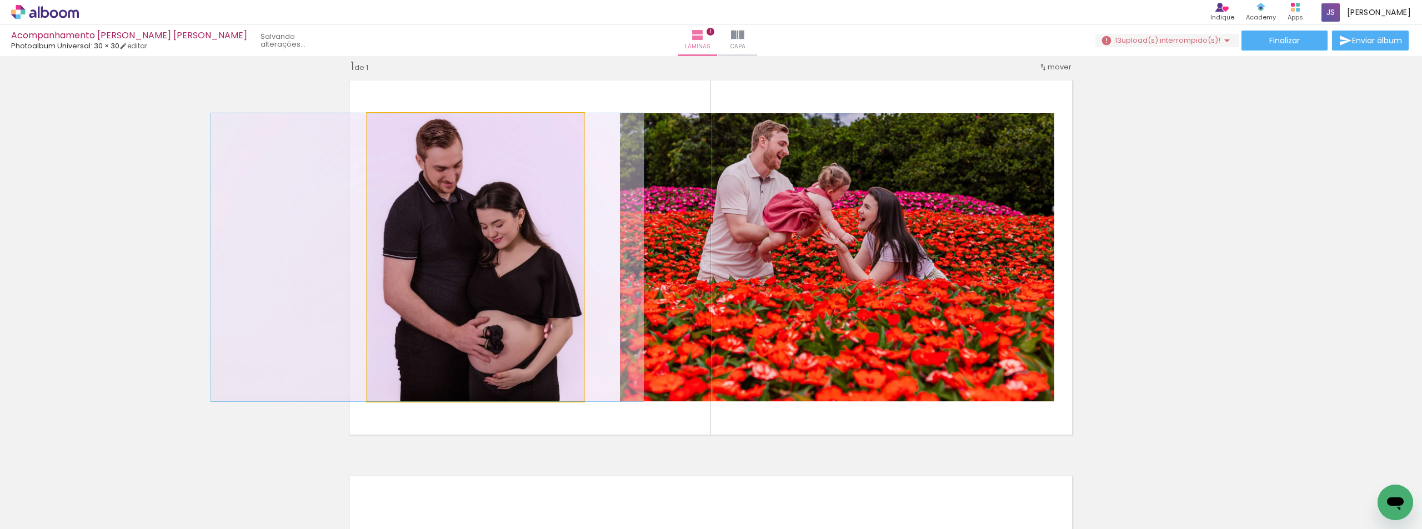
drag, startPoint x: 486, startPoint y: 241, endPoint x: 438, endPoint y: 230, distance: 49.0
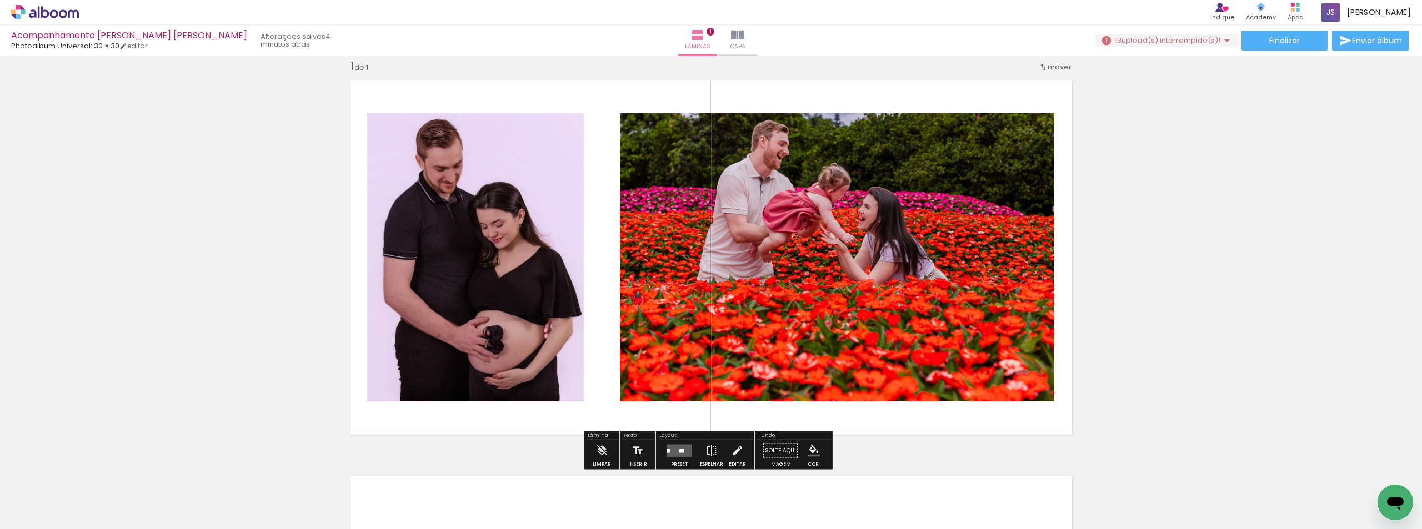
click at [1183, 269] on div "Inserir lâmina 1 de 1" at bounding box center [711, 441] width 1422 height 791
click at [821, 248] on quentale-photo at bounding box center [837, 257] width 434 height 288
click at [1003, 199] on quentale-photo at bounding box center [837, 257] width 434 height 288
click at [689, 282] on quentale-photo at bounding box center [837, 257] width 434 height 288
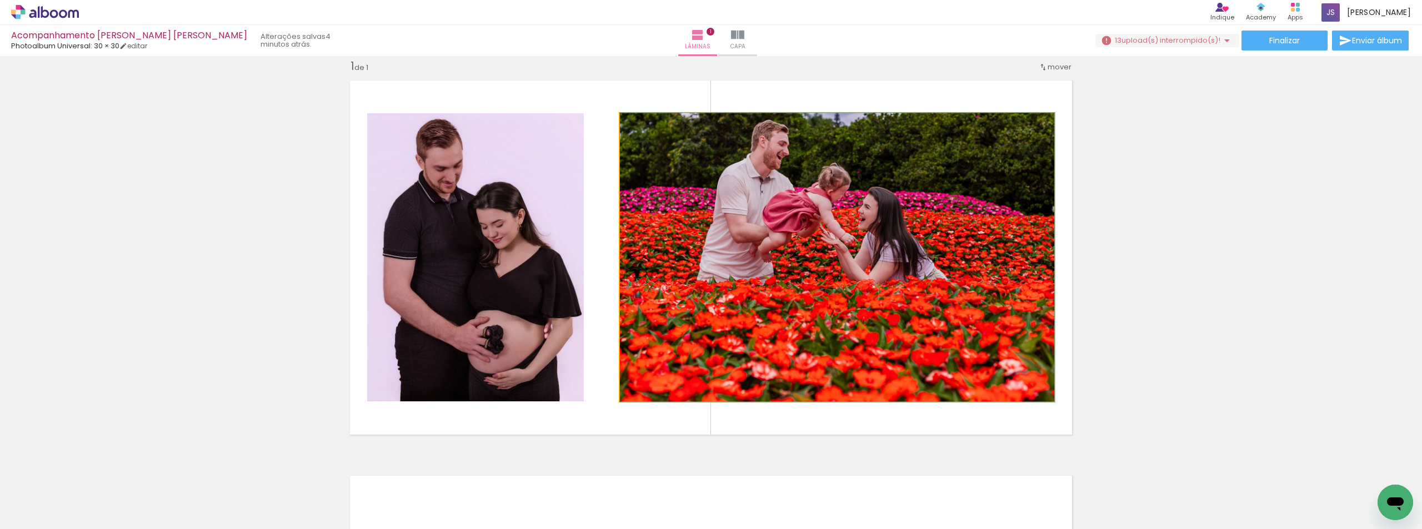
click at [658, 350] on quentale-photo at bounding box center [837, 257] width 434 height 288
click at [851, 331] on quentale-photo at bounding box center [837, 257] width 434 height 288
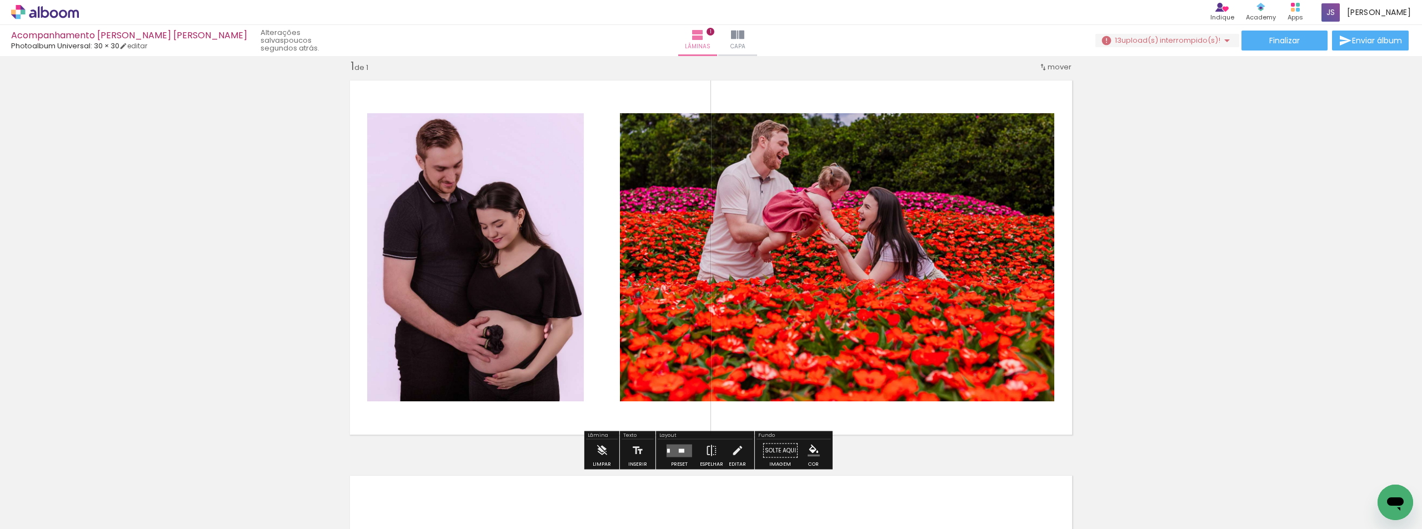
drag, startPoint x: 638, startPoint y: 350, endPoint x: 633, endPoint y: 283, distance: 67.4
click at [633, 283] on quentale-photo at bounding box center [837, 257] width 434 height 288
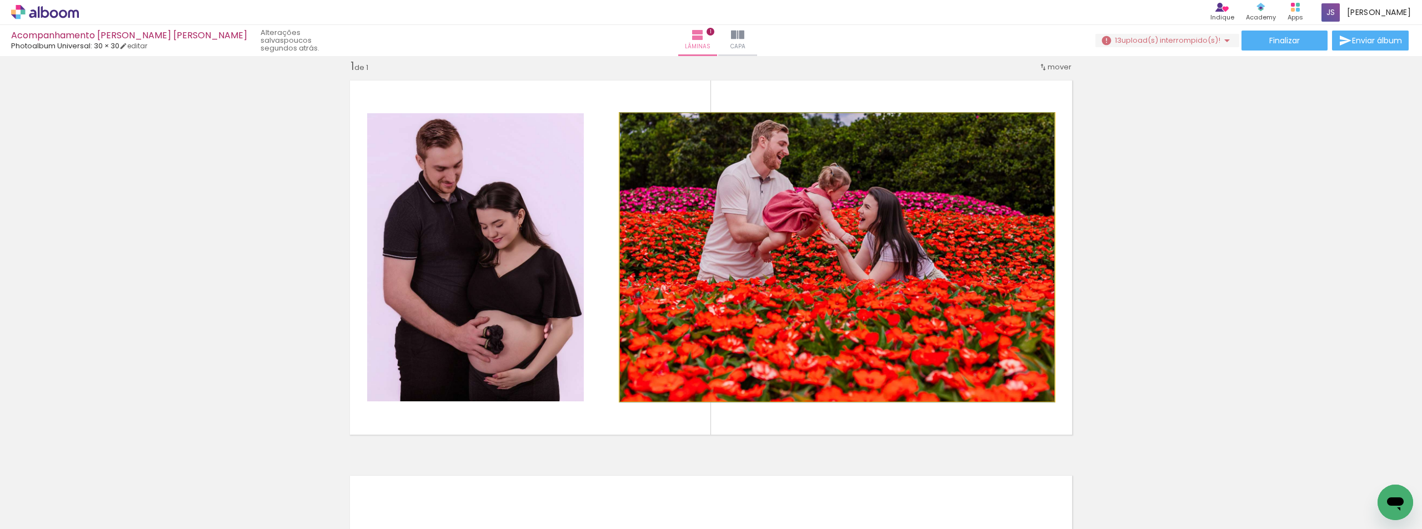
click at [633, 283] on quentale-photo at bounding box center [837, 257] width 434 height 288
drag, startPoint x: 618, startPoint y: 324, endPoint x: 697, endPoint y: 328, distance: 79.5
drag, startPoint x: 778, startPoint y: 295, endPoint x: 789, endPoint y: 346, distance: 51.6
drag, startPoint x: 618, startPoint y: 400, endPoint x: 737, endPoint y: 412, distance: 119.4
click at [737, 412] on quentale-layouter at bounding box center [710, 258] width 735 height 368
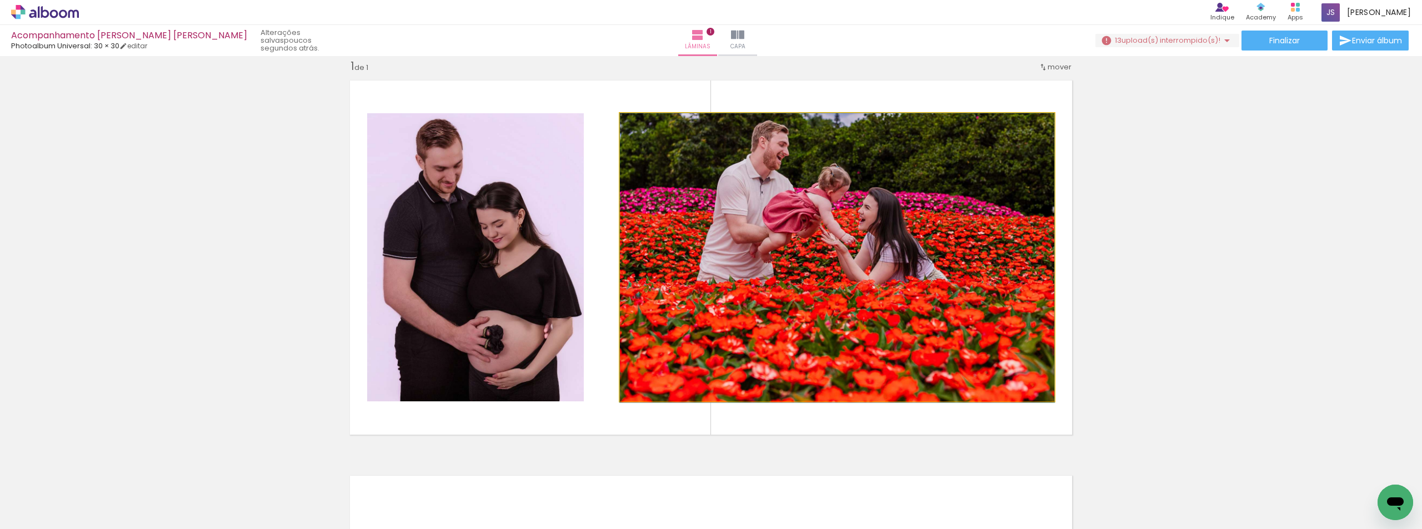
drag, startPoint x: 737, startPoint y: 181, endPoint x: 736, endPoint y: 194, distance: 12.8
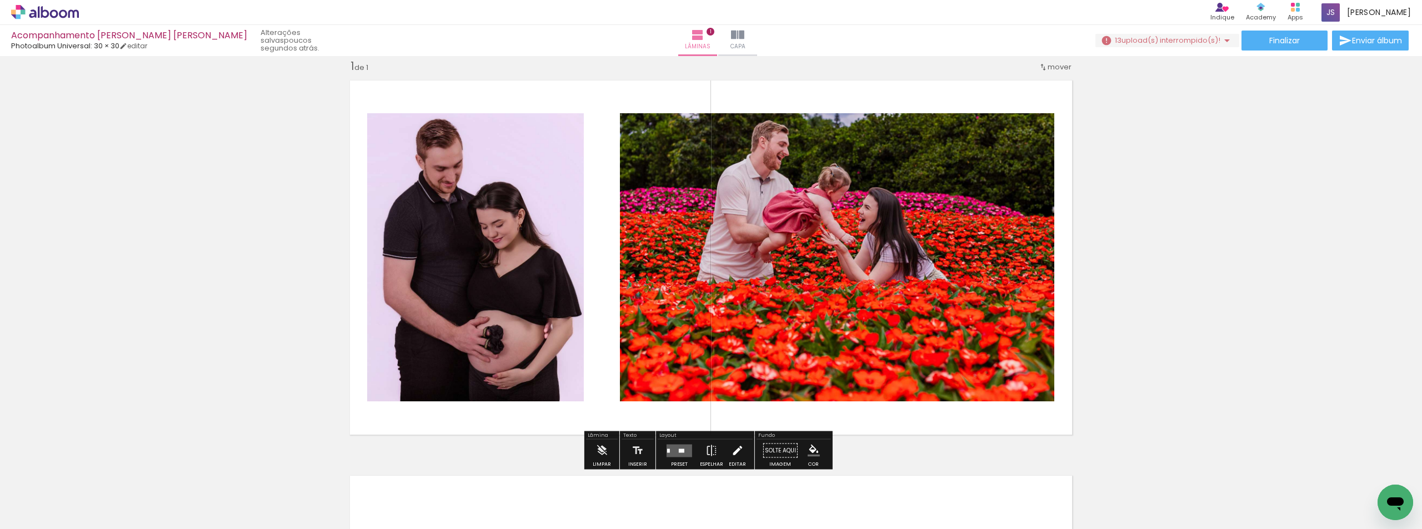
click at [731, 450] on iron-icon at bounding box center [737, 451] width 12 height 22
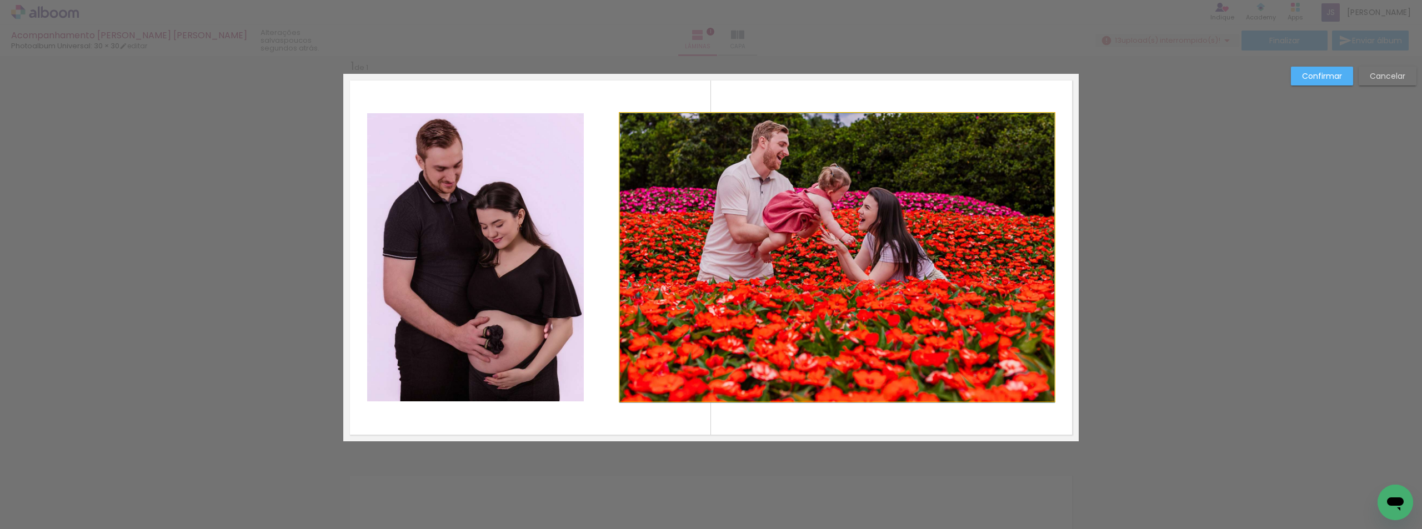
click at [750, 230] on quentale-photo at bounding box center [837, 257] width 434 height 288
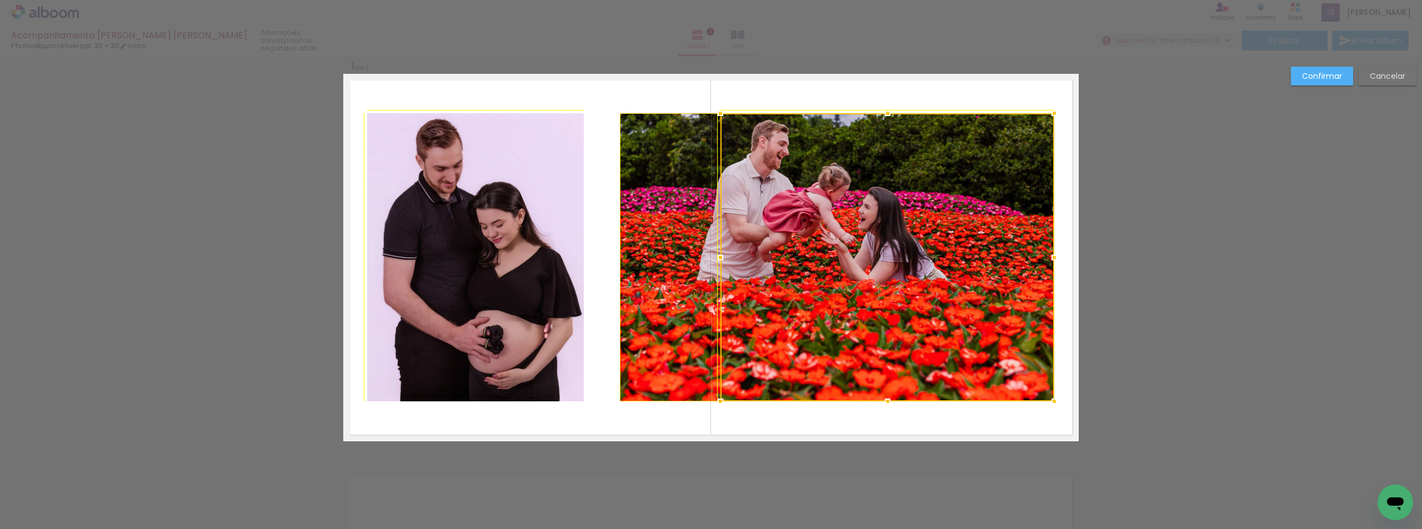
drag, startPoint x: 620, startPoint y: 114, endPoint x: 835, endPoint y: 110, distance: 215.0
click at [835, 110] on album-spread "1 de 1" at bounding box center [710, 258] width 735 height 368
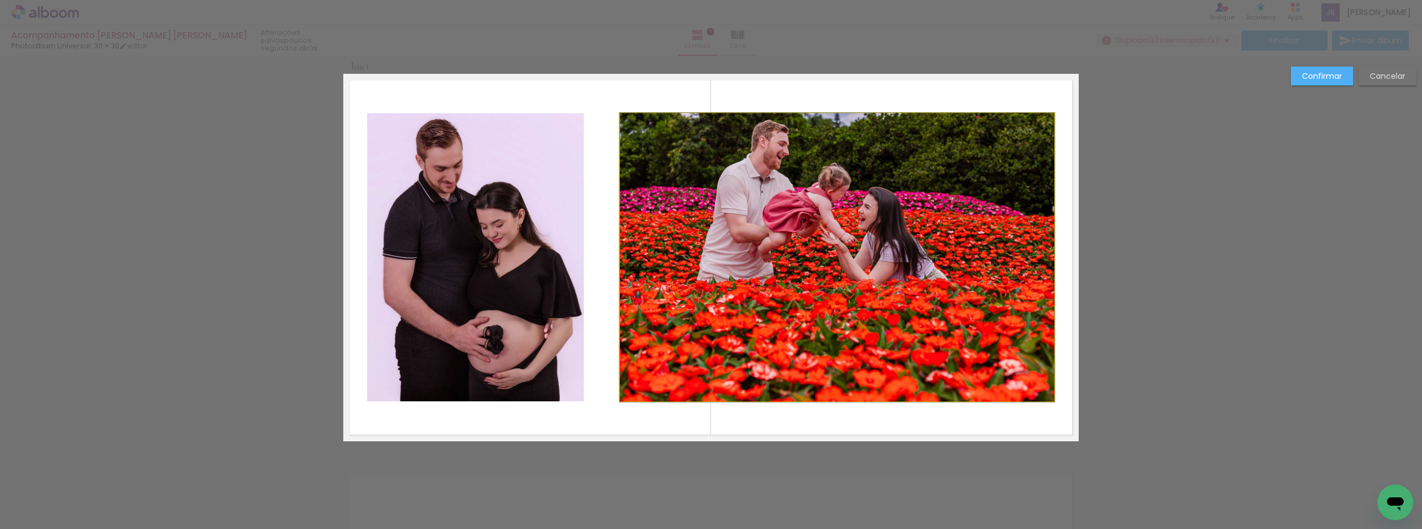
click at [793, 231] on quentale-photo at bounding box center [837, 257] width 434 height 288
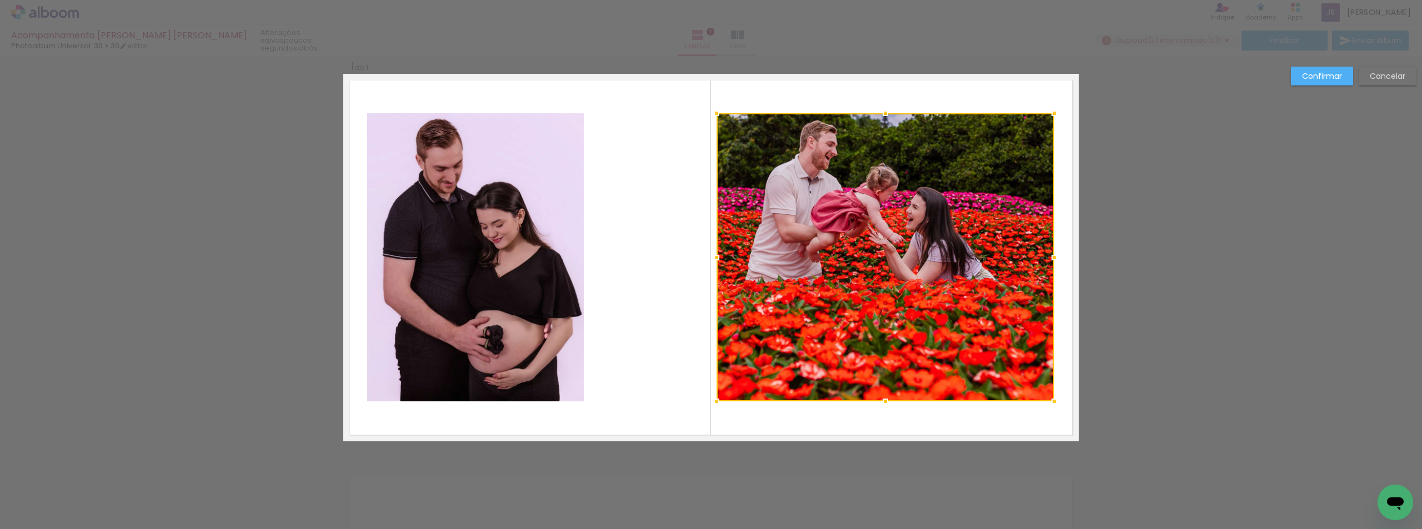
drag, startPoint x: 618, startPoint y: 255, endPoint x: 718, endPoint y: 247, distance: 99.7
click at [718, 247] on div at bounding box center [716, 258] width 22 height 22
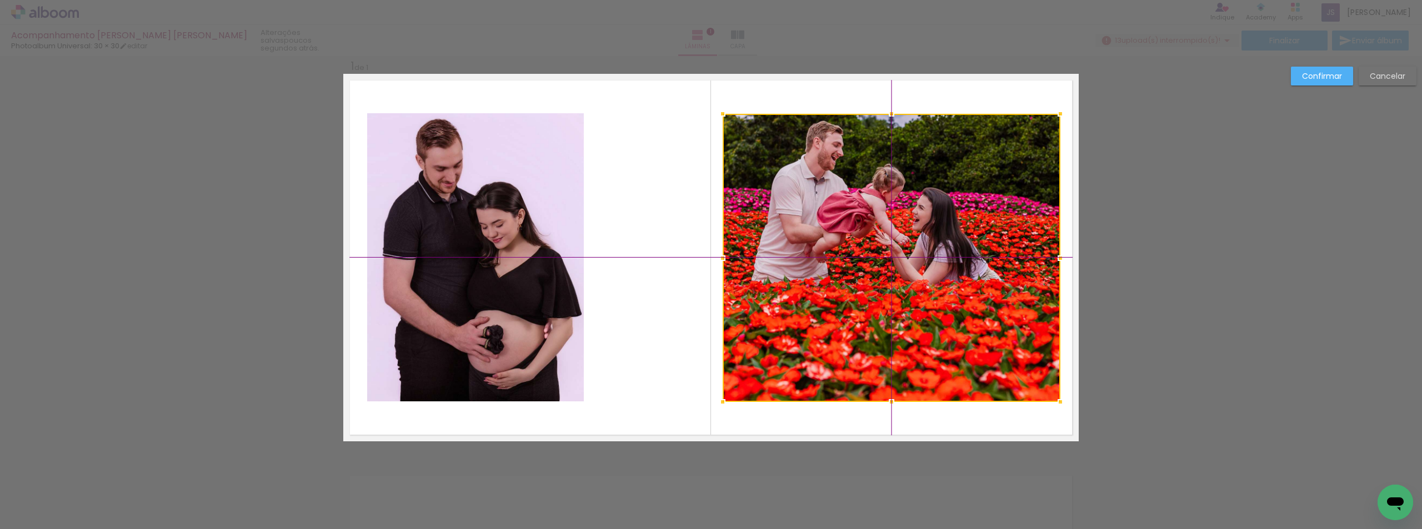
drag, startPoint x: 836, startPoint y: 242, endPoint x: 850, endPoint y: 237, distance: 14.1
click at [850, 237] on div at bounding box center [892, 258] width 338 height 288
click at [914, 244] on div at bounding box center [892, 258] width 338 height 288
click at [916, 241] on div at bounding box center [892, 258] width 338 height 288
click at [963, 247] on div at bounding box center [892, 258] width 338 height 288
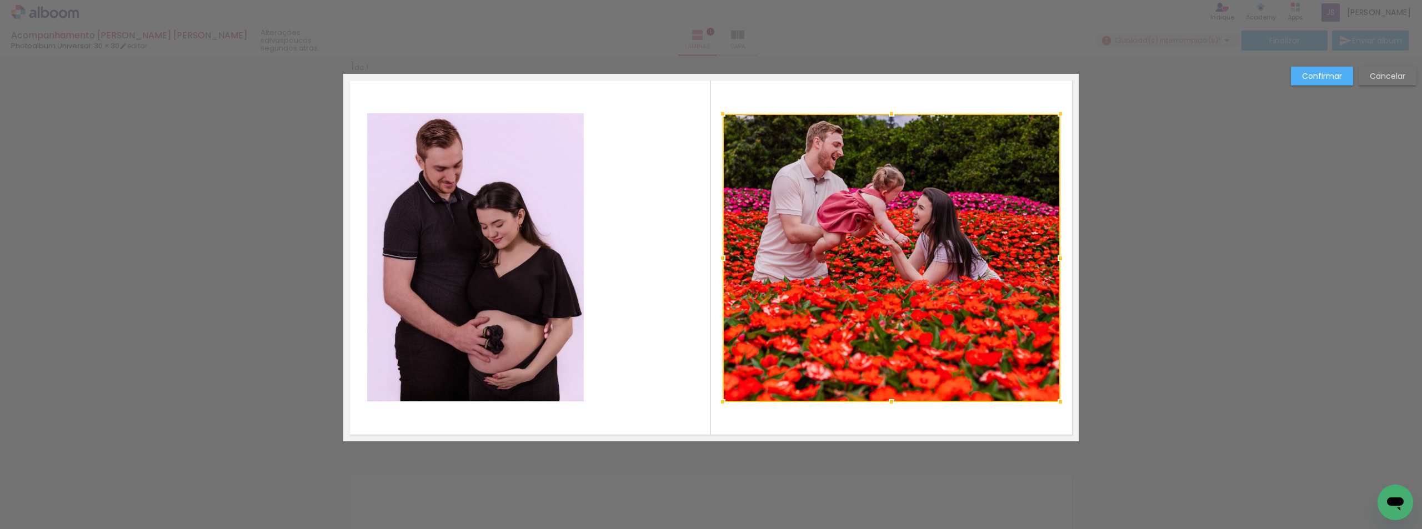
click at [854, 176] on div at bounding box center [892, 258] width 338 height 288
click at [867, 205] on div at bounding box center [892, 258] width 338 height 288
click at [1110, 312] on div "Confirmar Cancelar" at bounding box center [711, 451] width 1422 height 818
click at [0, 0] on slot "Confirmar" at bounding box center [0, 0] width 0 height 0
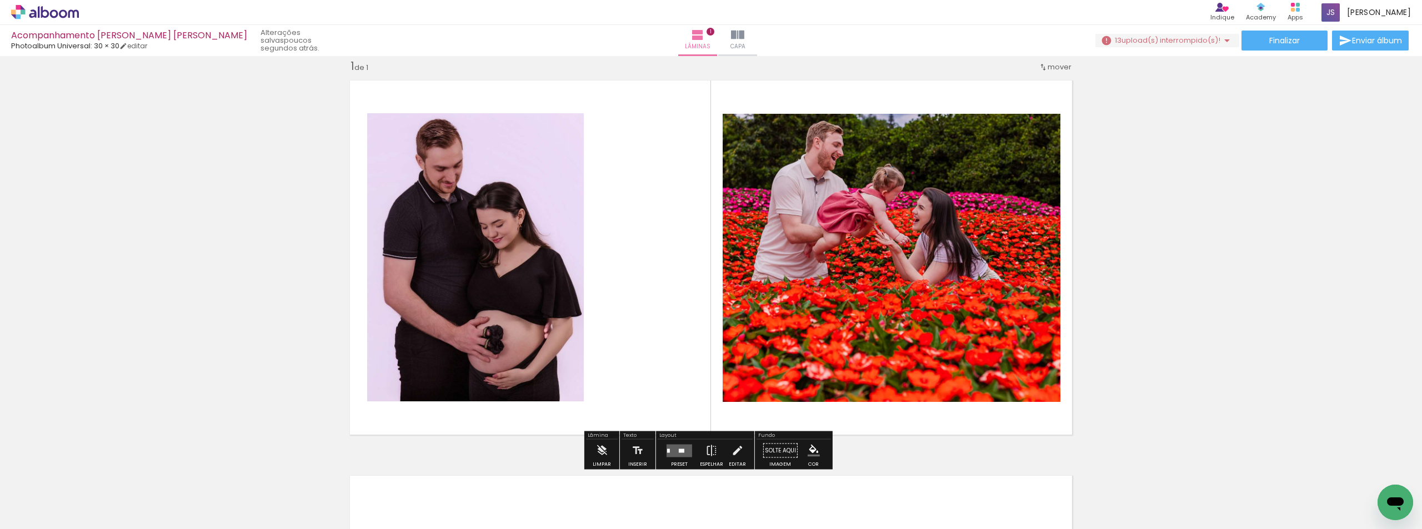
click at [950, 307] on quentale-photo at bounding box center [892, 258] width 338 height 288
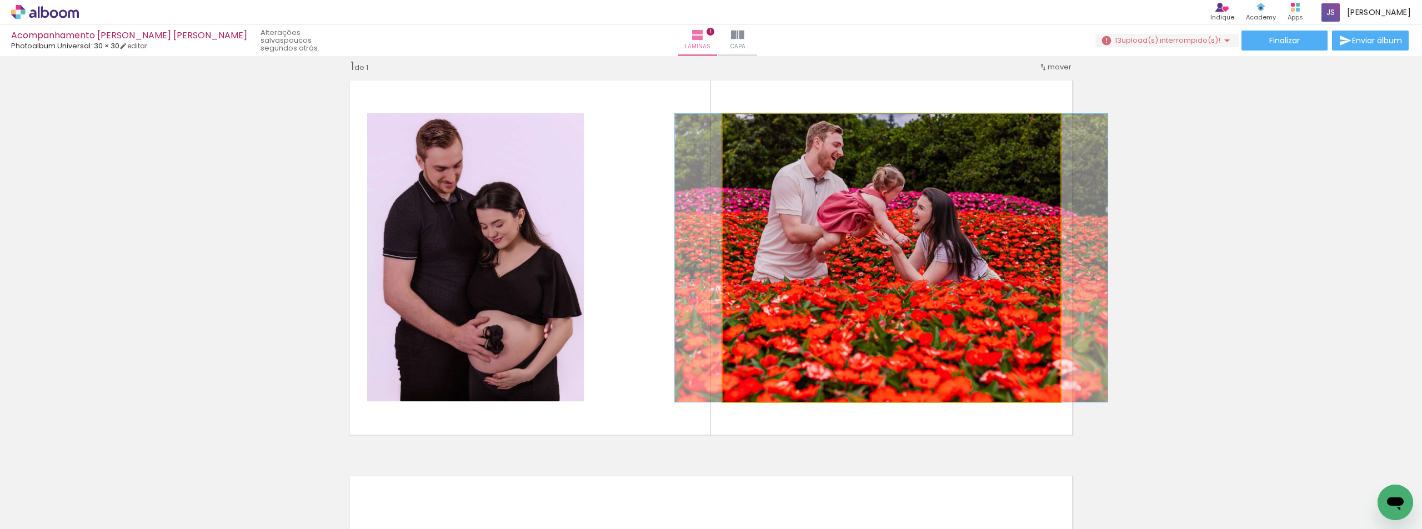
click at [933, 206] on quentale-photo at bounding box center [892, 258] width 338 height 288
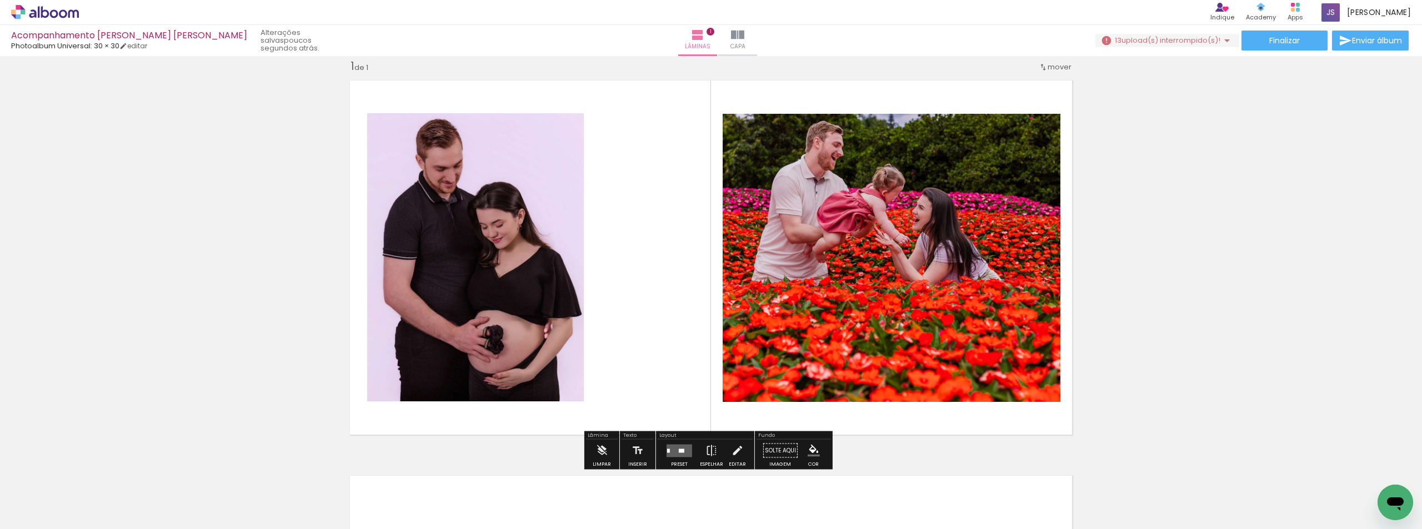
click at [939, 144] on quentale-photo at bounding box center [892, 258] width 338 height 288
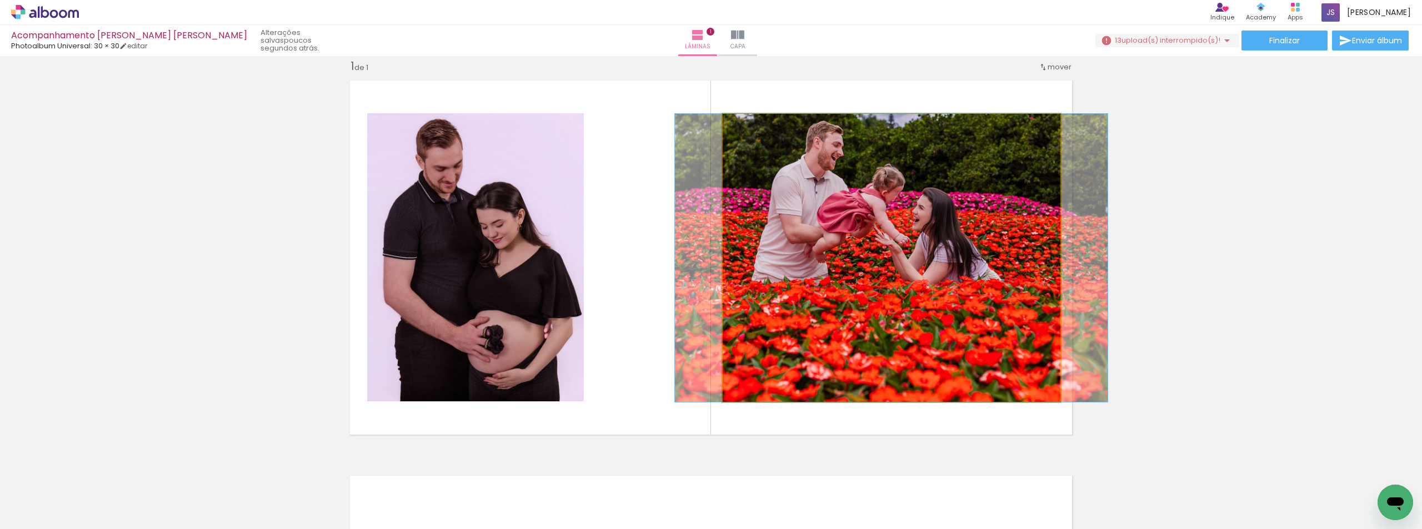
click at [1041, 124] on quentale-photo at bounding box center [892, 258] width 338 height 288
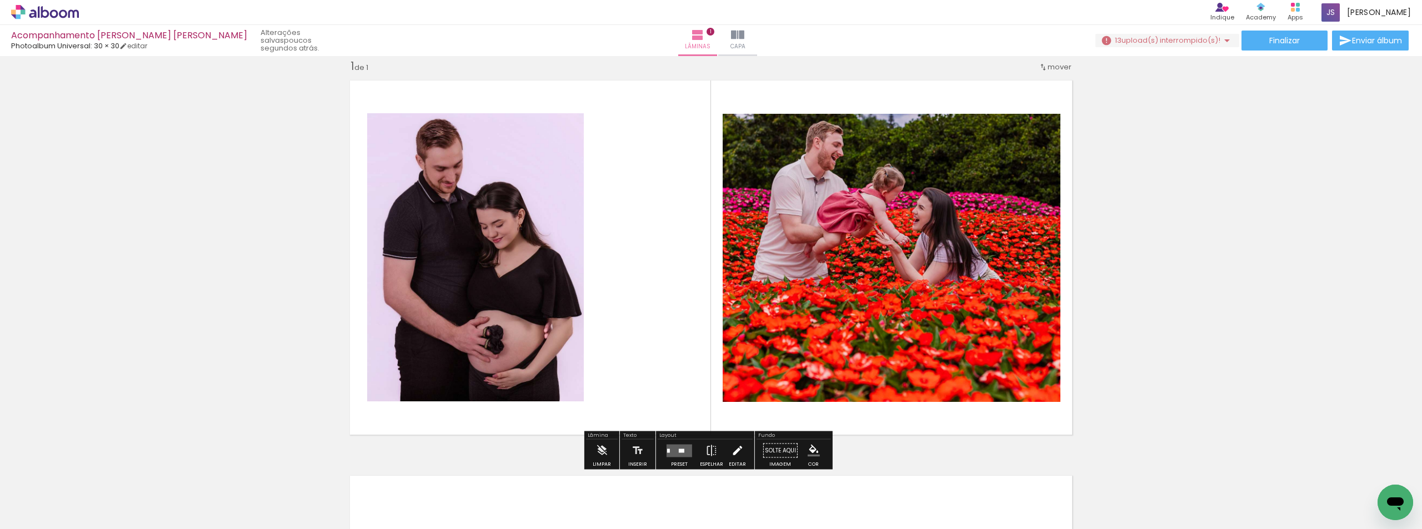
click at [731, 453] on iron-icon at bounding box center [737, 451] width 12 height 22
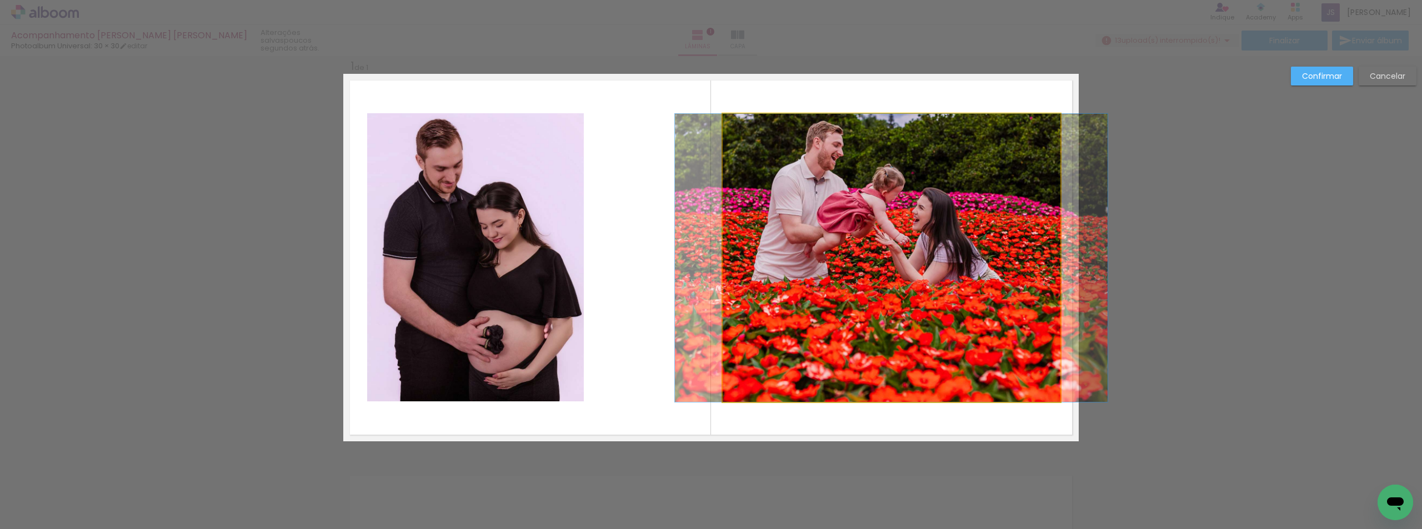
click at [948, 176] on quentale-photo at bounding box center [892, 258] width 338 height 288
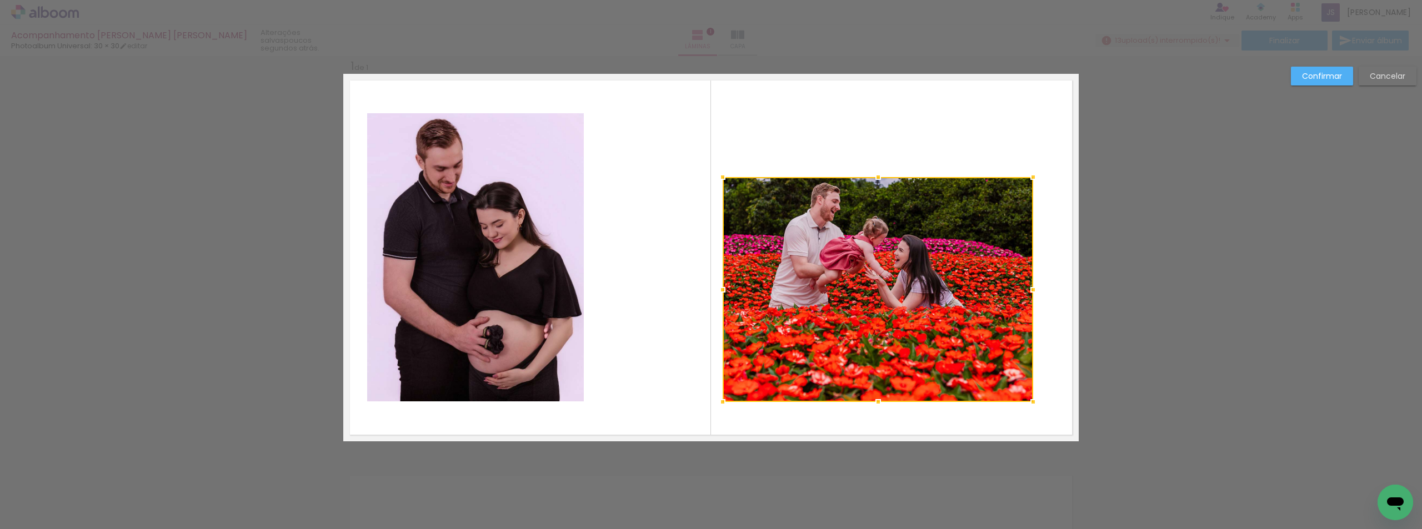
drag, startPoint x: 1058, startPoint y: 110, endPoint x: 1024, endPoint y: 178, distance: 76.5
click at [1024, 178] on div at bounding box center [1033, 177] width 22 height 22
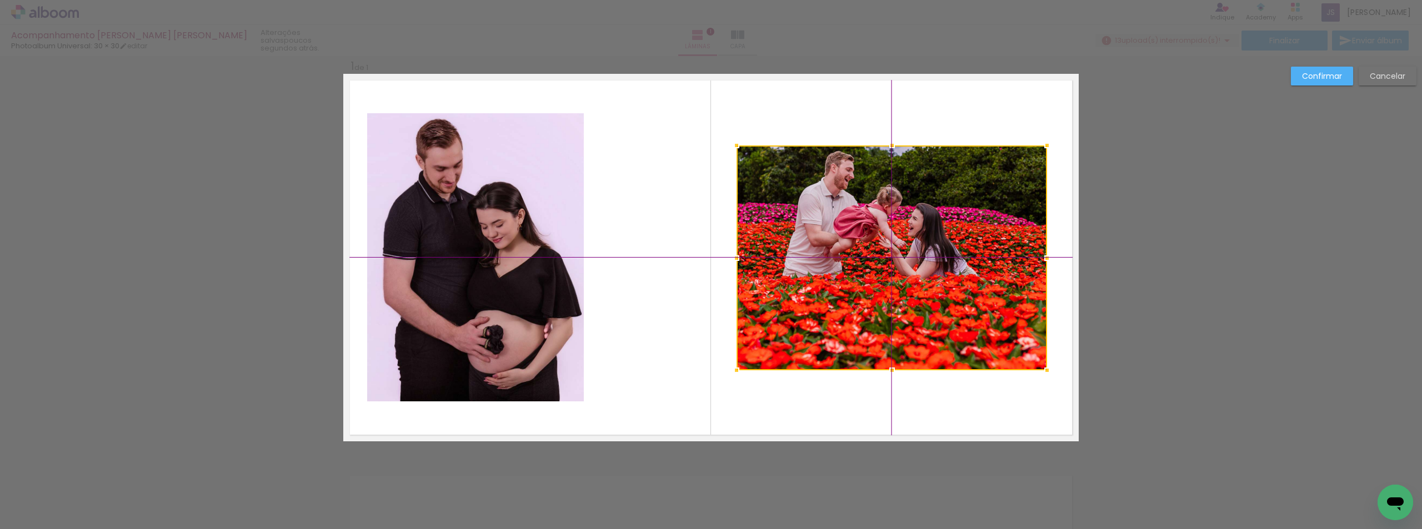
drag, startPoint x: 868, startPoint y: 282, endPoint x: 901, endPoint y: 257, distance: 42.1
click at [901, 257] on div at bounding box center [891, 258] width 310 height 225
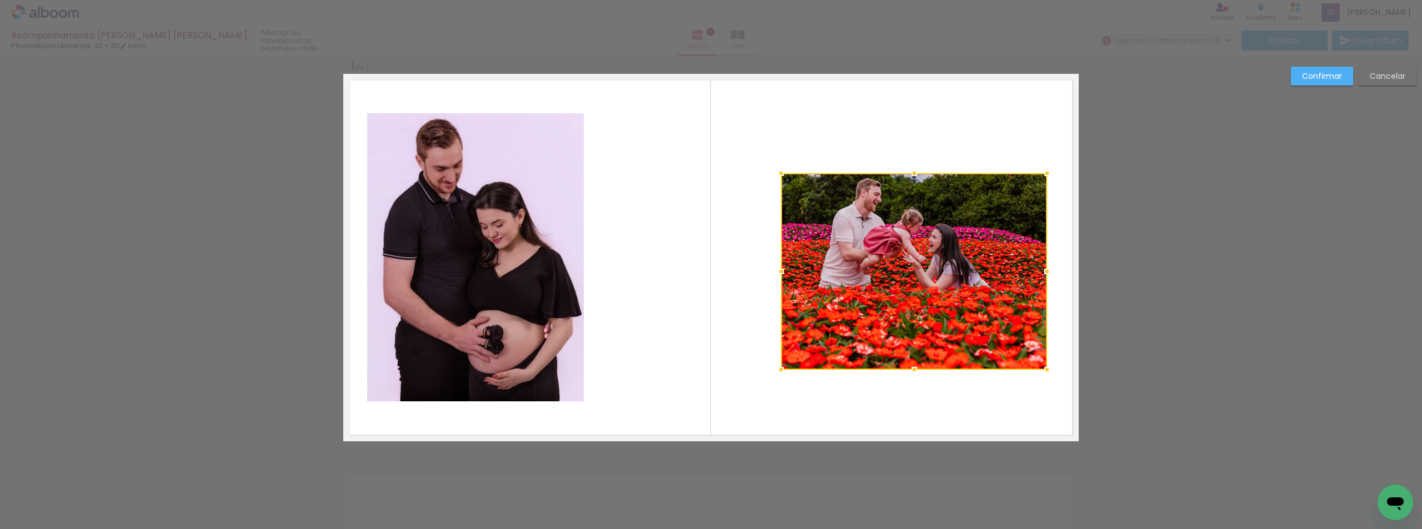
drag, startPoint x: 731, startPoint y: 151, endPoint x: 755, endPoint y: 173, distance: 32.7
click at [755, 173] on album-spread "1 de 1" at bounding box center [710, 258] width 735 height 368
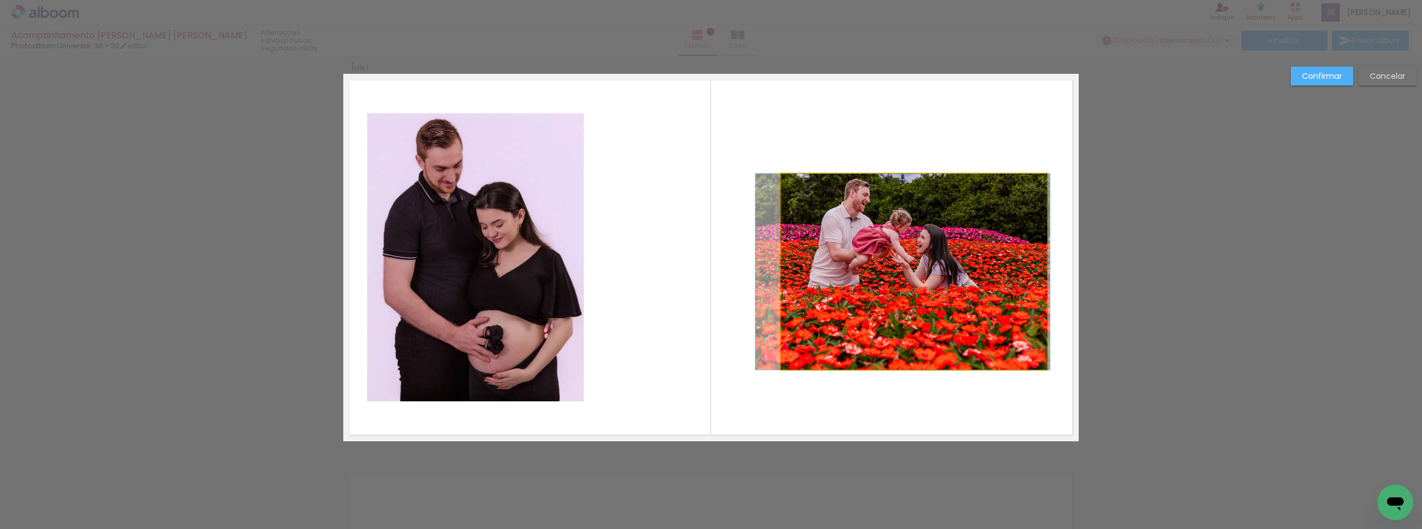
drag, startPoint x: 946, startPoint y: 254, endPoint x: 935, endPoint y: 223, distance: 33.0
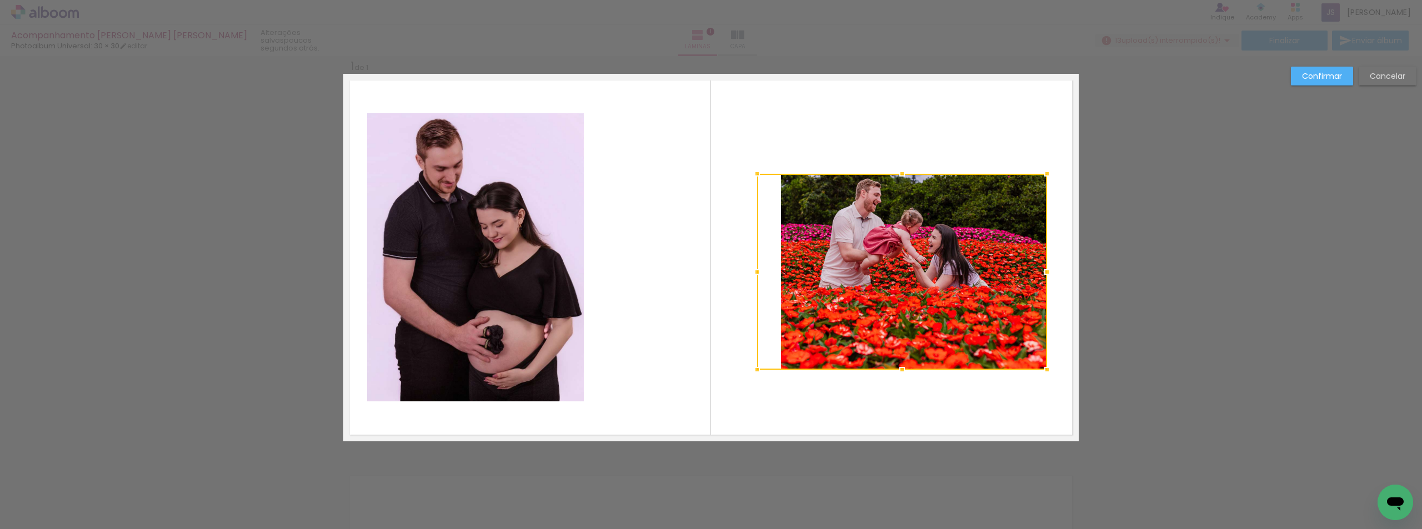
drag, startPoint x: 776, startPoint y: 273, endPoint x: 718, endPoint y: 277, distance: 57.9
click at [718, 277] on album-spread "1 de 1" at bounding box center [710, 258] width 735 height 368
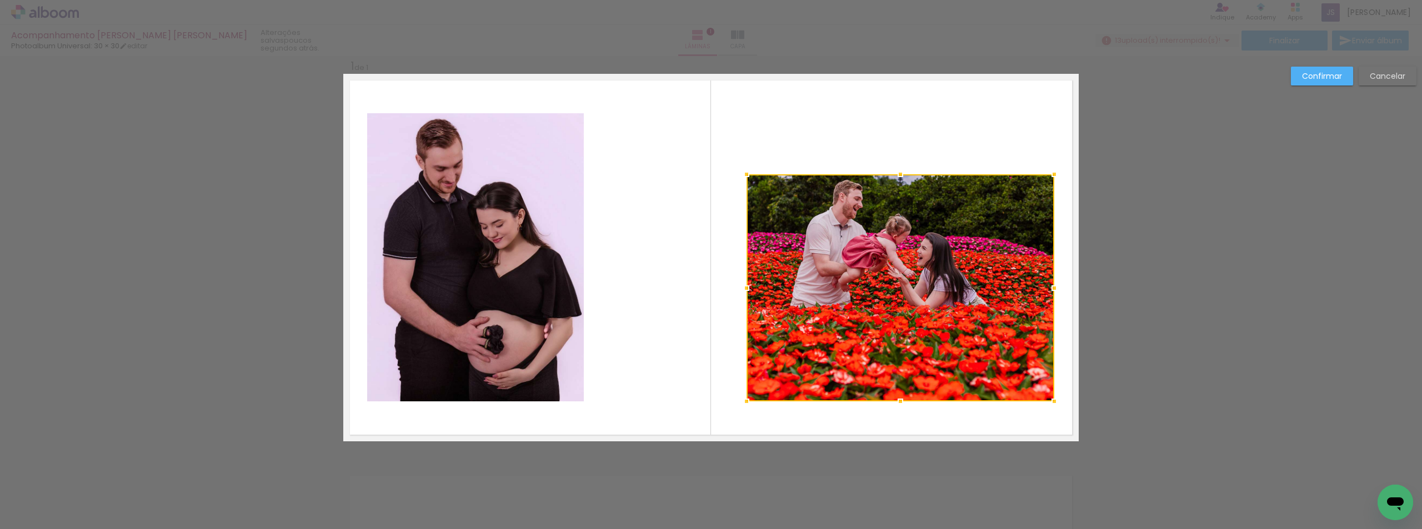
drag, startPoint x: 615, startPoint y: 112, endPoint x: 742, endPoint y: 173, distance: 140.6
click at [742, 173] on div at bounding box center [746, 174] width 22 height 22
click at [870, 262] on quentale-photo at bounding box center [900, 287] width 308 height 227
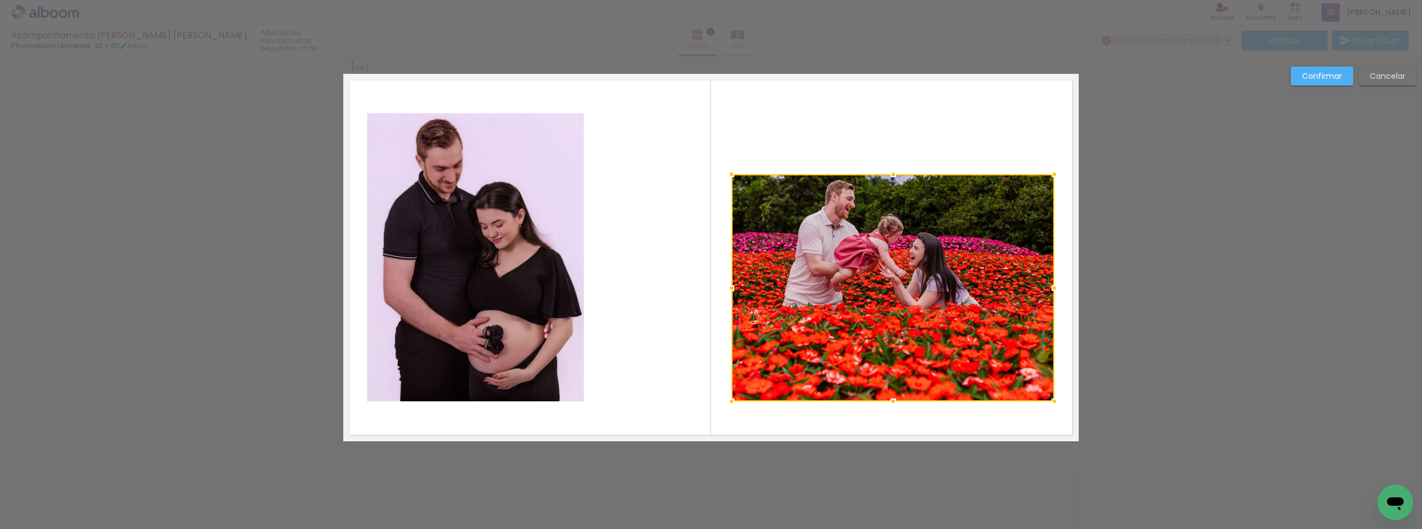
drag, startPoint x: 743, startPoint y: 288, endPoint x: 728, endPoint y: 288, distance: 15.0
click at [728, 288] on div at bounding box center [731, 288] width 22 height 22
click at [853, 287] on div at bounding box center [892, 287] width 323 height 227
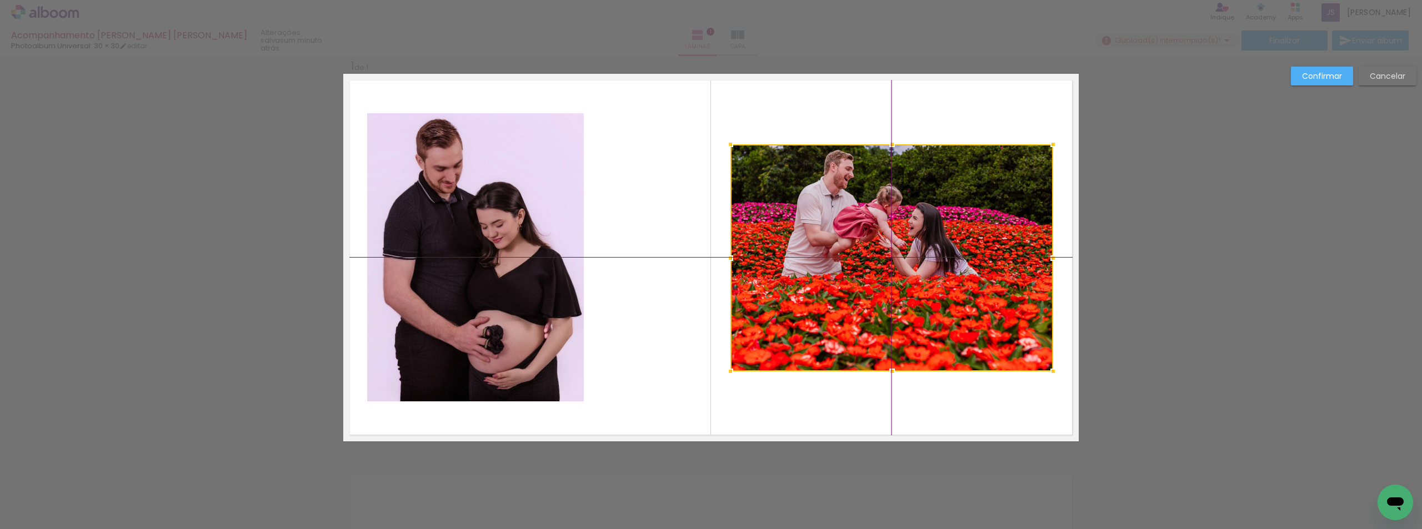
drag, startPoint x: 888, startPoint y: 279, endPoint x: 895, endPoint y: 267, distance: 14.5
click at [895, 267] on div at bounding box center [891, 257] width 323 height 227
click at [996, 402] on quentale-layouter at bounding box center [710, 258] width 735 height 368
click at [1222, 302] on div "Confirmar Cancelar" at bounding box center [711, 451] width 1422 height 818
click at [0, 0] on slot "Confirmar" at bounding box center [0, 0] width 0 height 0
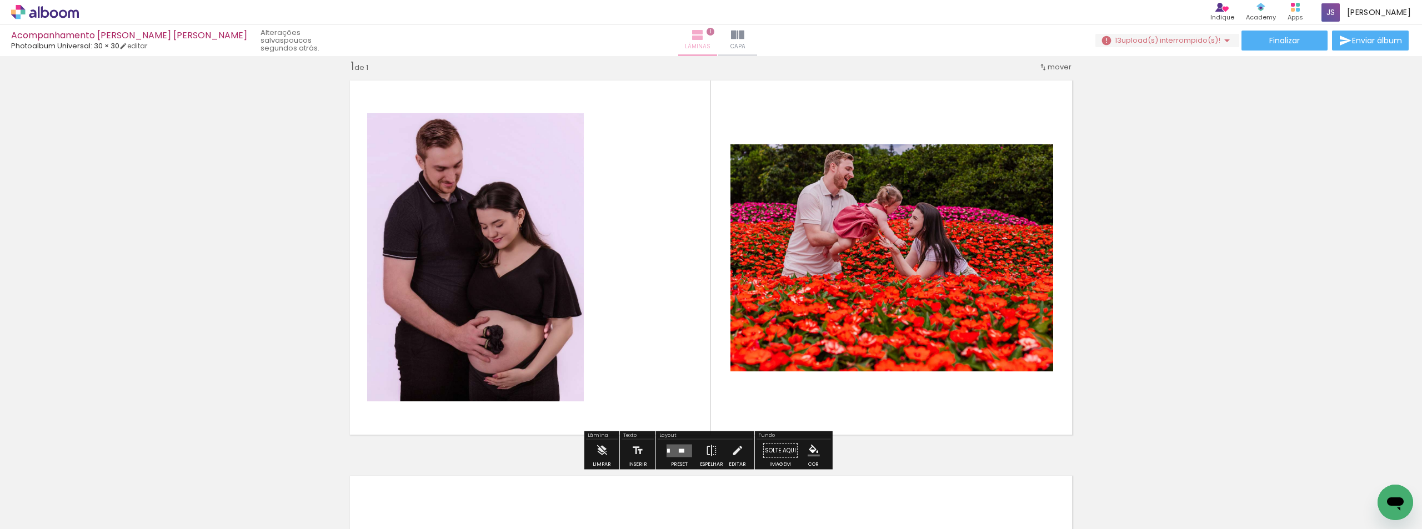
click at [685, 46] on span "Lâminas" at bounding box center [698, 47] width 26 height 10
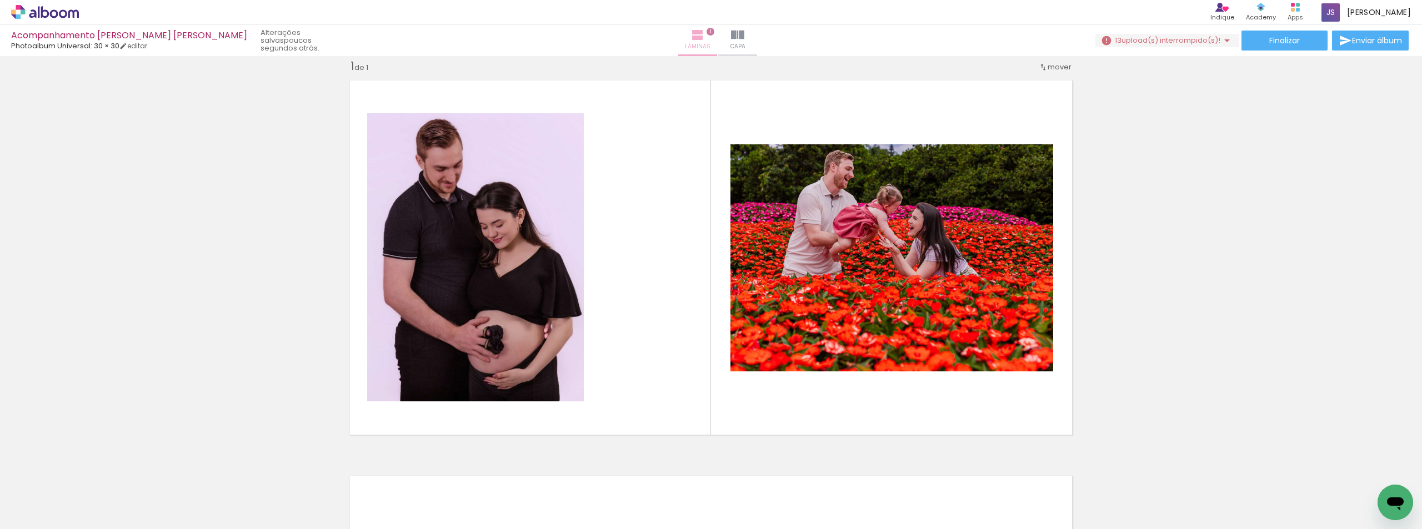
click at [691, 38] on iron-icon at bounding box center [697, 34] width 13 height 13
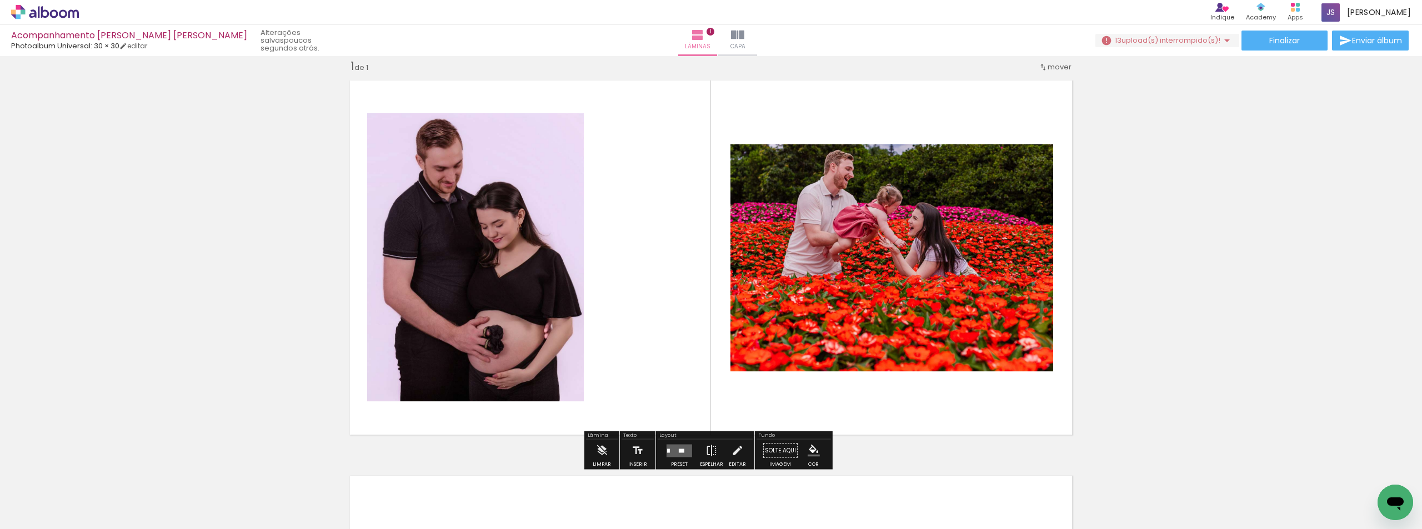
click at [1240, 104] on div "Inserir lâmina 1 de 1" at bounding box center [711, 441] width 1422 height 791
click at [1249, 379] on div "Inserir lâmina 1 de 1" at bounding box center [711, 441] width 1422 height 791
click at [1030, 424] on quentale-layouter at bounding box center [710, 258] width 735 height 368
click at [597, 449] on iron-icon at bounding box center [601, 451] width 12 height 22
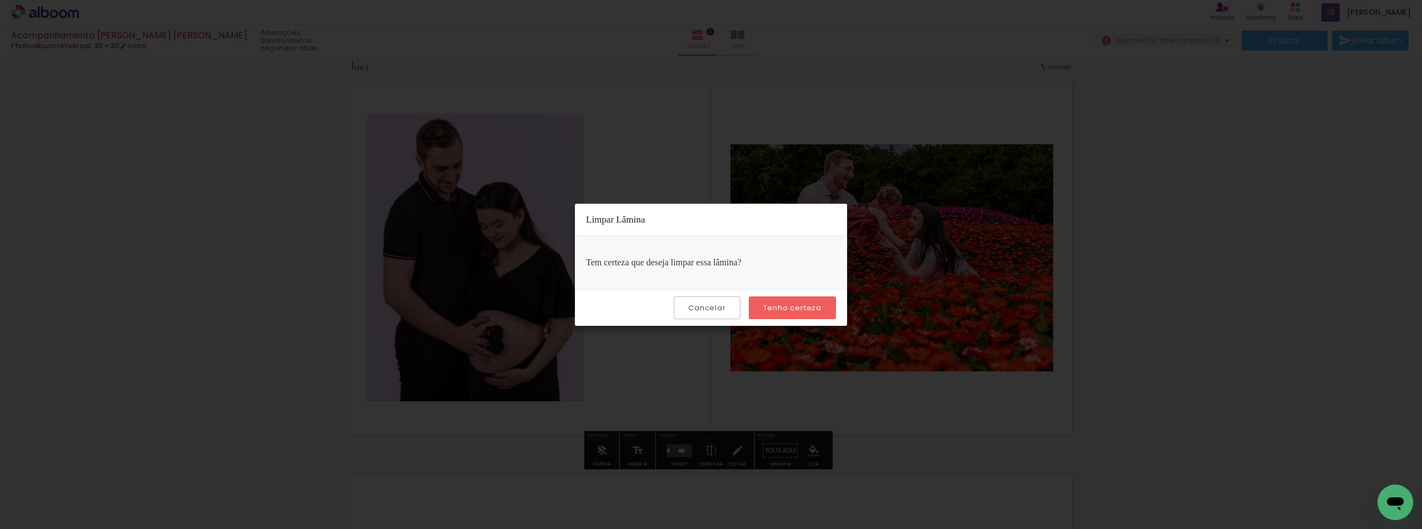
click at [0, 0] on slot "Cancelar" at bounding box center [0, 0] width 0 height 0
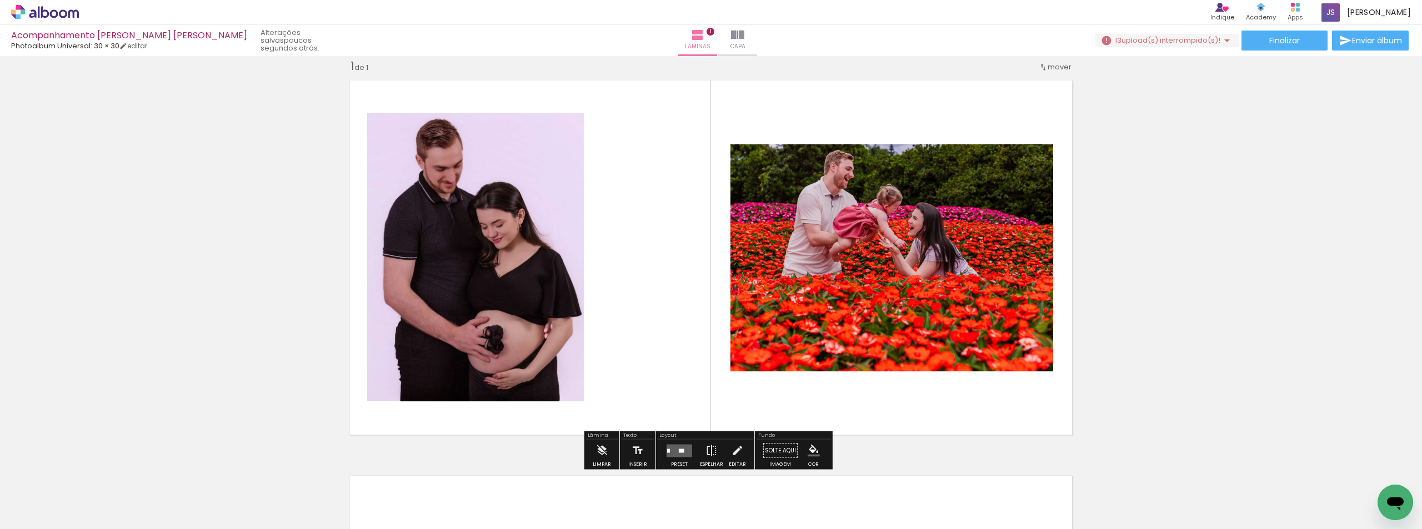
click at [808, 449] on iron-icon "color picker" at bounding box center [814, 451] width 12 height 12
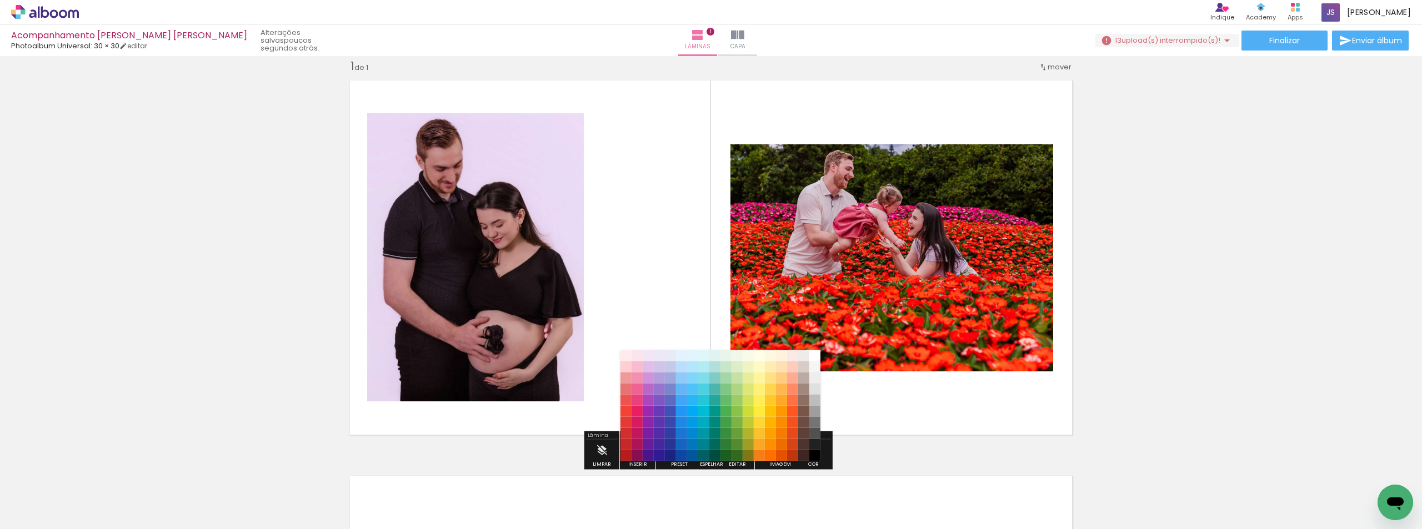
click at [1018, 395] on quentale-layouter at bounding box center [710, 258] width 735 height 368
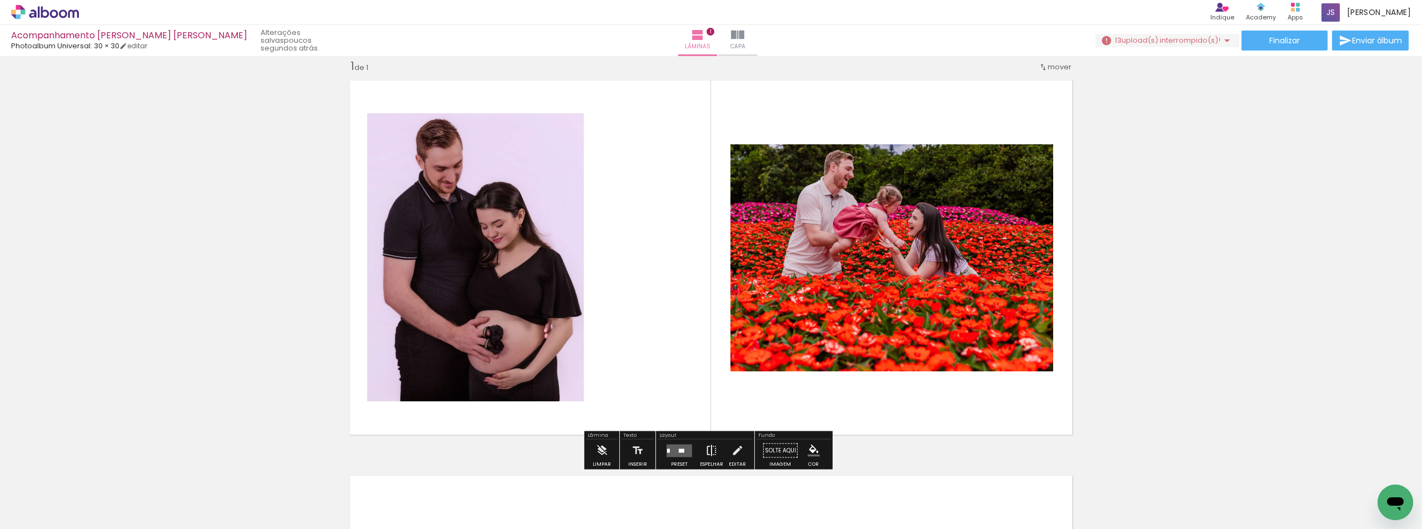
click at [712, 450] on iron-icon at bounding box center [711, 451] width 12 height 22
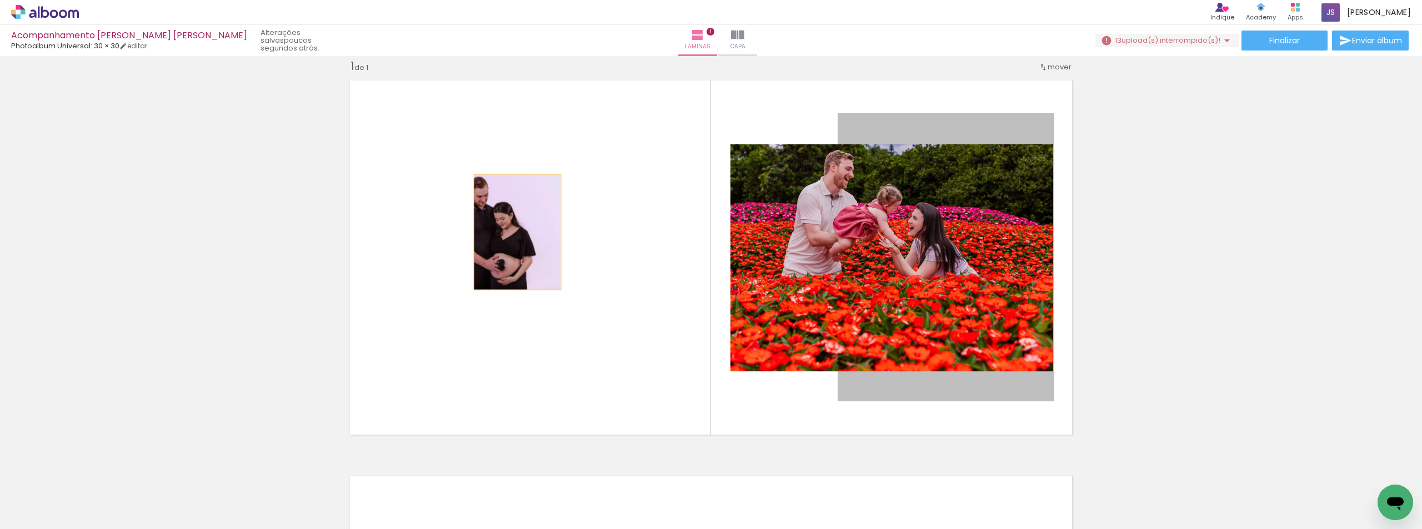
drag, startPoint x: 962, startPoint y: 392, endPoint x: 513, endPoint y: 232, distance: 476.4
click at [513, 232] on quentale-layouter at bounding box center [710, 258] width 735 height 368
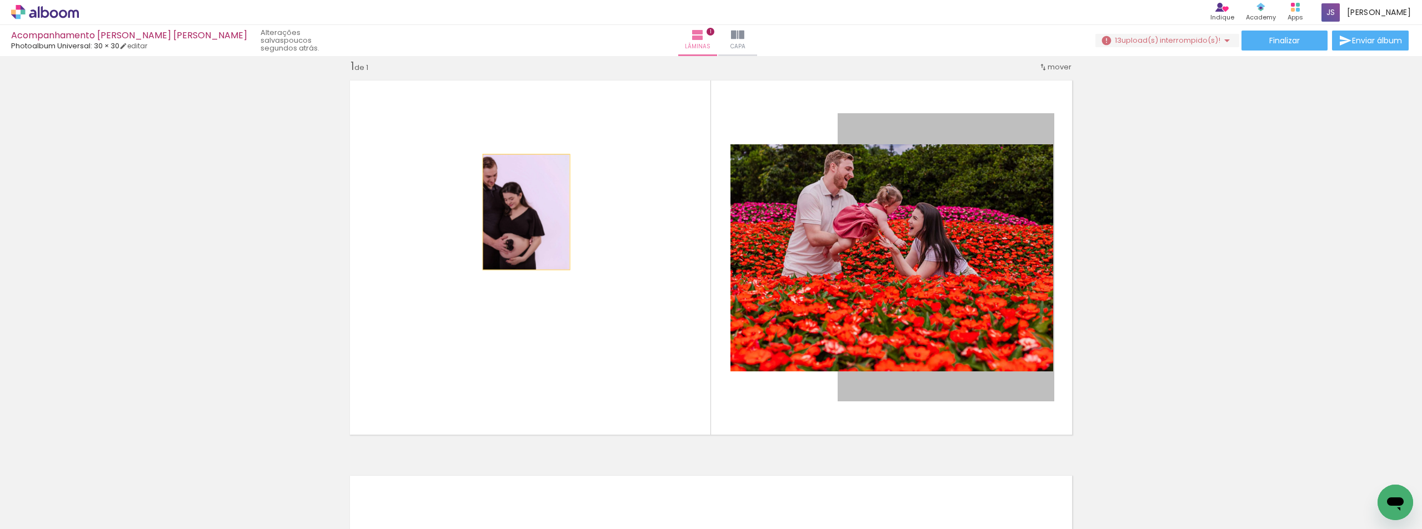
drag, startPoint x: 1025, startPoint y: 199, endPoint x: 517, endPoint y: 213, distance: 507.9
click at [517, 213] on quentale-layouter at bounding box center [710, 258] width 735 height 368
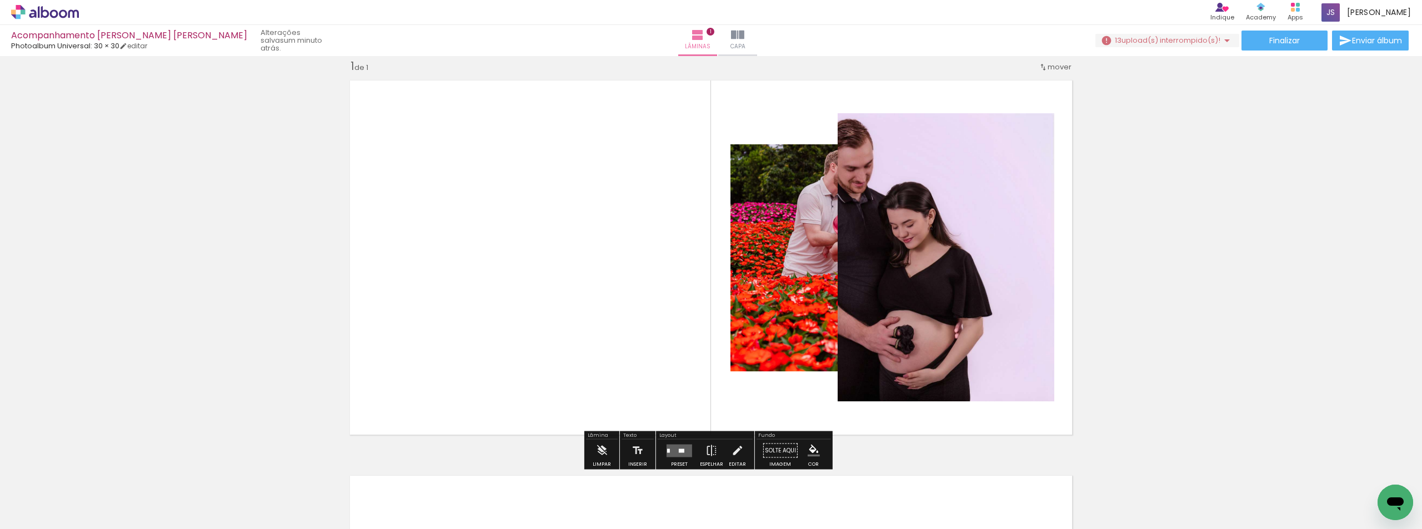
click at [677, 446] on quentale-layouter at bounding box center [680, 450] width 26 height 13
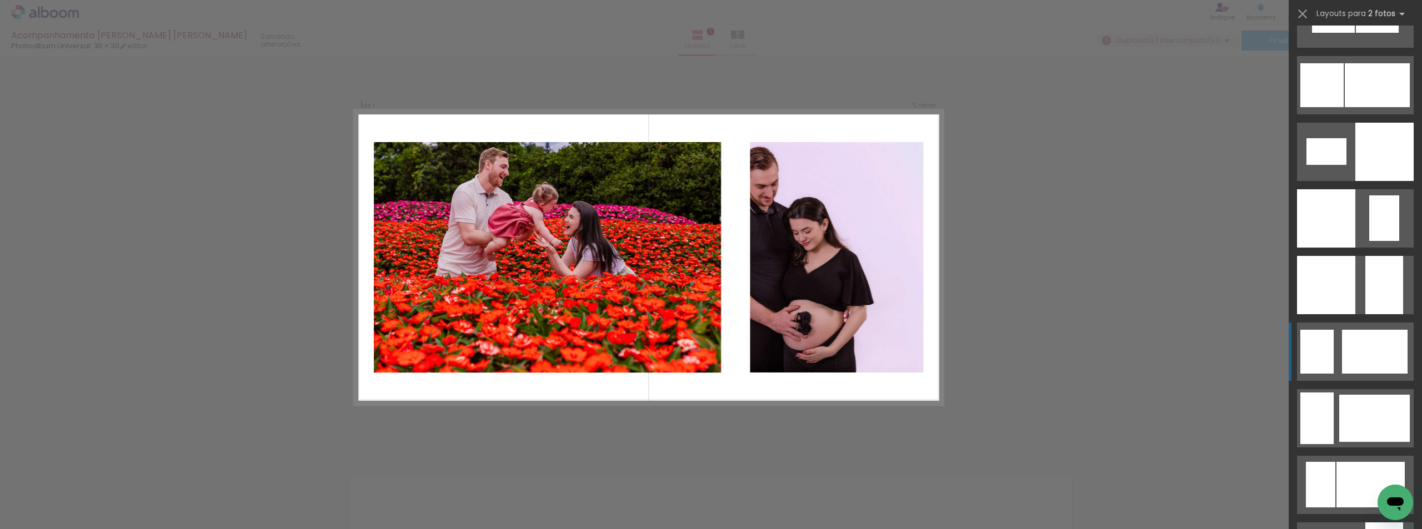
scroll to position [1733, 0]
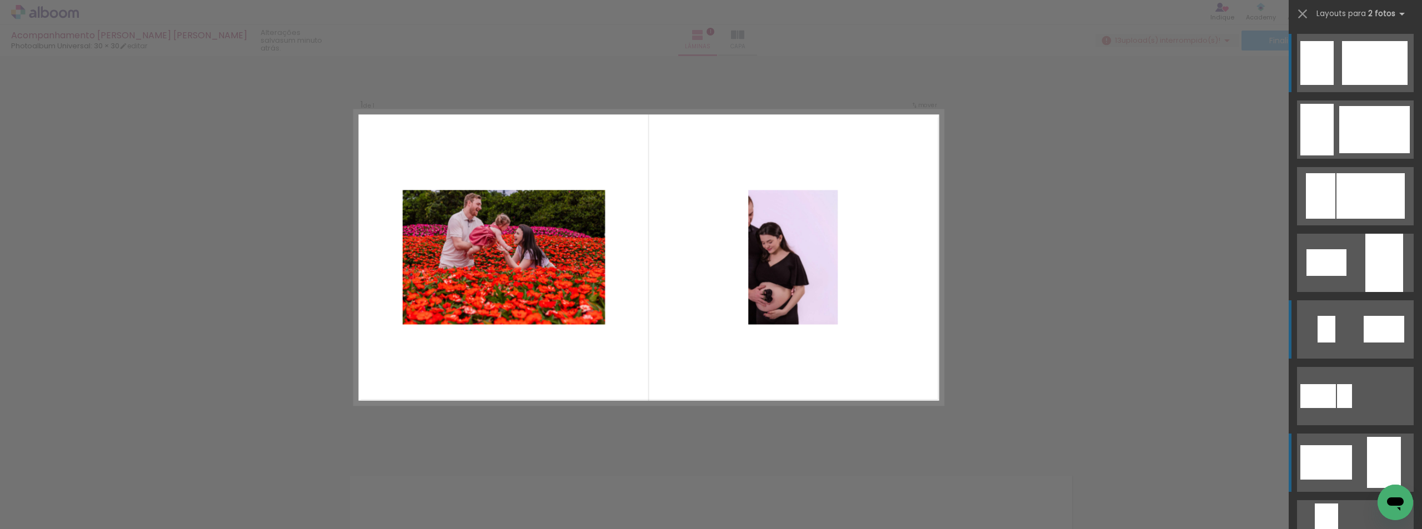
click at [1329, 332] on div at bounding box center [1326, 329] width 18 height 27
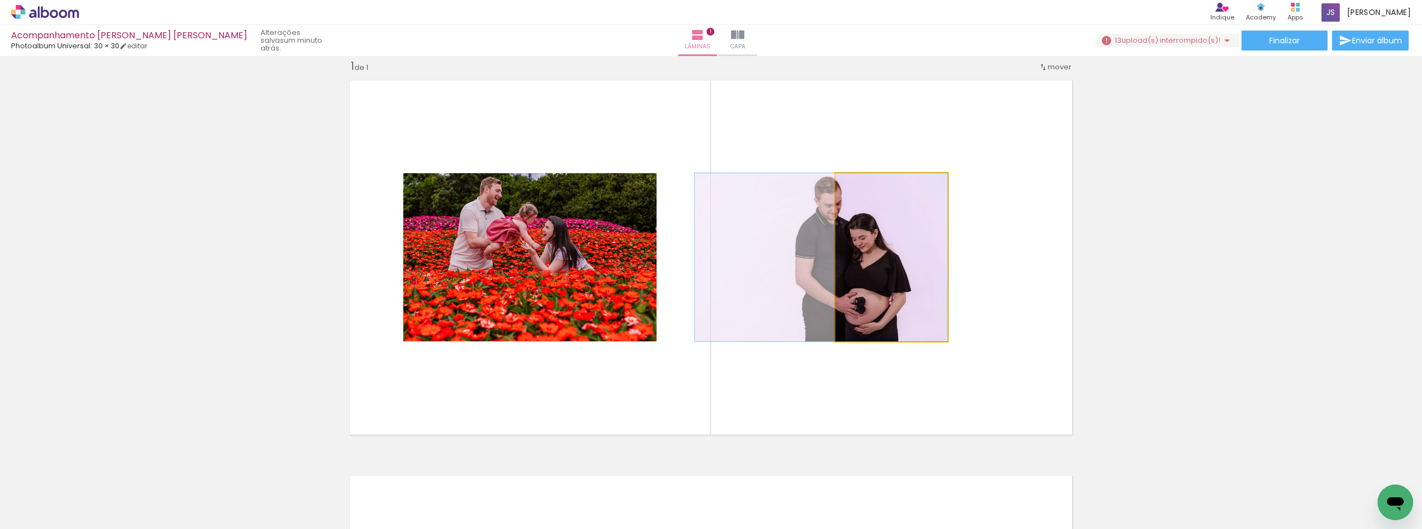
click at [911, 262] on quentale-photo at bounding box center [891, 257] width 112 height 168
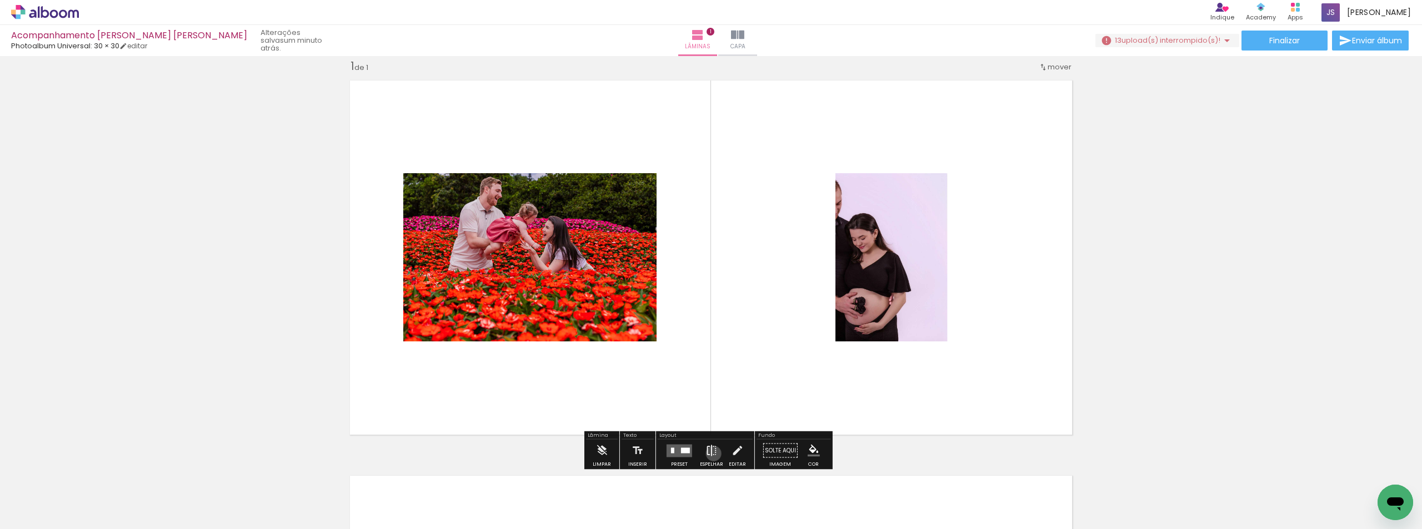
click at [711, 454] on iron-icon at bounding box center [711, 451] width 12 height 22
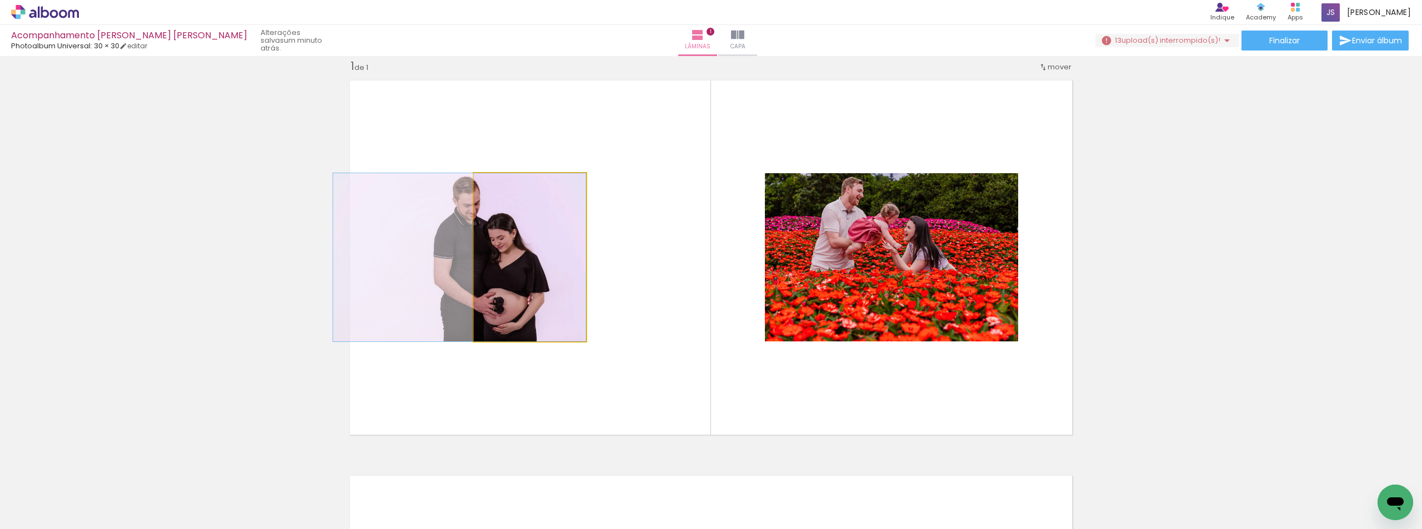
click at [534, 295] on quentale-photo at bounding box center [530, 257] width 112 height 168
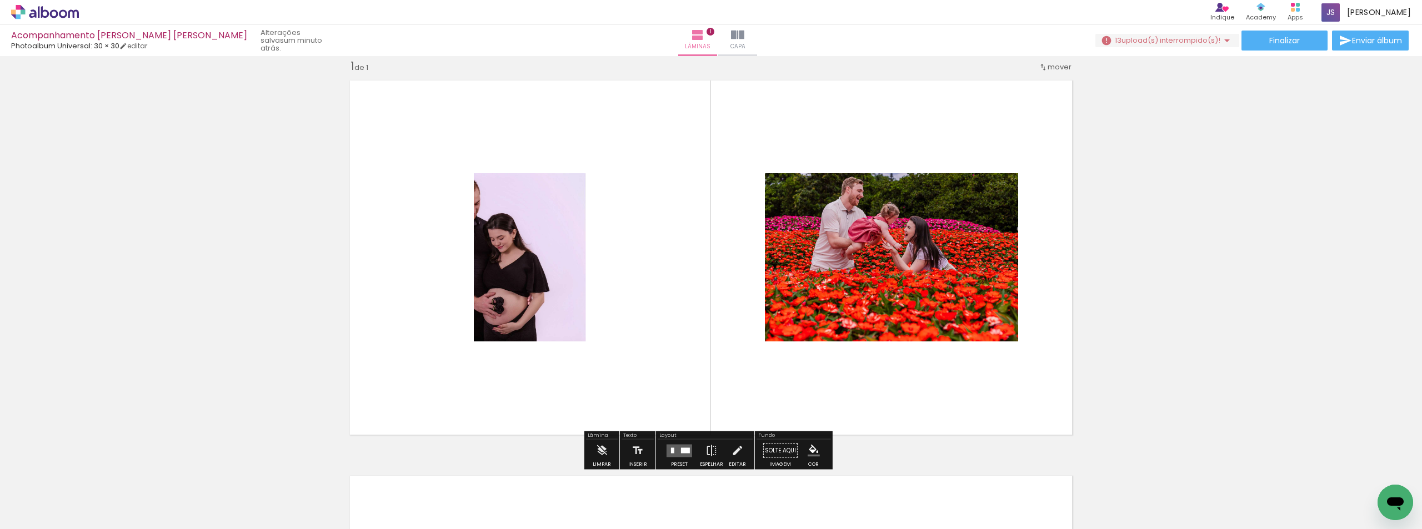
click at [492, 283] on quentale-photo at bounding box center [530, 257] width 112 height 168
click at [515, 309] on quentale-photo at bounding box center [530, 257] width 112 height 168
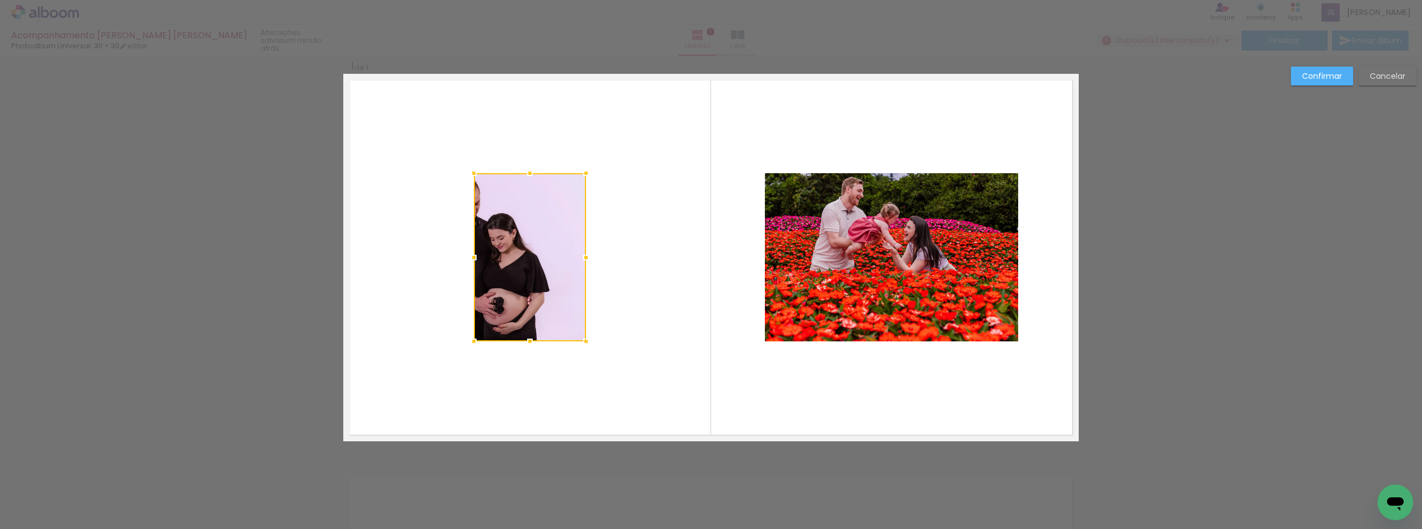
click at [526, 308] on div at bounding box center [530, 257] width 112 height 168
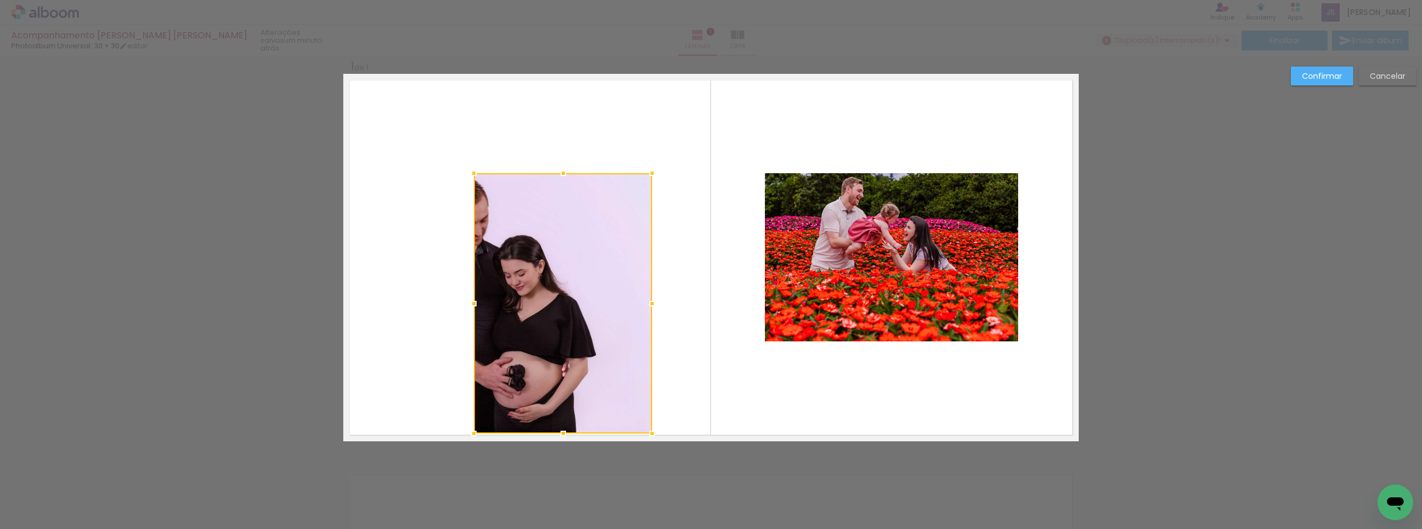
drag, startPoint x: 583, startPoint y: 342, endPoint x: 640, endPoint y: 416, distance: 93.4
click at [640, 416] on div at bounding box center [563, 303] width 178 height 260
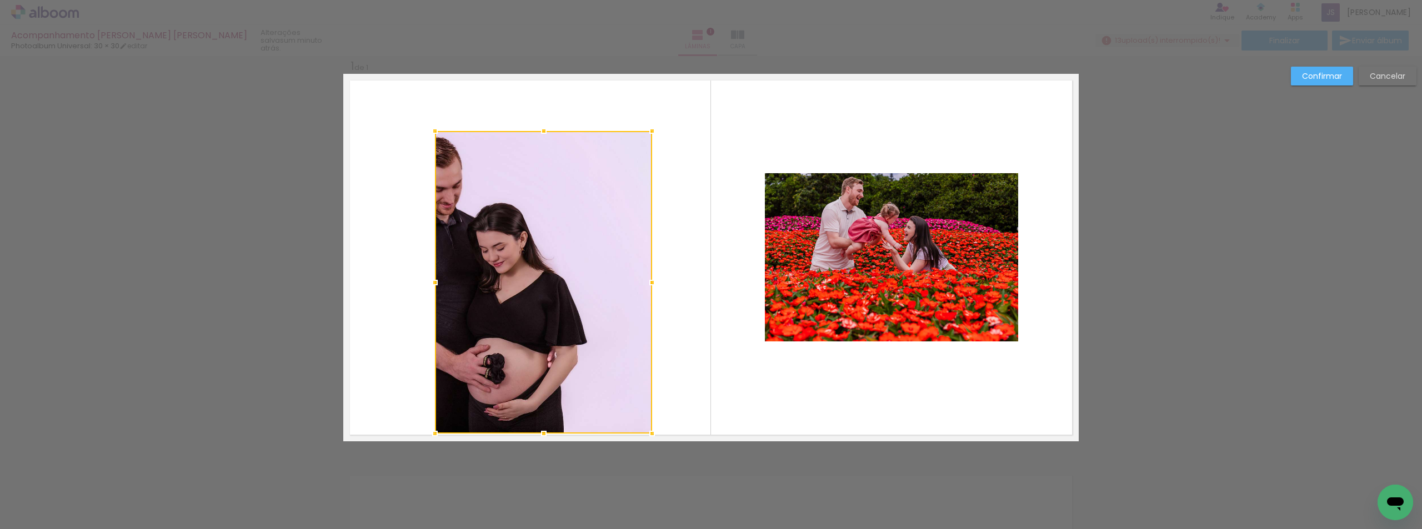
drag, startPoint x: 472, startPoint y: 176, endPoint x: 433, endPoint y: 133, distance: 57.4
click at [433, 133] on div at bounding box center [435, 131] width 22 height 22
click at [499, 264] on div at bounding box center [543, 282] width 217 height 303
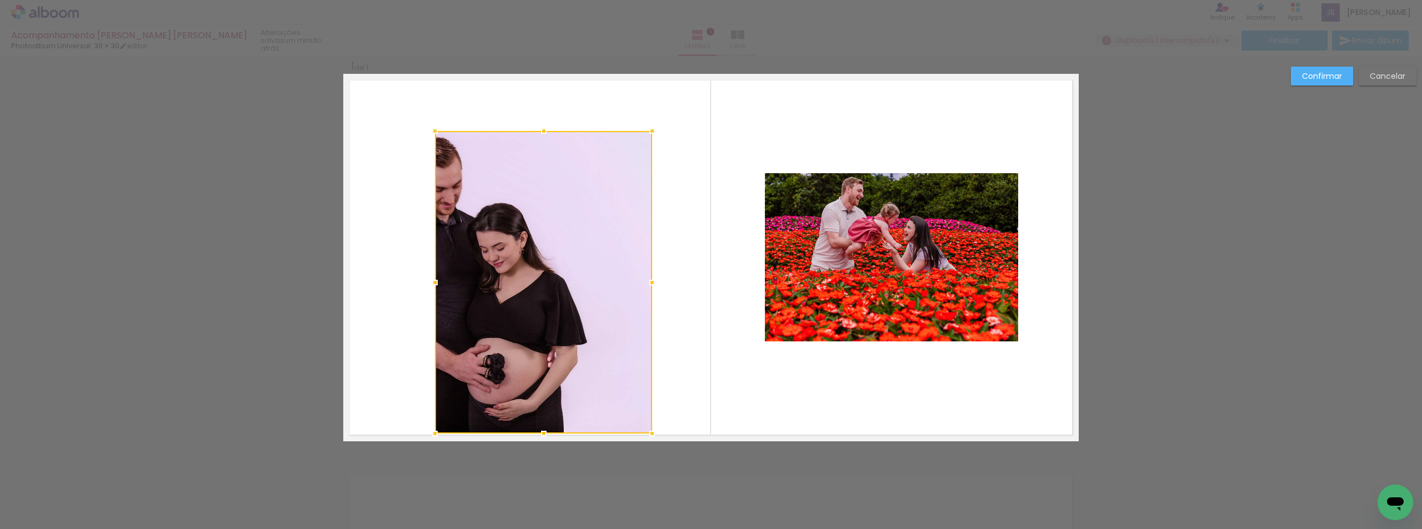
click at [499, 264] on div at bounding box center [543, 282] width 217 height 303
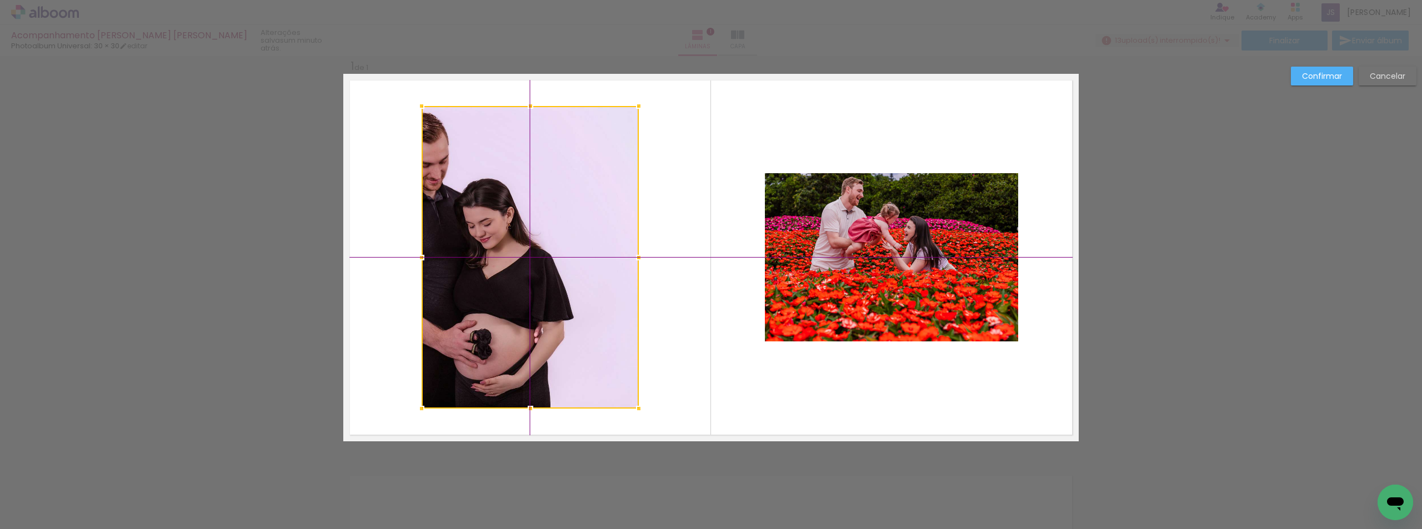
drag, startPoint x: 499, startPoint y: 264, endPoint x: 502, endPoint y: 249, distance: 15.3
click at [502, 249] on div at bounding box center [530, 257] width 217 height 303
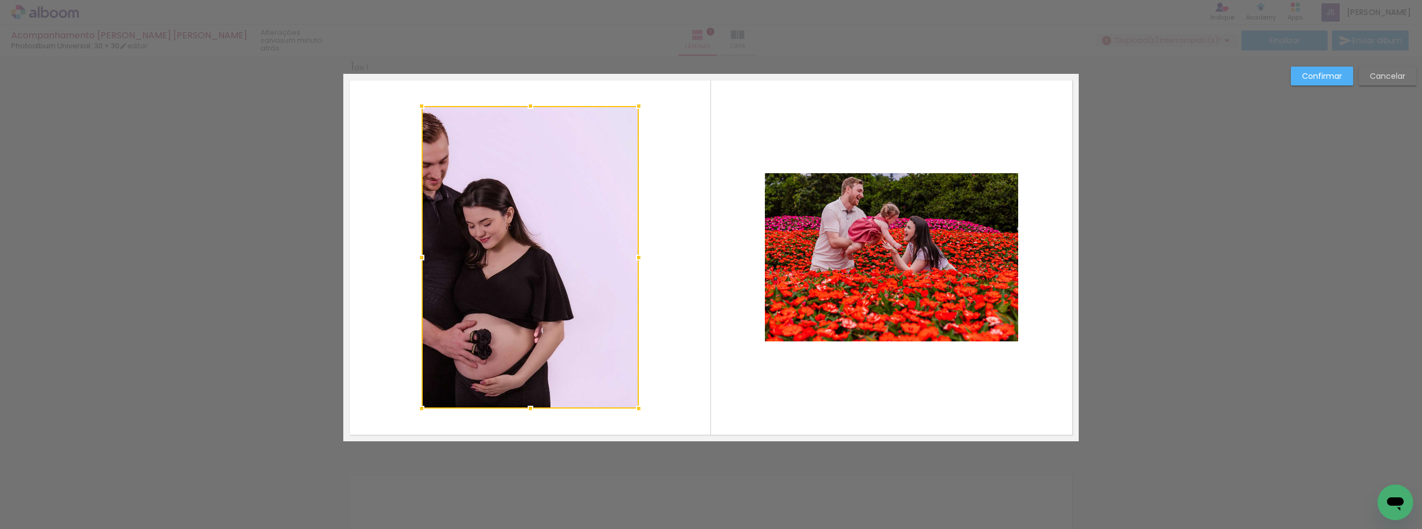
click at [502, 249] on div at bounding box center [530, 257] width 217 height 303
click at [506, 248] on div at bounding box center [530, 258] width 217 height 303
click at [0, 0] on slot "Confirmar" at bounding box center [0, 0] width 0 height 0
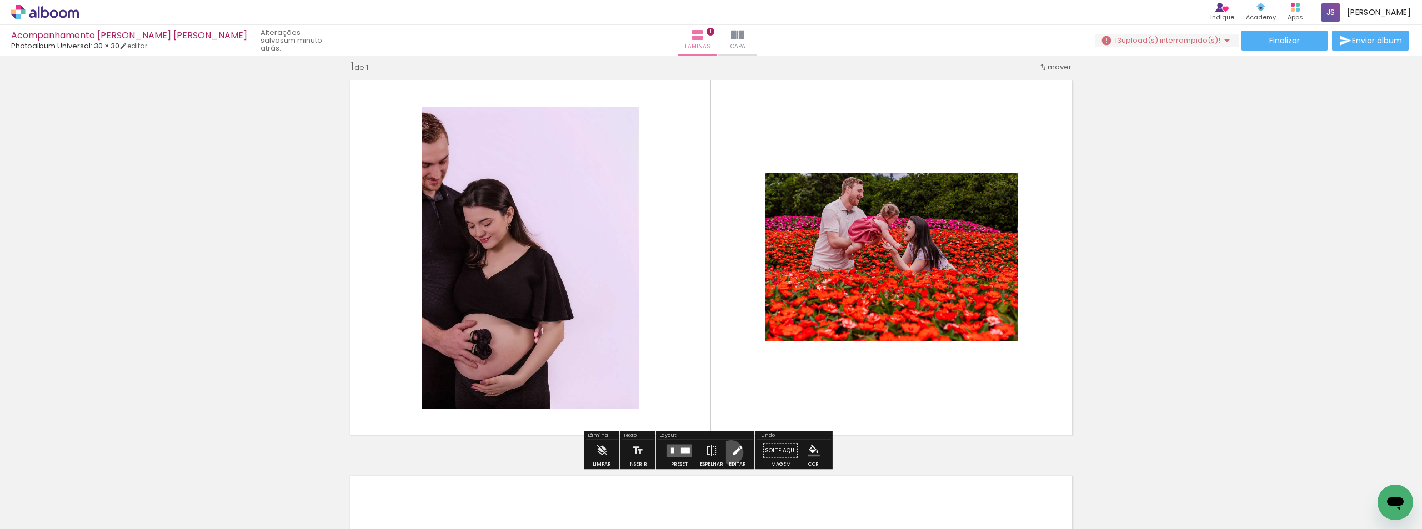
click at [731, 453] on iron-icon at bounding box center [737, 451] width 12 height 22
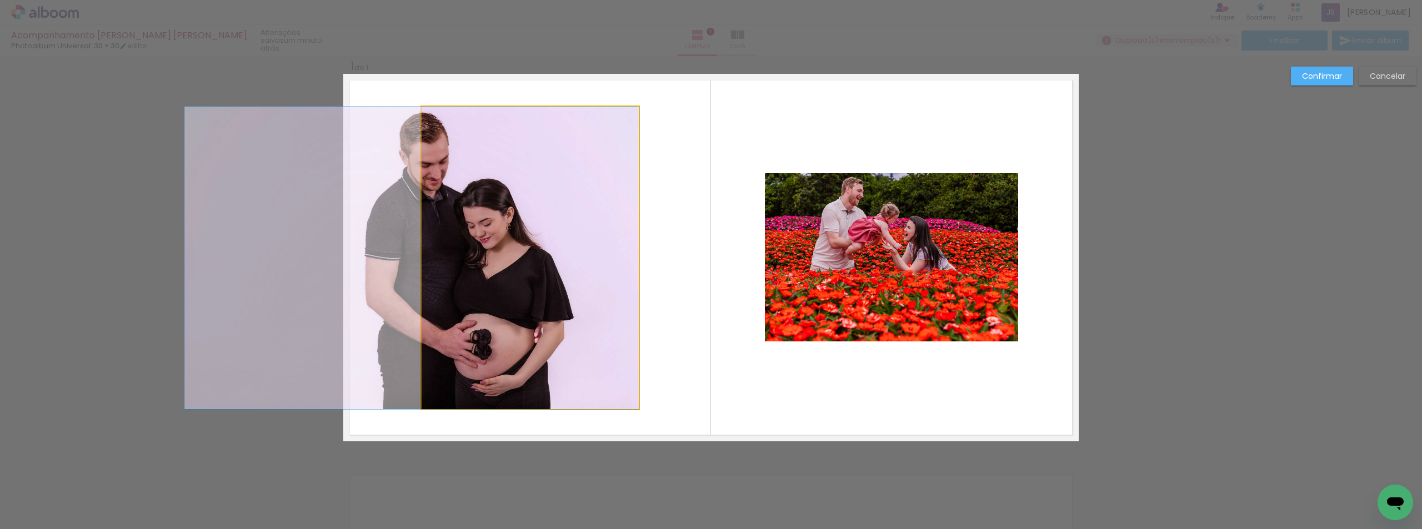
click at [550, 297] on quentale-photo at bounding box center [530, 258] width 217 height 303
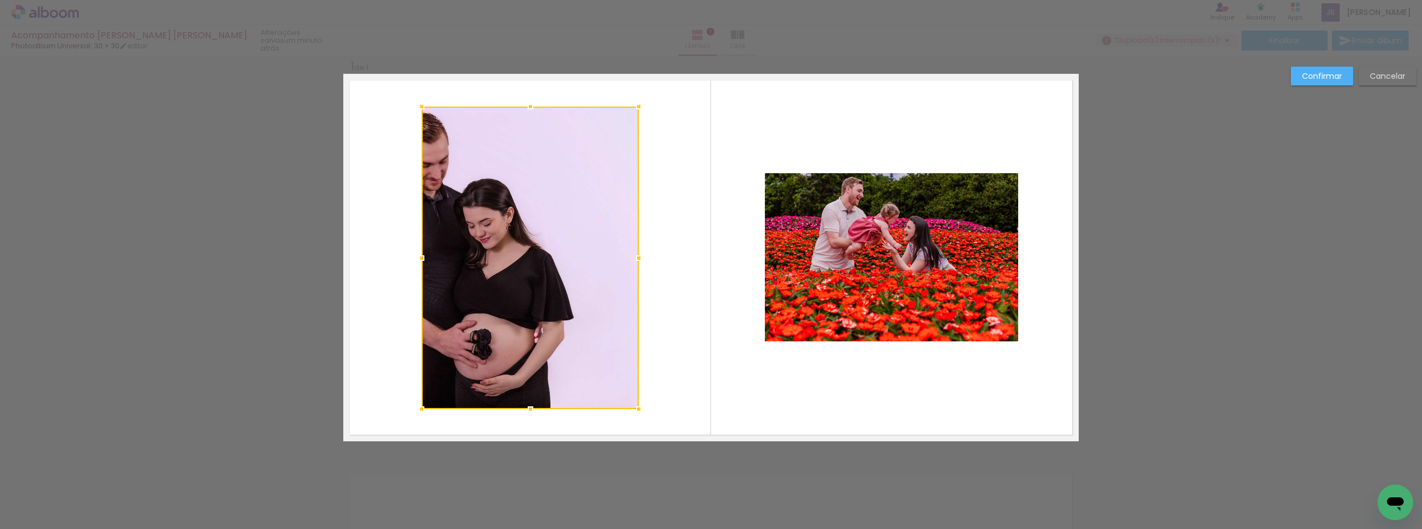
click at [515, 319] on div at bounding box center [530, 258] width 217 height 303
click at [515, 318] on div at bounding box center [530, 257] width 217 height 303
click at [0, 0] on slot "Confirmar" at bounding box center [0, 0] width 0 height 0
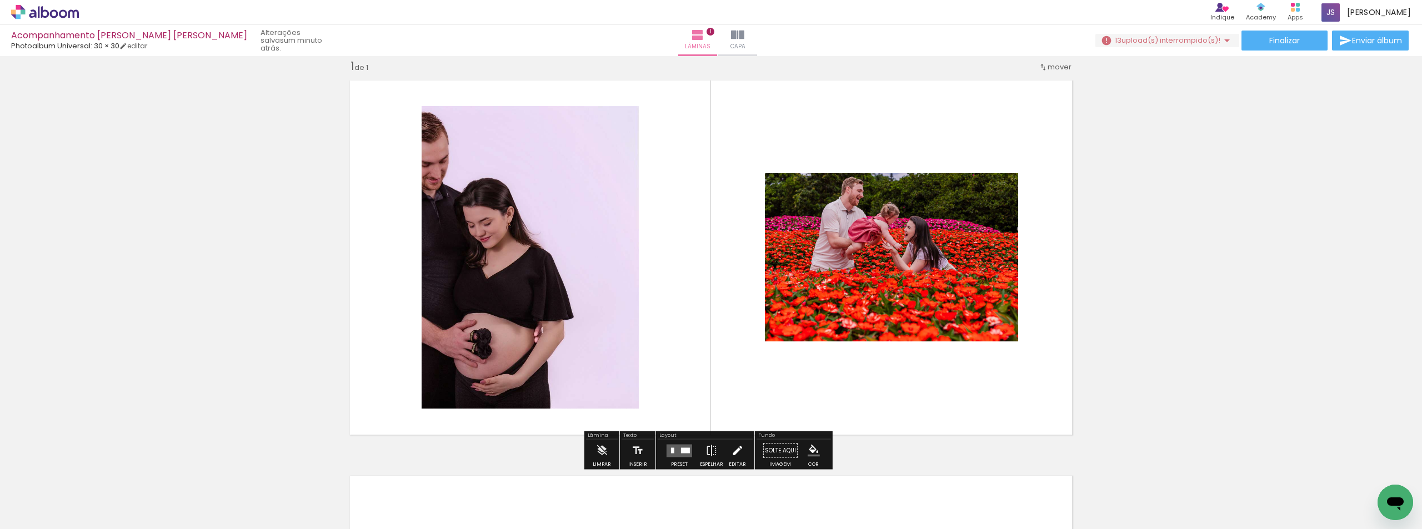
click at [731, 455] on iron-icon at bounding box center [737, 451] width 12 height 22
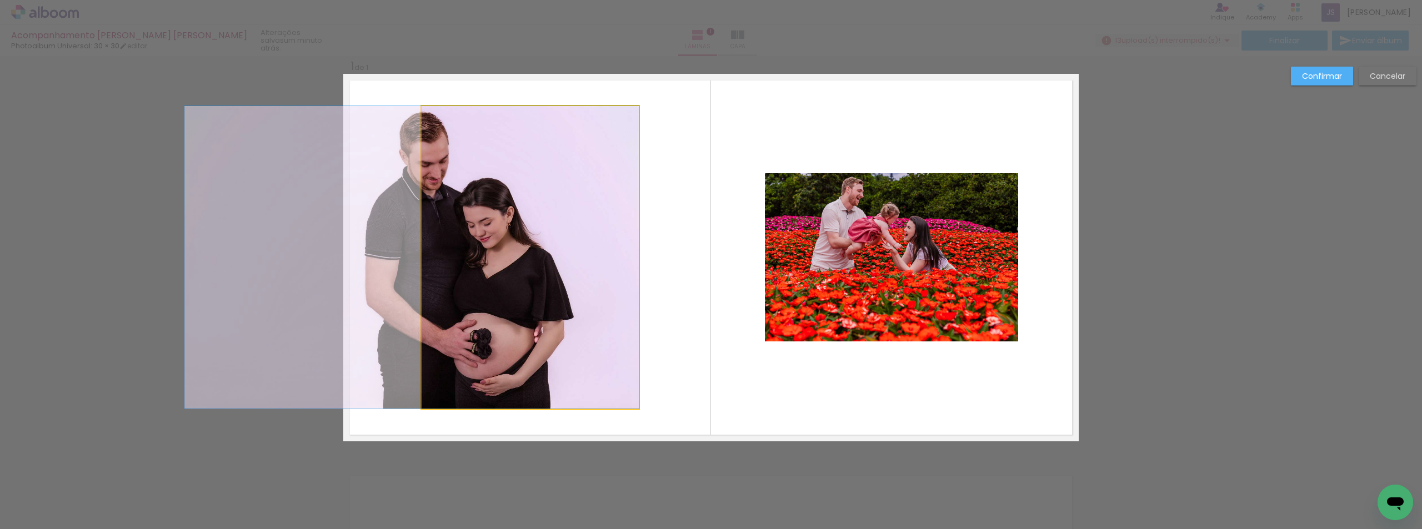
click at [505, 272] on quentale-photo at bounding box center [530, 257] width 217 height 303
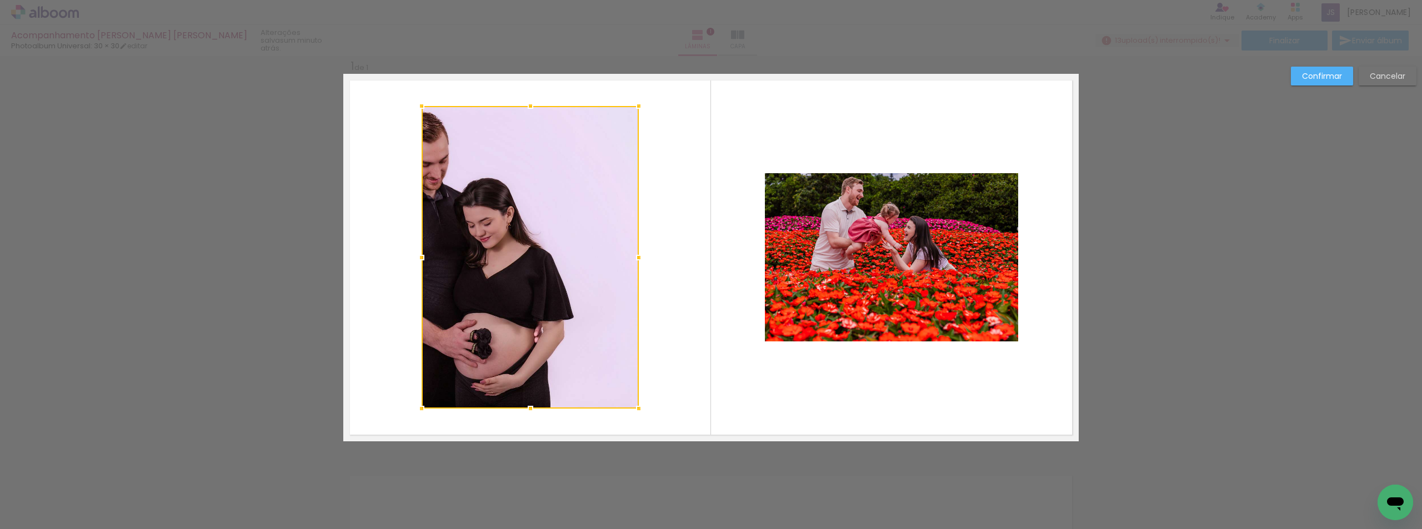
click at [505, 272] on div at bounding box center [530, 257] width 217 height 303
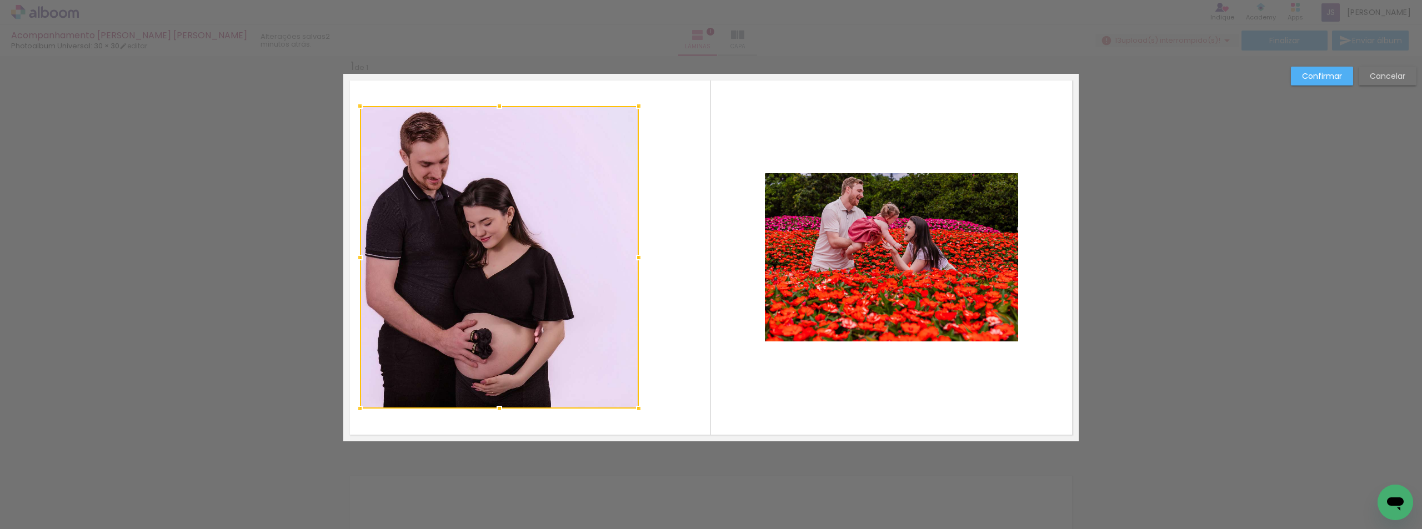
drag, startPoint x: 419, startPoint y: 260, endPoint x: 358, endPoint y: 259, distance: 61.7
click at [358, 259] on div at bounding box center [360, 258] width 22 height 22
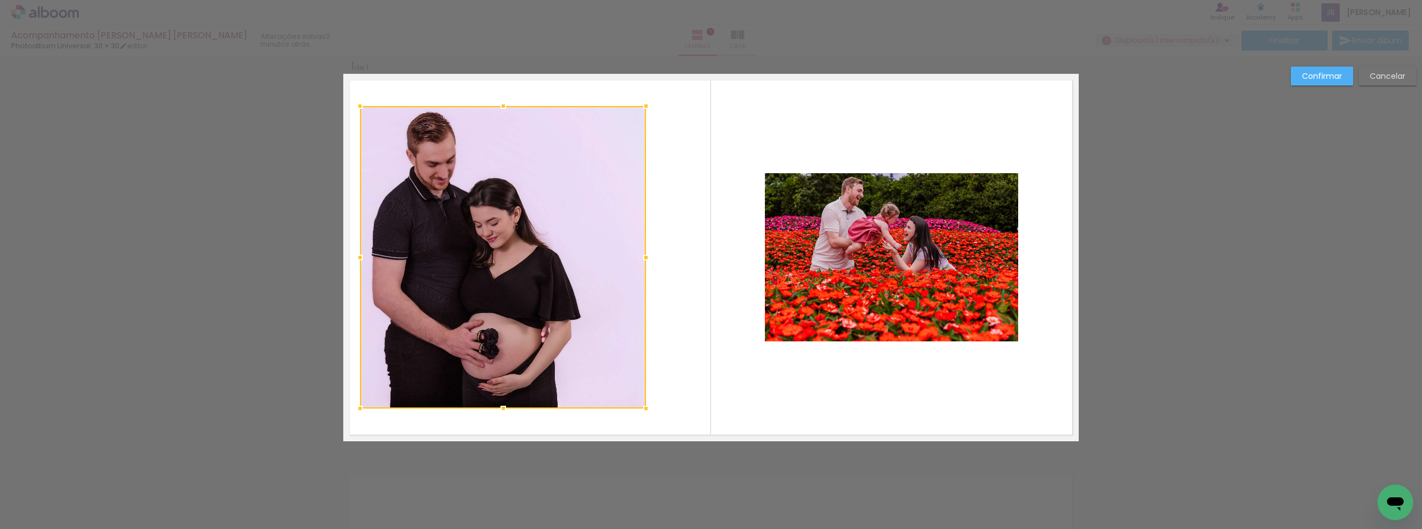
drag, startPoint x: 635, startPoint y: 259, endPoint x: 642, endPoint y: 265, distance: 9.5
click at [642, 265] on div at bounding box center [646, 258] width 22 height 22
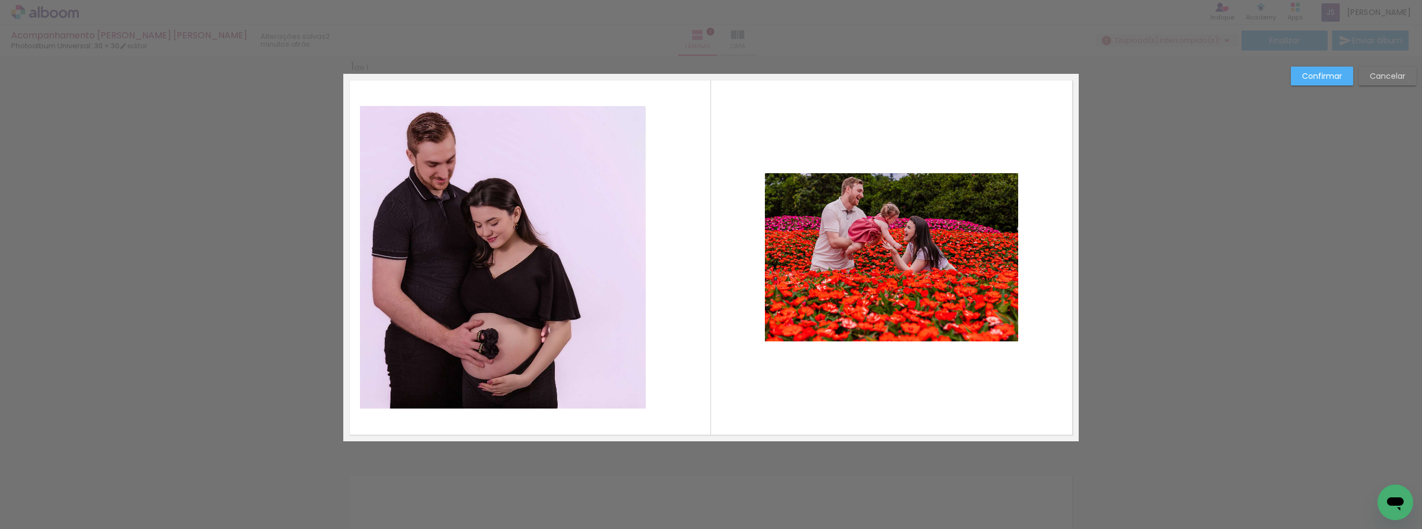
click at [624, 290] on quentale-photo at bounding box center [503, 257] width 286 height 303
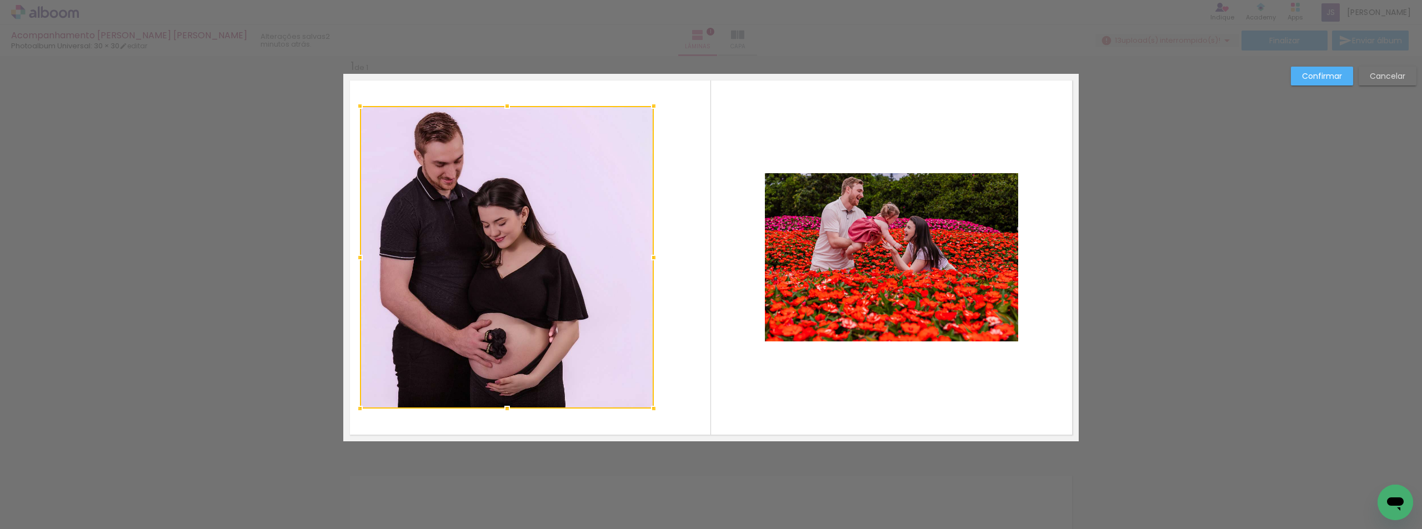
drag, startPoint x: 640, startPoint y: 259, endPoint x: 648, endPoint y: 259, distance: 7.8
click at [648, 259] on div at bounding box center [654, 258] width 22 height 22
drag, startPoint x: 358, startPoint y: 260, endPoint x: 366, endPoint y: 259, distance: 8.3
click at [366, 259] on div at bounding box center [368, 258] width 22 height 22
click at [691, 283] on quentale-layouter at bounding box center [710, 258] width 735 height 368
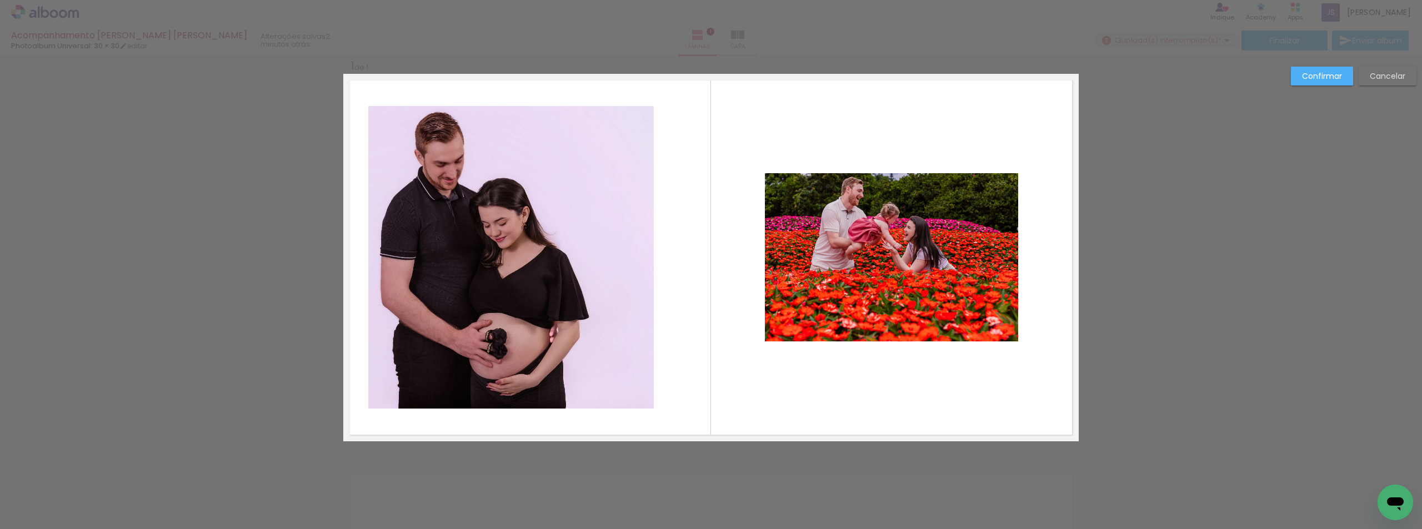
click at [598, 278] on quentale-photo at bounding box center [510, 257] width 285 height 303
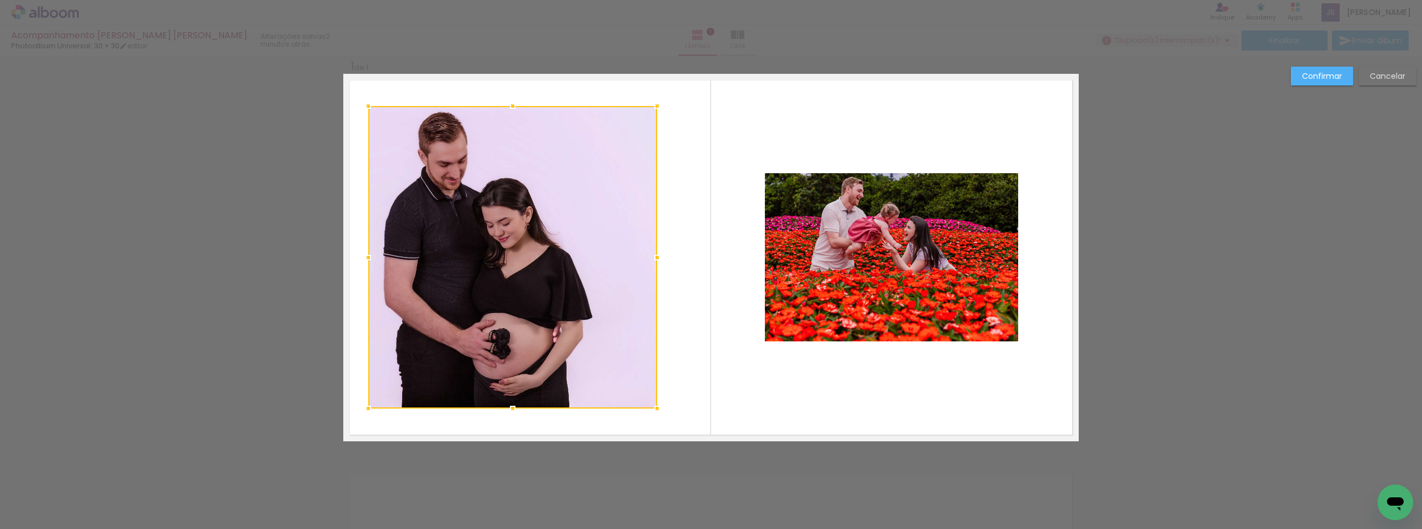
click at [650, 260] on div at bounding box center [657, 258] width 22 height 22
click at [700, 280] on quentale-layouter at bounding box center [710, 258] width 735 height 368
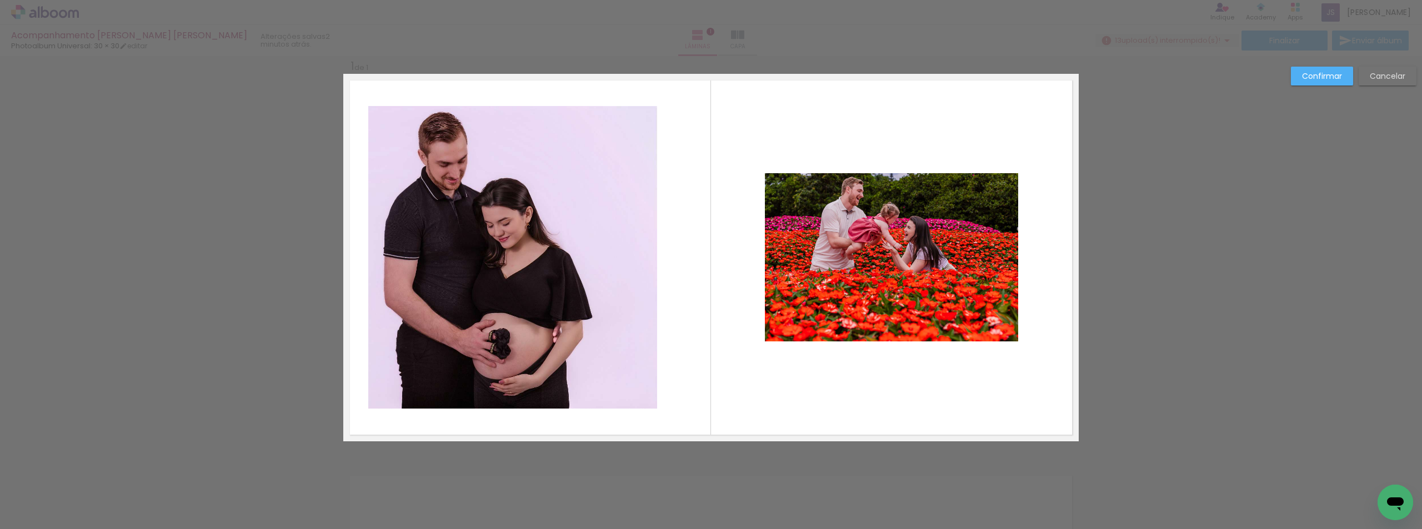
click at [552, 292] on quentale-photo at bounding box center [512, 257] width 289 height 303
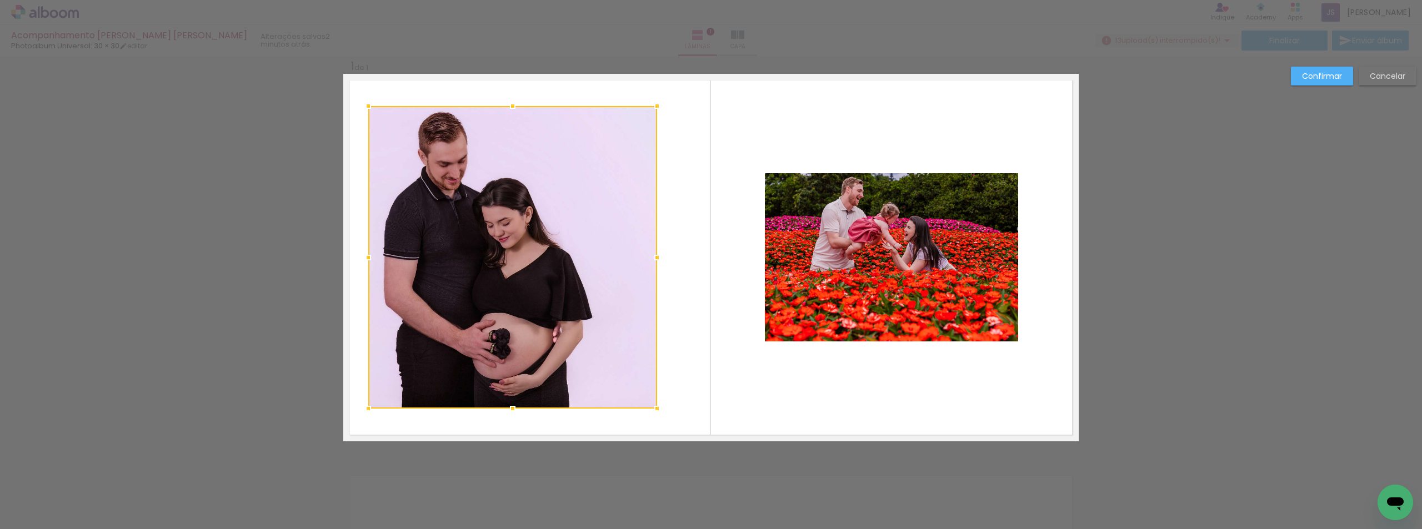
click at [544, 292] on div at bounding box center [512, 257] width 289 height 303
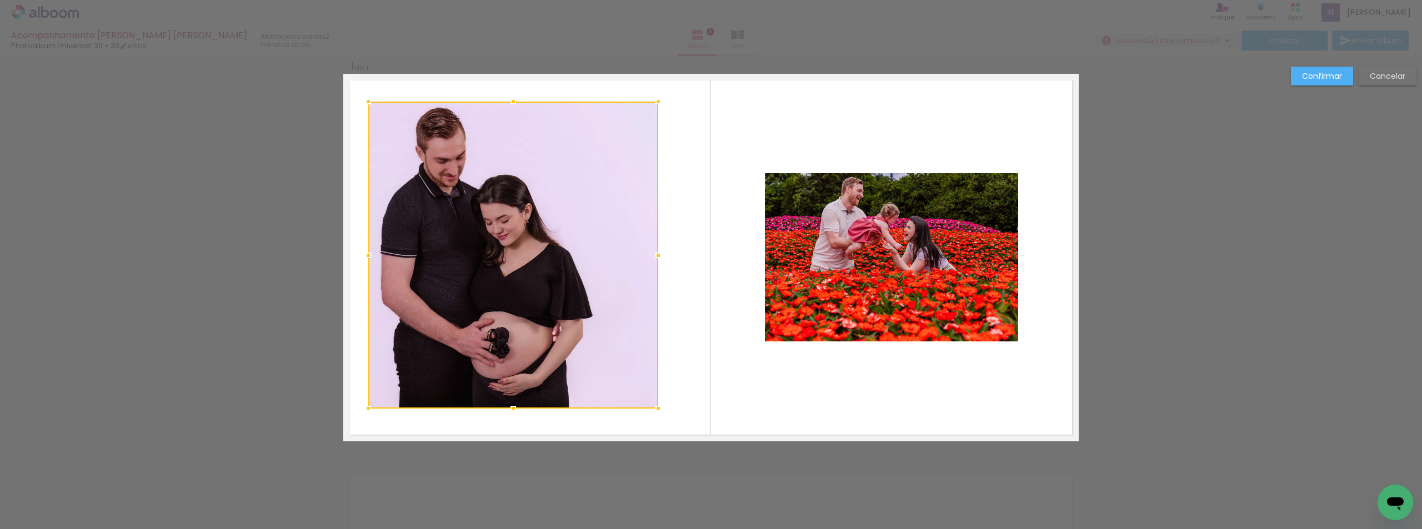
click at [652, 104] on div at bounding box center [658, 102] width 22 height 22
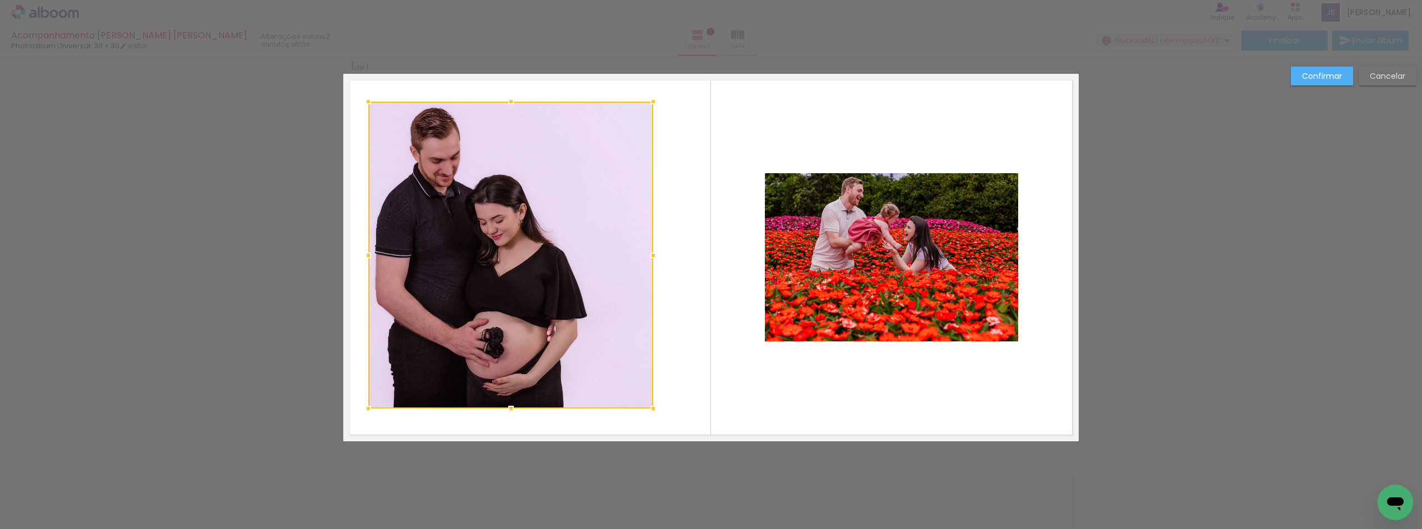
click at [647, 258] on div at bounding box center [653, 255] width 22 height 22
click at [698, 283] on quentale-layouter at bounding box center [710, 258] width 735 height 368
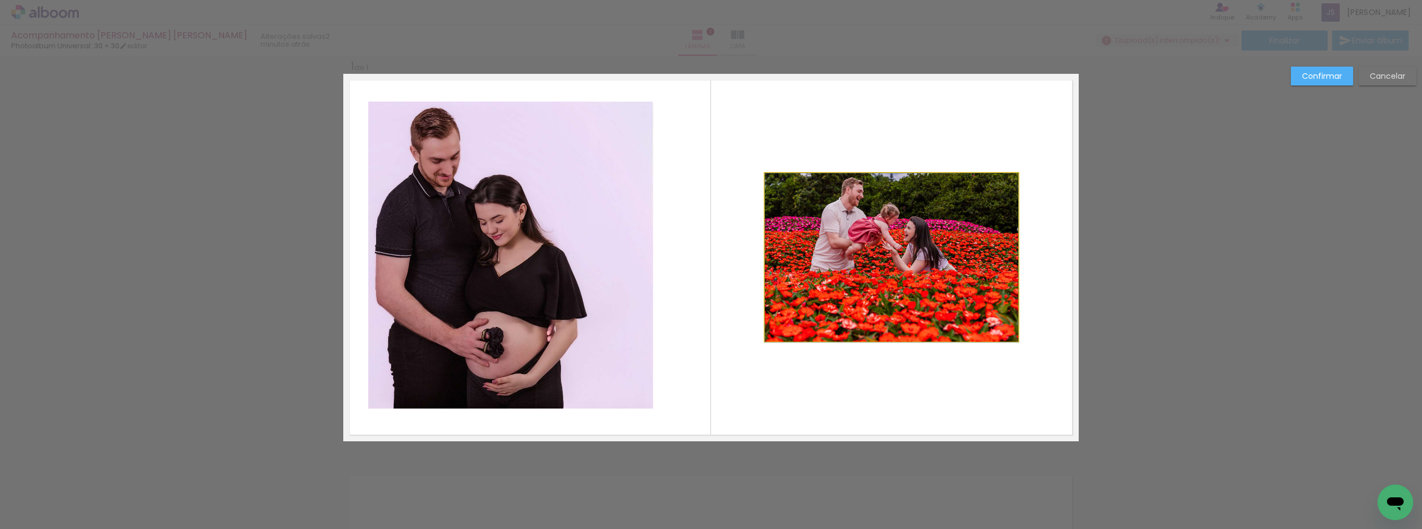
drag, startPoint x: 953, startPoint y: 267, endPoint x: 952, endPoint y: 289, distance: 22.8
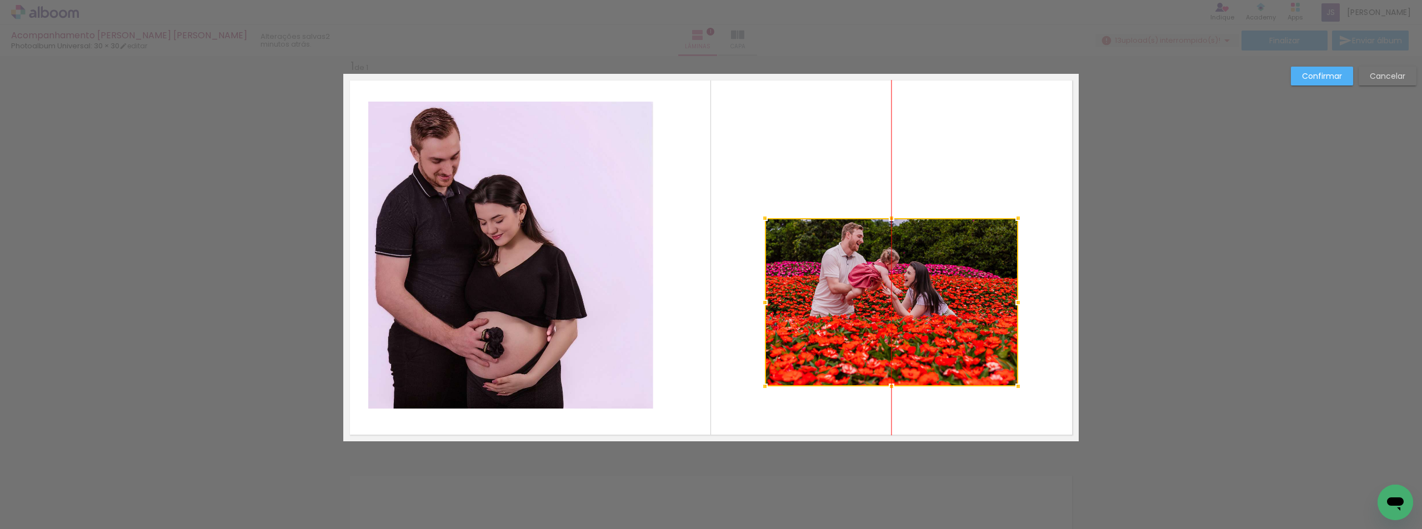
drag, startPoint x: 928, startPoint y: 208, endPoint x: 929, endPoint y: 253, distance: 45.0
click at [929, 253] on div at bounding box center [891, 302] width 253 height 168
click at [970, 139] on quentale-layouter at bounding box center [710, 258] width 735 height 368
click at [0, 0] on slot "Confirmar" at bounding box center [0, 0] width 0 height 0
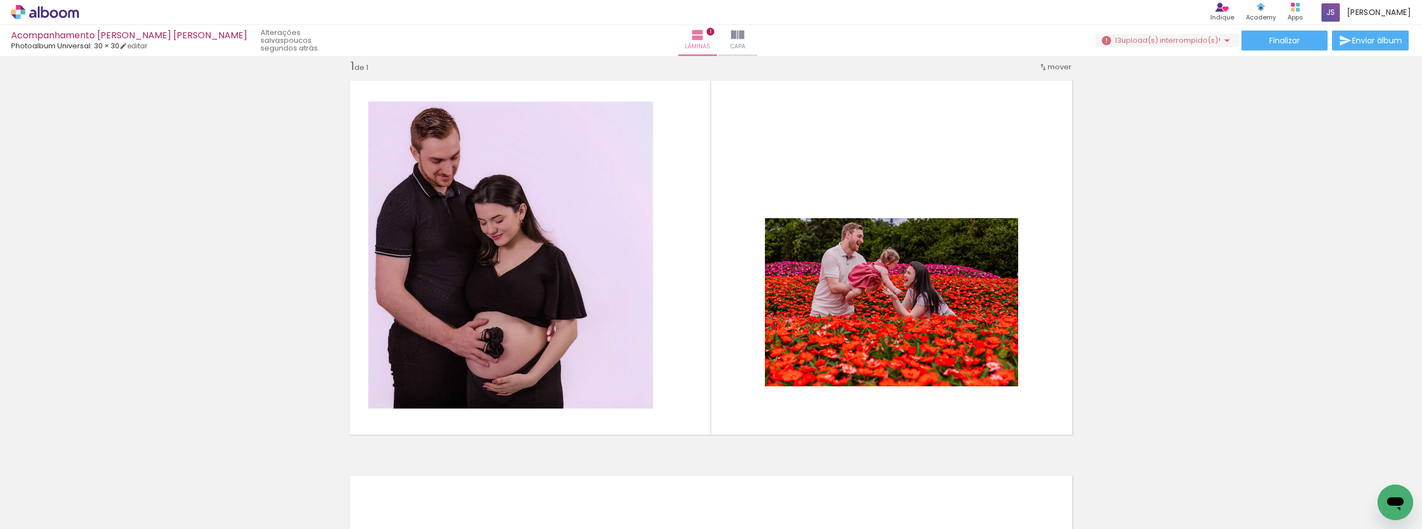
scroll to position [0, 3774]
click at [691, 40] on iron-icon at bounding box center [697, 34] width 13 height 13
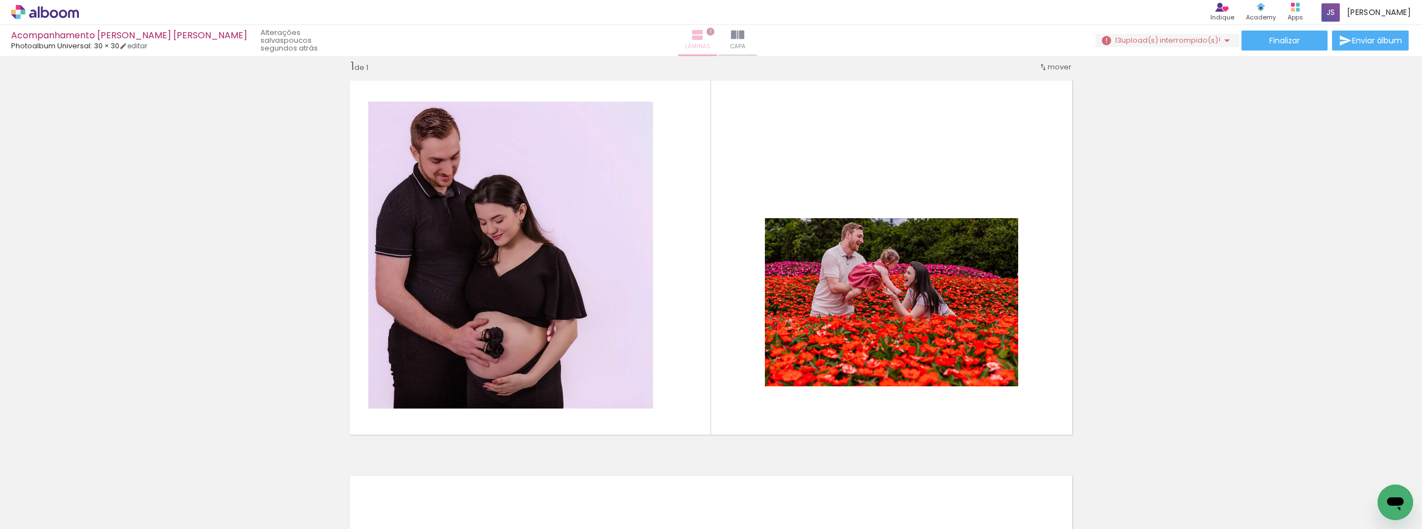
click at [691, 40] on iron-icon at bounding box center [697, 34] width 13 height 13
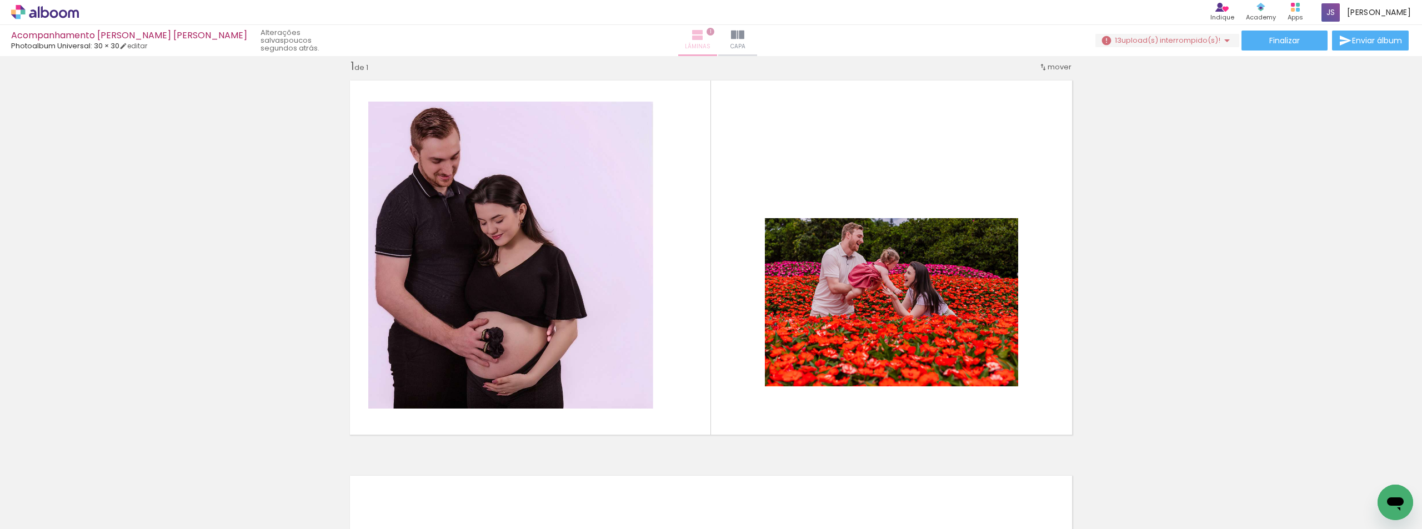
click at [691, 40] on iron-icon at bounding box center [697, 34] width 13 height 13
drag, startPoint x: 689, startPoint y: 40, endPoint x: 785, endPoint y: 32, distance: 96.4
click at [758, 32] on div "Lâminas 1 Capa" at bounding box center [718, 40] width 80 height 31
click at [740, 37] on paper-button "Capa" at bounding box center [737, 40] width 39 height 31
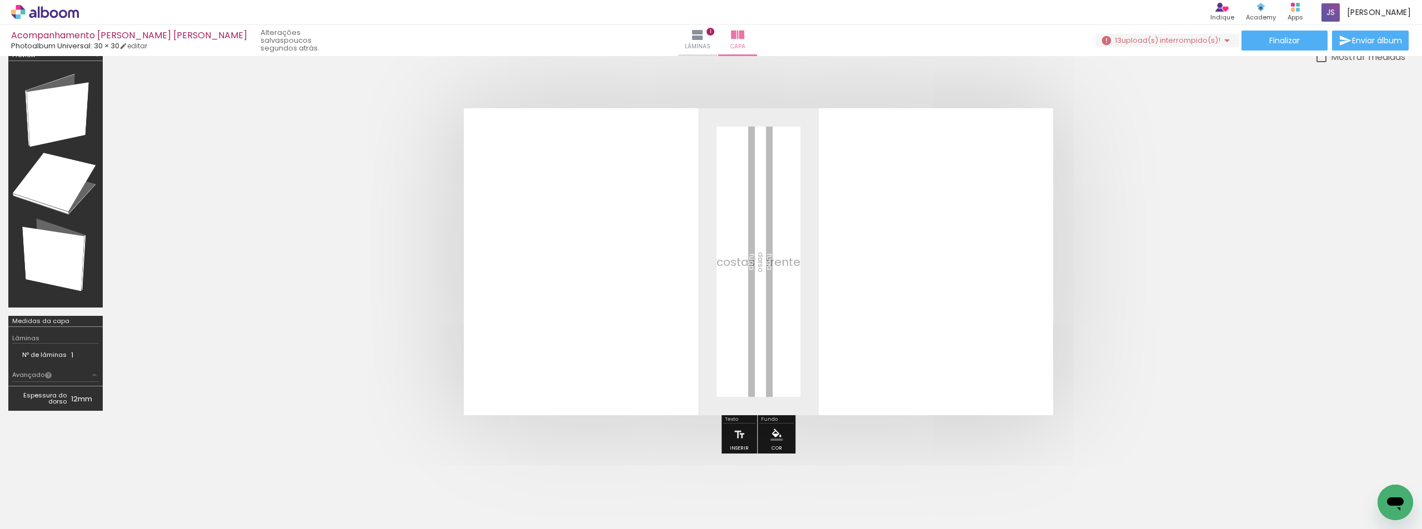
click at [55, 363] on div "Nº de lâminas 1" at bounding box center [55, 355] width 87 height 23
click at [57, 352] on td "Nº de lâminas" at bounding box center [41, 355] width 59 height 12
click at [96, 375] on iron-icon at bounding box center [94, 375] width 9 height 9
click at [88, 398] on iron-icon at bounding box center [90, 400] width 9 height 9
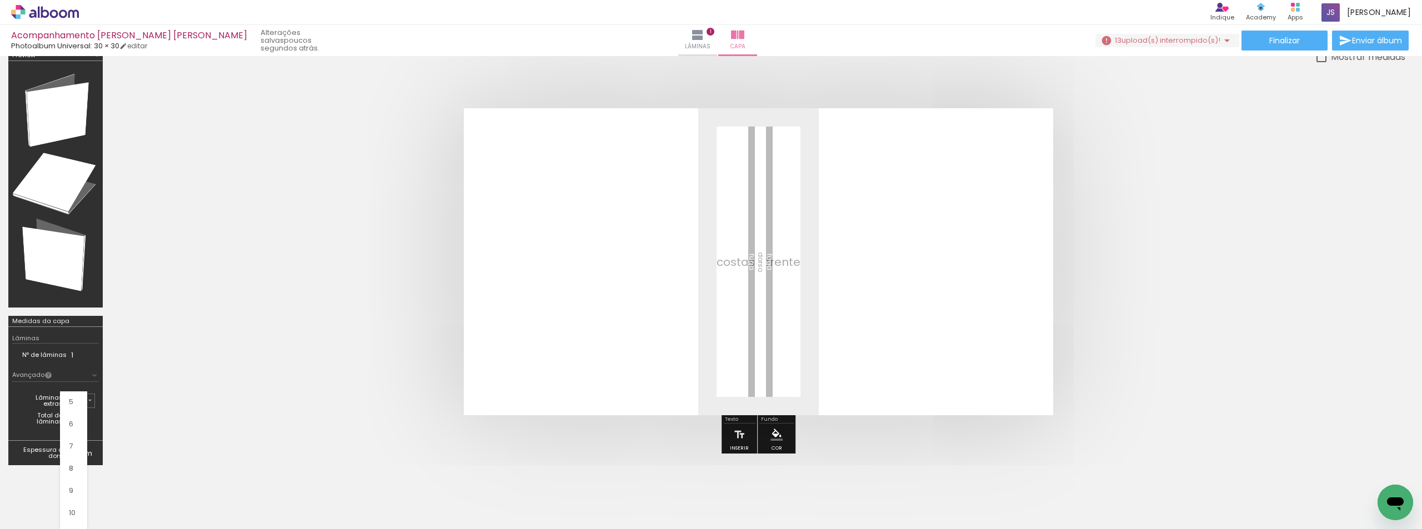
click at [76, 519] on paper-item "10" at bounding box center [73, 513] width 27 height 22
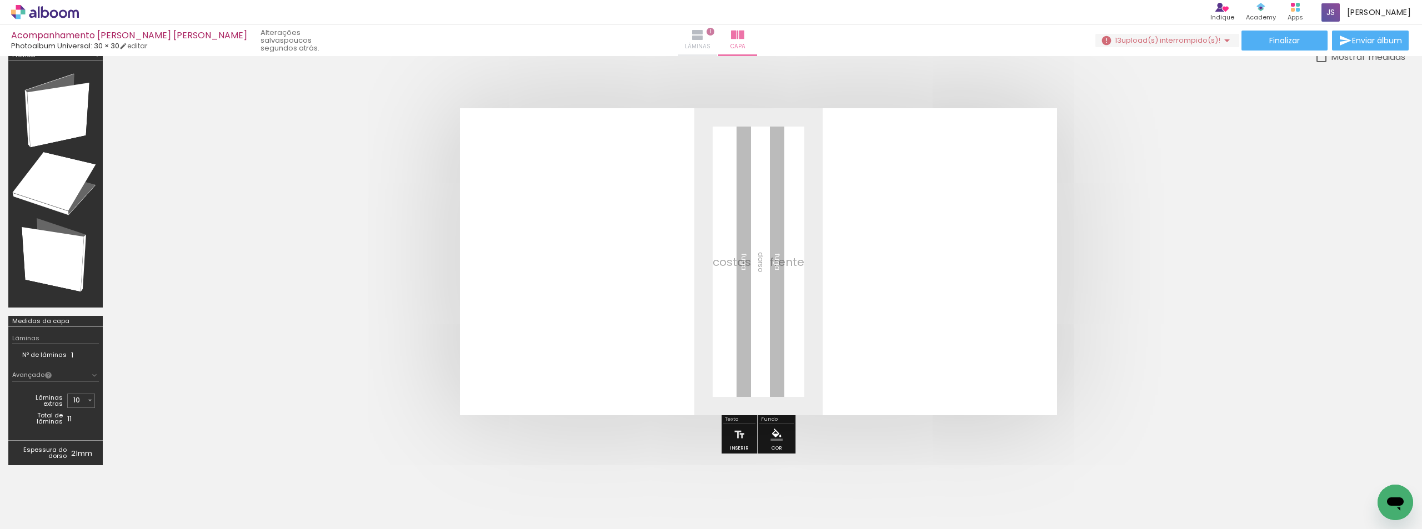
click at [682, 41] on paper-button "Lâminas 1" at bounding box center [697, 40] width 39 height 31
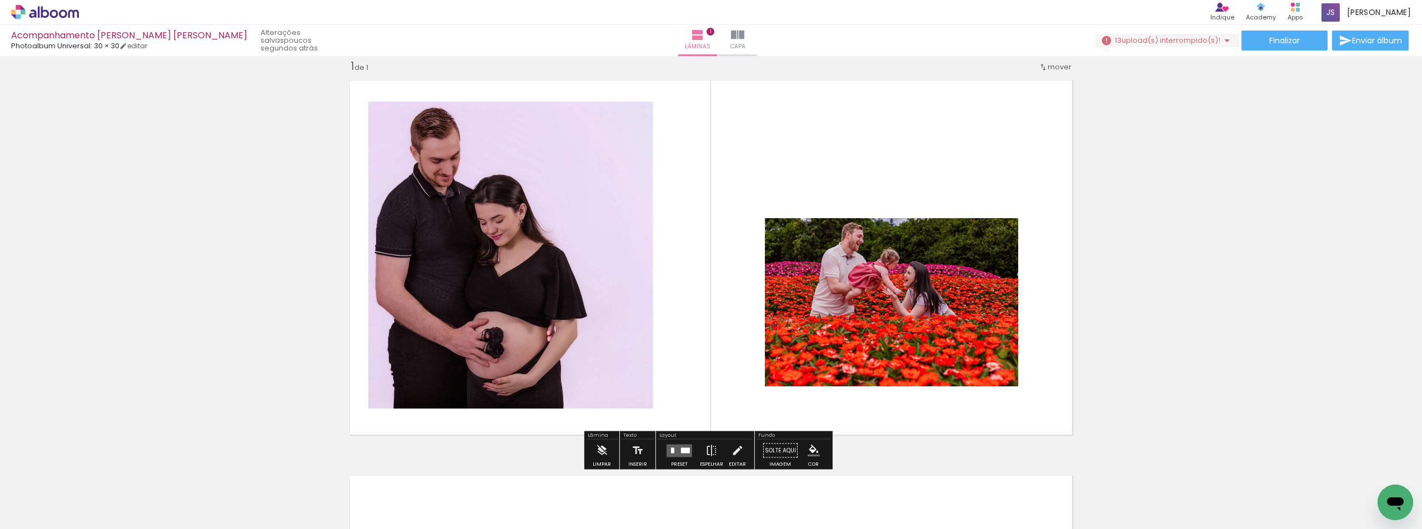
click at [211, 207] on div "Inserir lâmina 1 de 1" at bounding box center [711, 441] width 1422 height 791
click at [224, 146] on div "Inserir lâmina 1 de 1" at bounding box center [711, 441] width 1422 height 791
click at [685, 46] on span "Lâminas" at bounding box center [698, 47] width 26 height 10
click at [683, 38] on paper-button "Lâminas 1" at bounding box center [697, 40] width 39 height 31
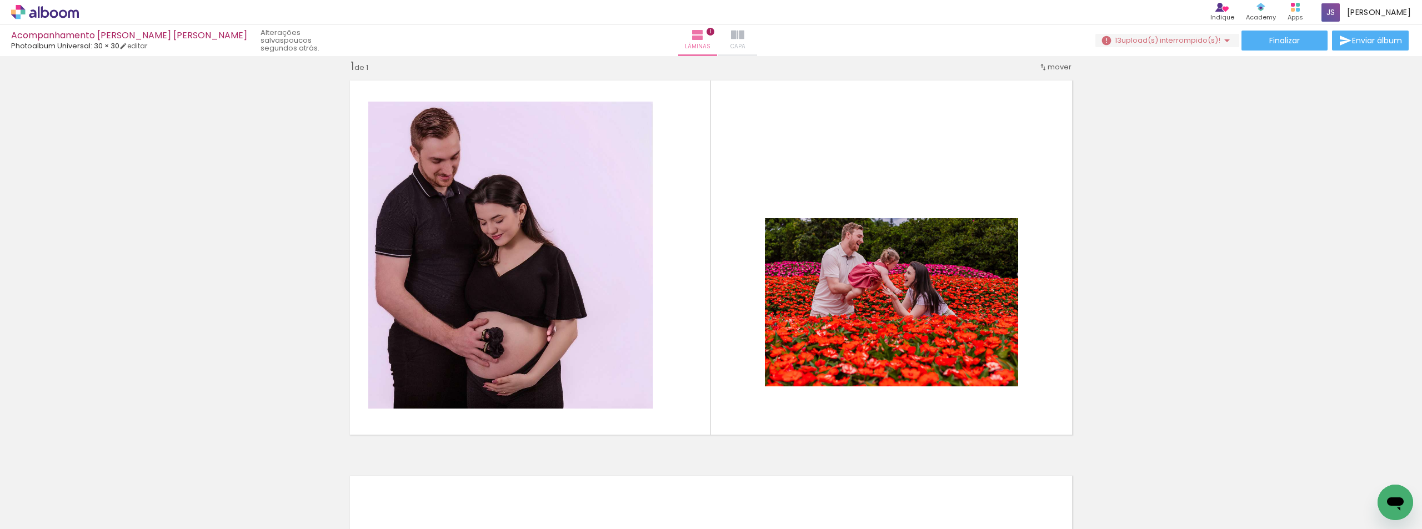
click at [740, 41] on paper-button "Capa" at bounding box center [737, 40] width 39 height 31
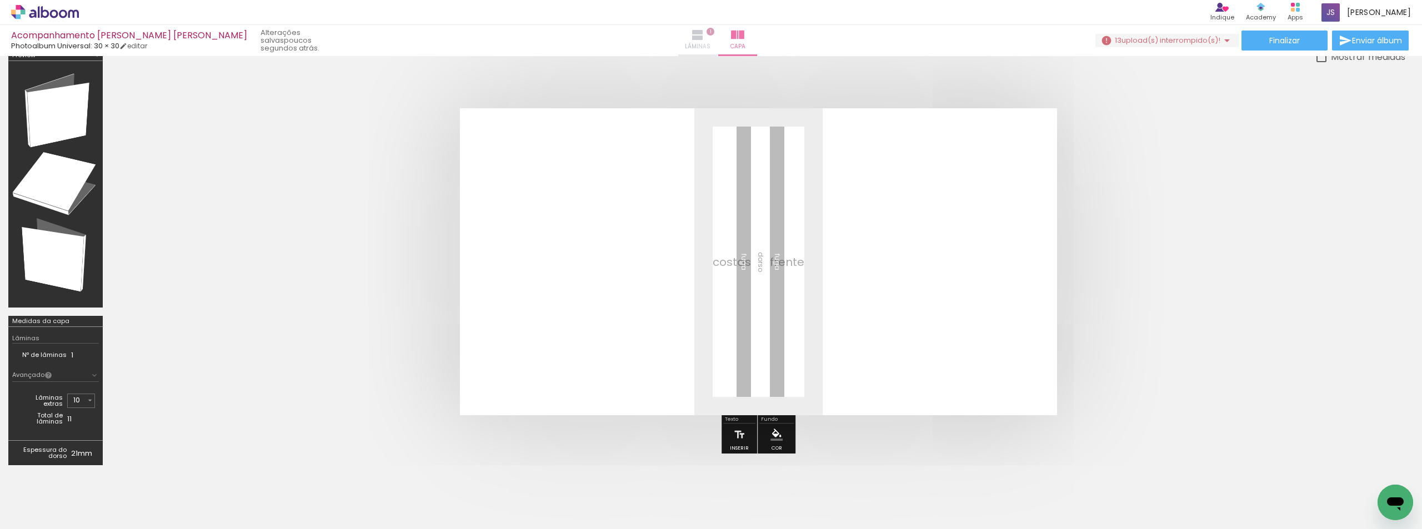
click at [707, 34] on span "1" at bounding box center [711, 32] width 8 height 8
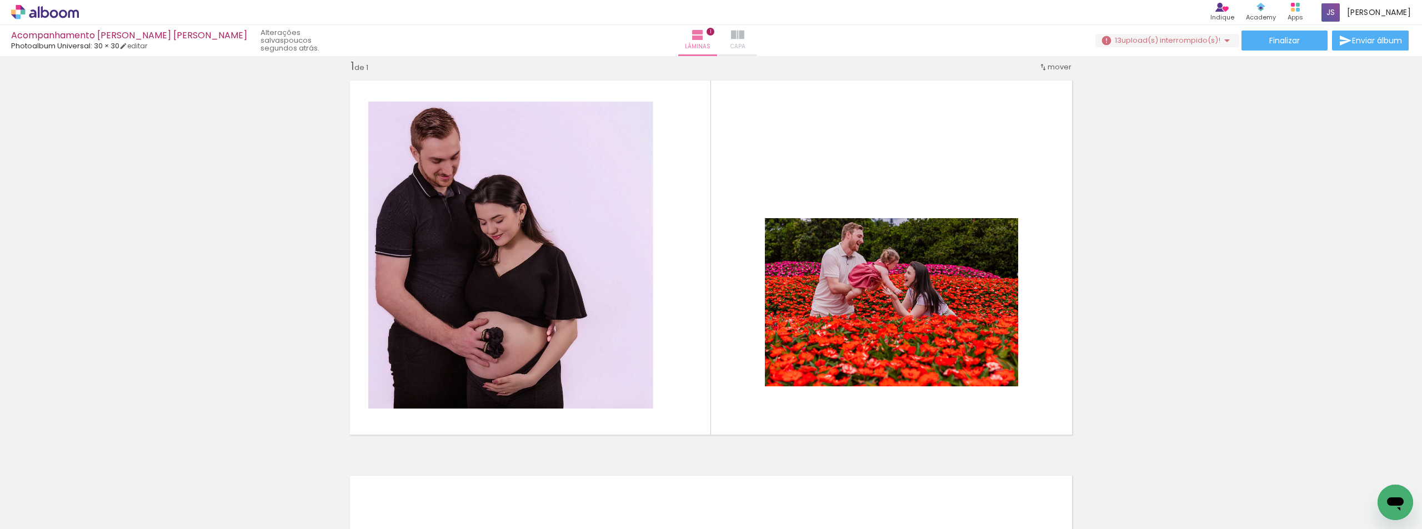
click at [739, 31] on paper-button "Capa" at bounding box center [737, 40] width 39 height 31
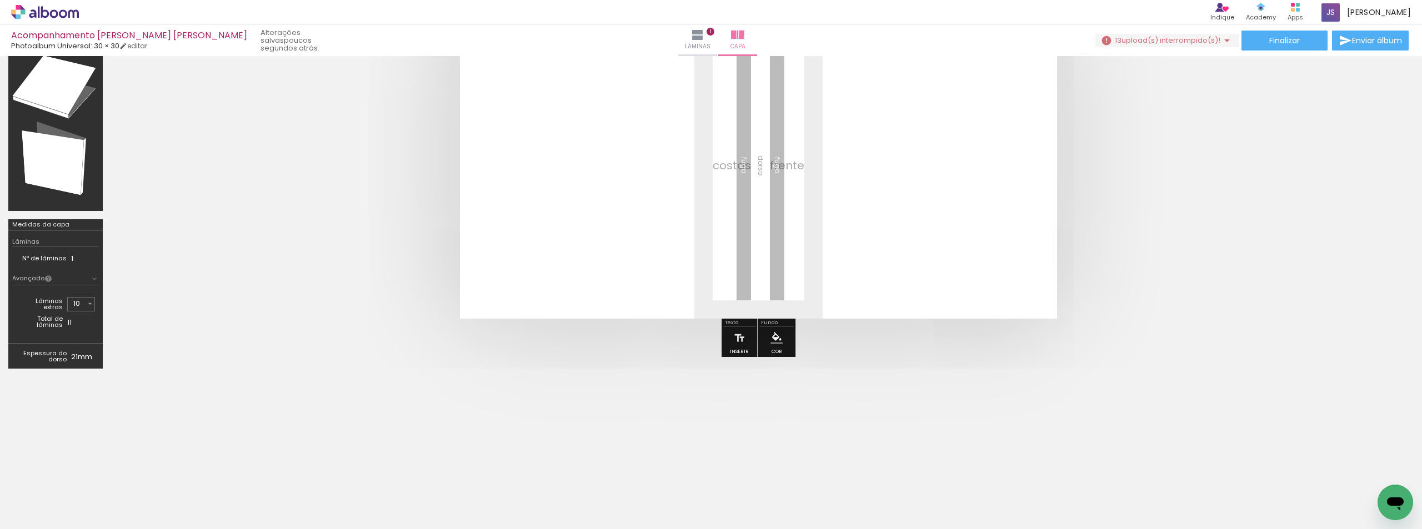
scroll to position [112, 0]
click at [78, 303] on input "10" at bounding box center [79, 303] width 12 height 11
click at [77, 381] on paper-item "15" at bounding box center [73, 380] width 27 height 22
type input "15"
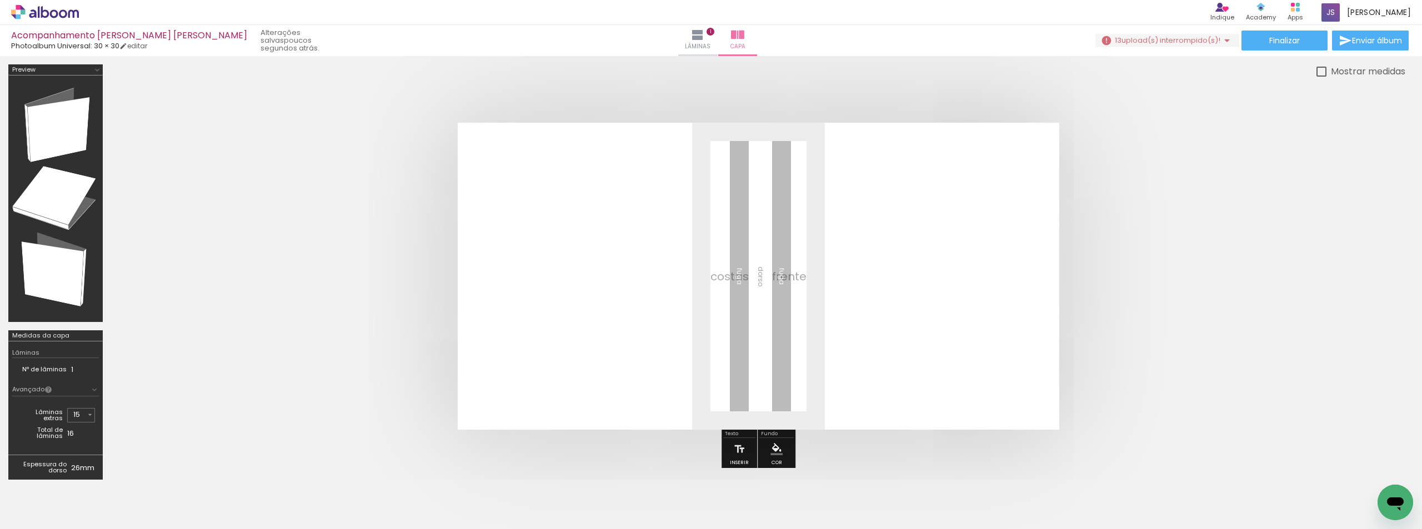
scroll to position [111, 0]
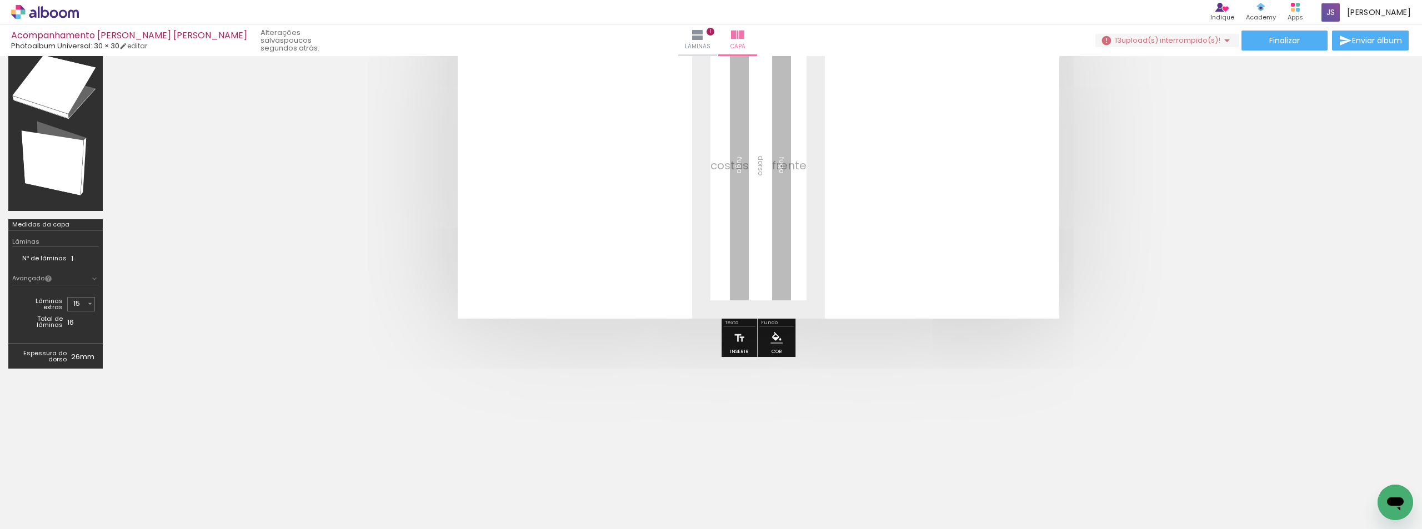
click at [84, 306] on input "15" at bounding box center [79, 303] width 12 height 11
click at [168, 305] on quentale-cover at bounding box center [758, 165] width 1205 height 307
click at [78, 331] on div "Lâminas extras 0 1 2 3 4 5 6 7 8 9 10 11 12 13 14 15 16 17 18 19 20 21 22 23 24…" at bounding box center [55, 312] width 79 height 47
click at [142, 49] on link "editar" at bounding box center [133, 45] width 28 height 9
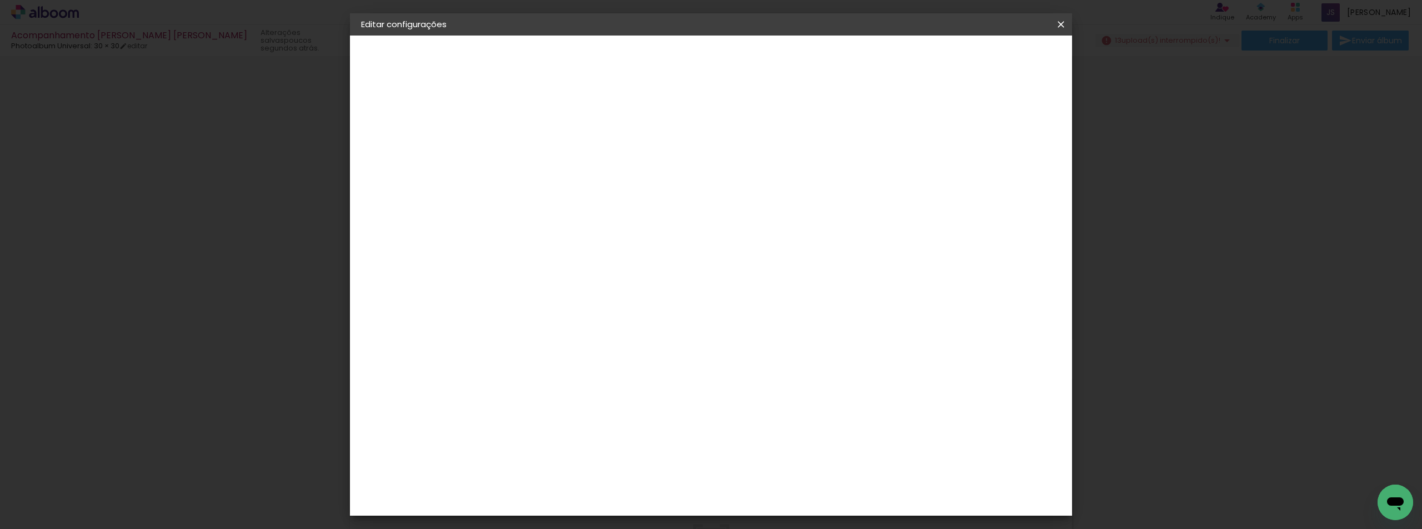
click at [991, 56] on span "Salvar configurações" at bounding box center [950, 59] width 82 height 8
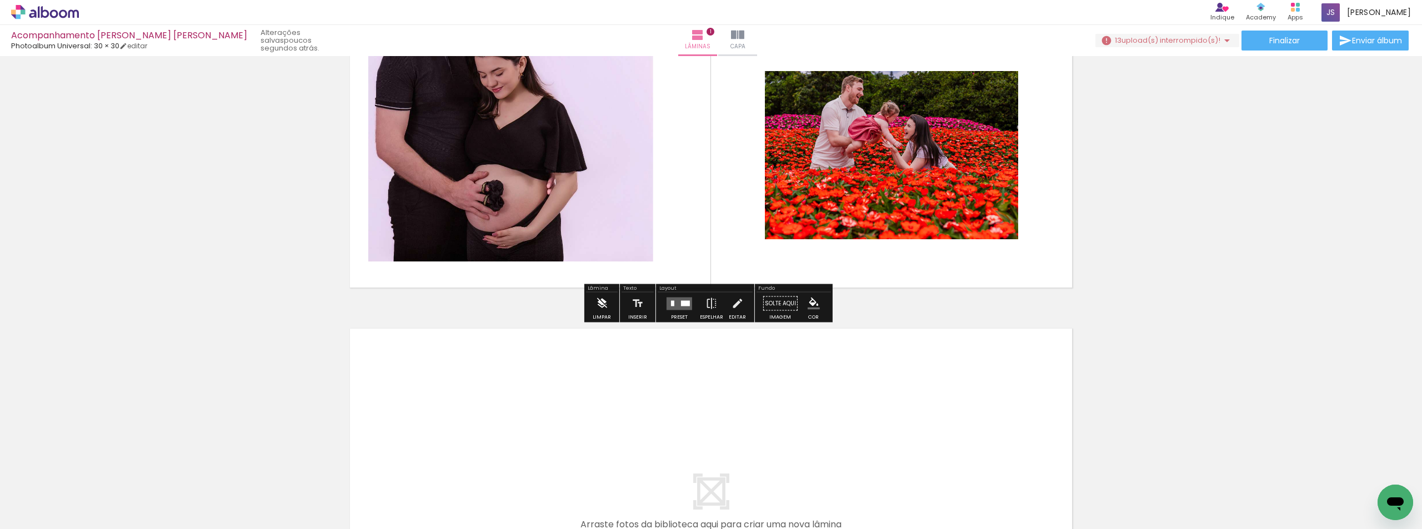
scroll to position [167, 0]
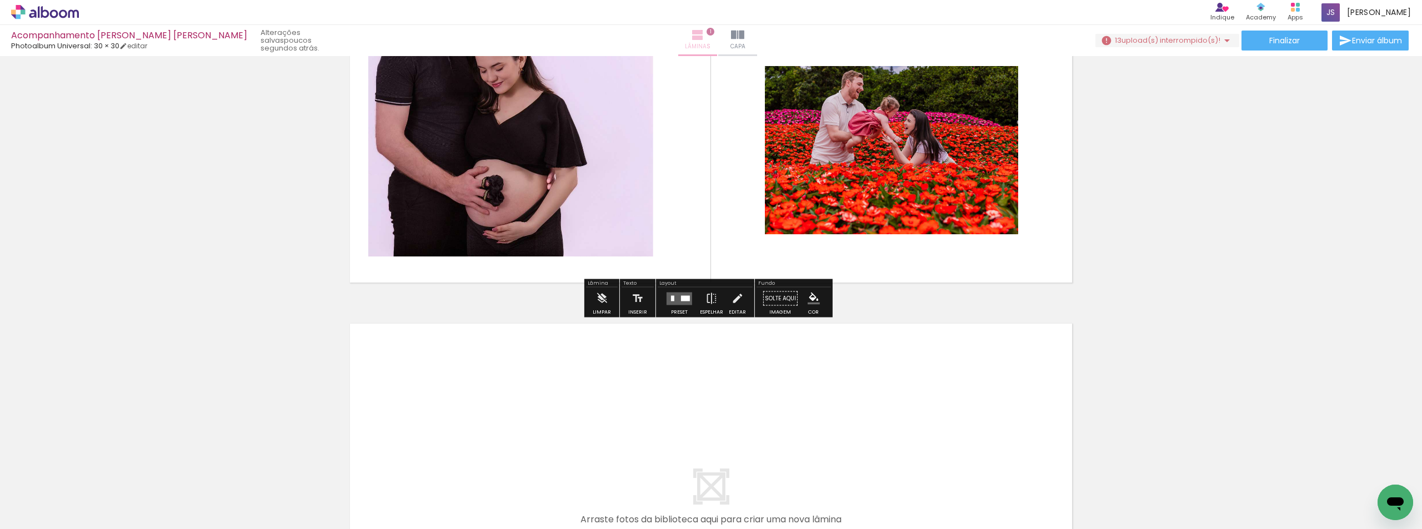
click at [691, 41] on iron-icon at bounding box center [697, 34] width 13 height 13
click at [1271, 201] on div "Inserir lâmina 1 de 1" at bounding box center [711, 288] width 1422 height 791
click at [1290, 219] on div "Inserir lâmina 1 de 1" at bounding box center [711, 288] width 1422 height 791
